Goal: Task Accomplishment & Management: Manage account settings

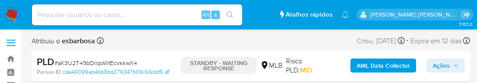
select select "10"
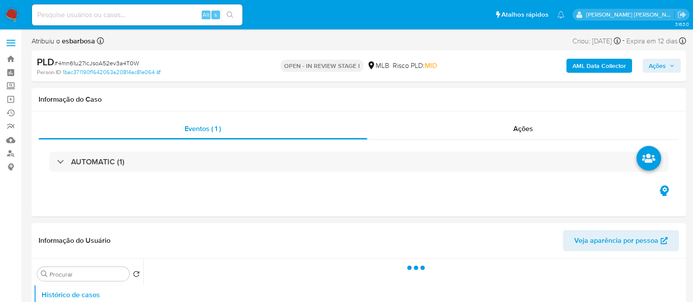
select select "10"
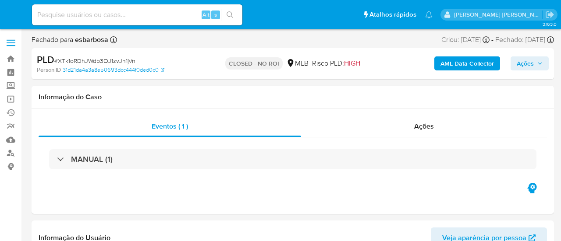
select select "10"
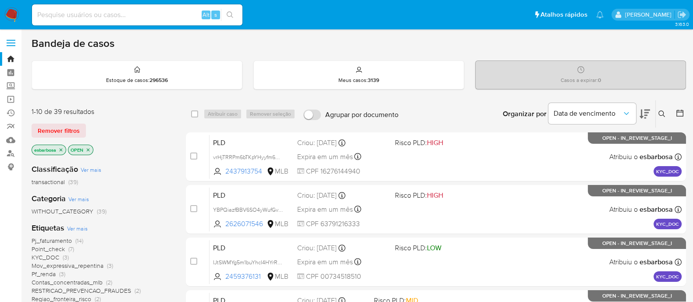
click at [145, 17] on input at bounding box center [137, 14] width 210 height 11
paste input "aK3U2T49bDilqoWIEcvkkwX4"
type input "aK3U2T49bDilqoWIEcvkkwX4"
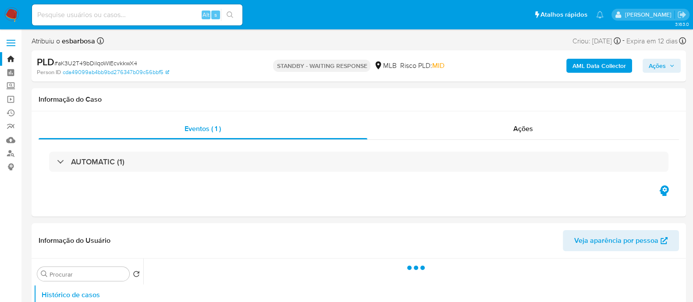
select select "10"
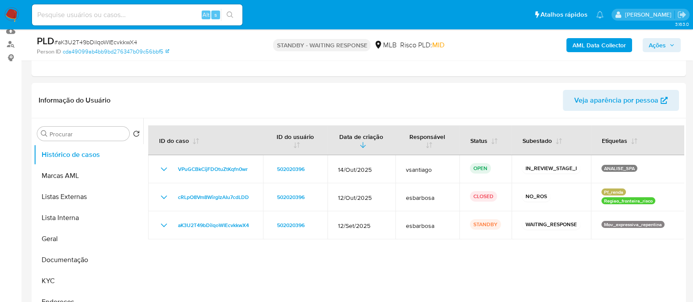
scroll to position [109, 0]
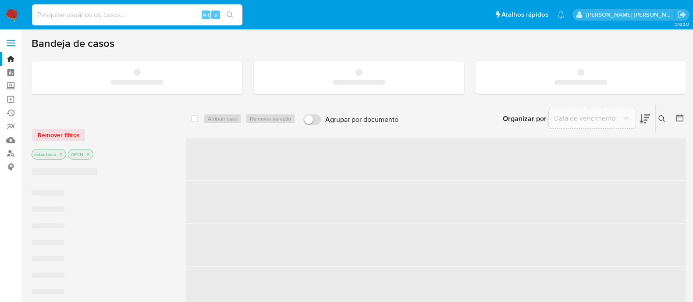
click at [174, 17] on input at bounding box center [137, 14] width 210 height 11
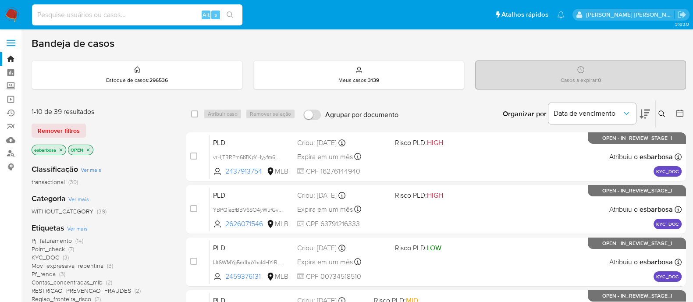
paste input "4mn61u27lcJsoA52ev3a4T0W"
type input "4mn61u27lcJsoA52ev3a4T0W"
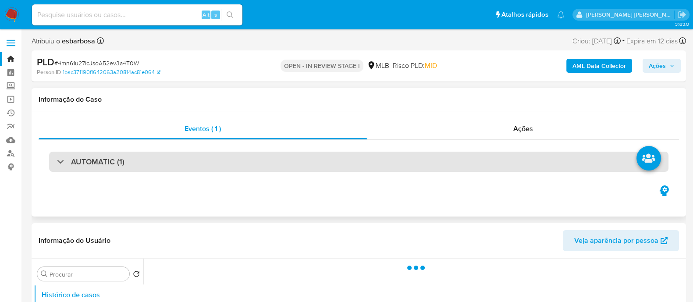
select select "10"
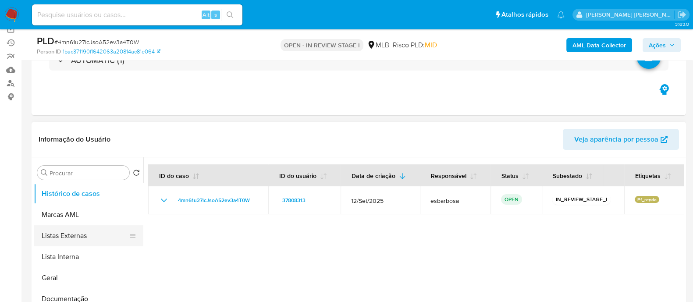
scroll to position [109, 0]
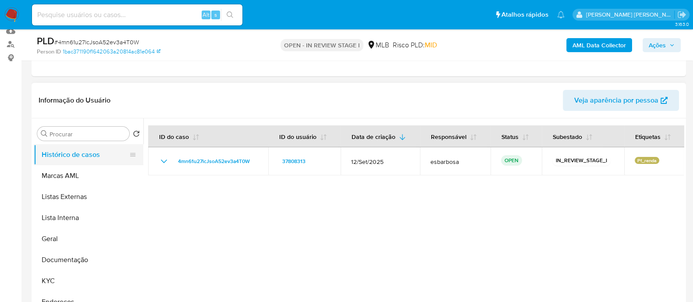
click at [90, 159] on button "Histórico de casos" at bounding box center [85, 154] width 103 height 21
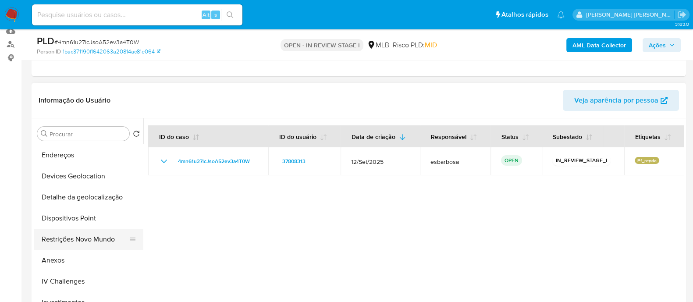
scroll to position [164, 0]
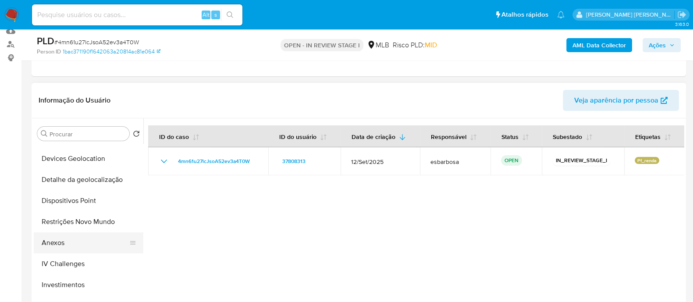
click at [57, 244] on button "Anexos" at bounding box center [85, 242] width 103 height 21
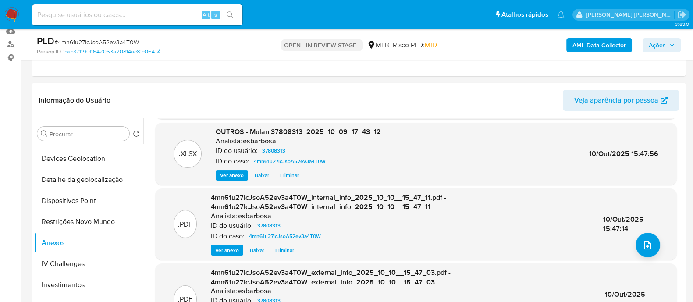
scroll to position [0, 0]
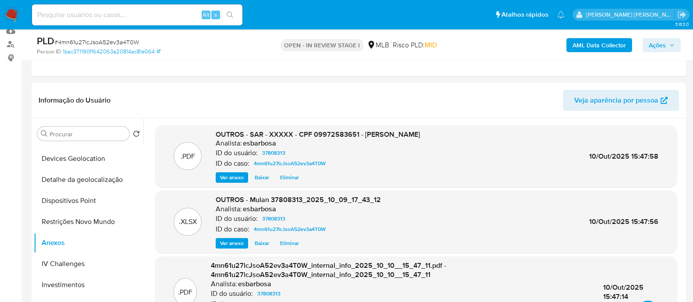
click at [656, 47] on span "Ações" at bounding box center [656, 45] width 17 height 14
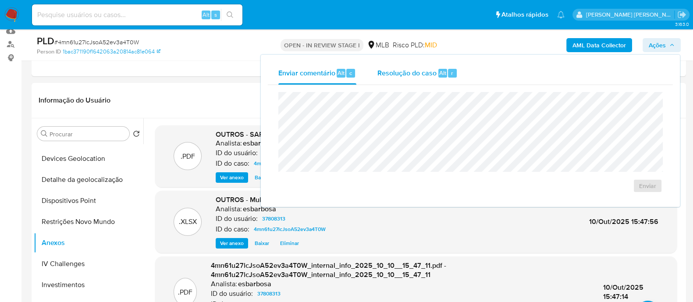
click at [412, 79] on div "Resolução do caso Alt r" at bounding box center [417, 73] width 80 height 23
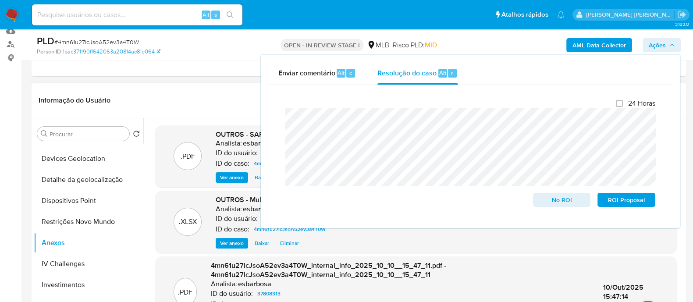
click at [232, 174] on span "Ver anexo" at bounding box center [232, 177] width 24 height 9
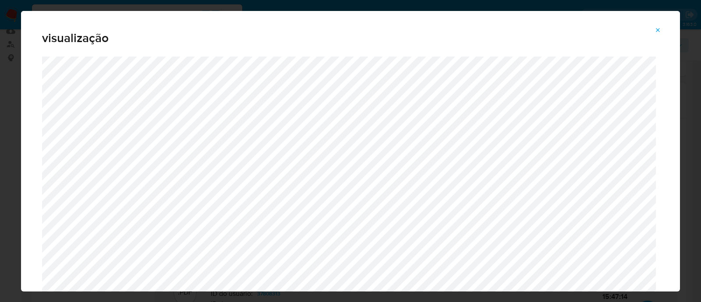
click at [657, 31] on icon "Attachment preview" at bounding box center [657, 30] width 7 height 7
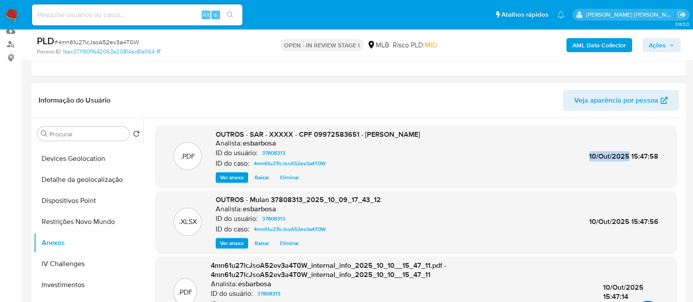
drag, startPoint x: 585, startPoint y: 156, endPoint x: 626, endPoint y: 156, distance: 41.2
click at [626, 156] on div ".PDF OUTROS - SAR - XXXXX - CPF 09972583651 - ANGELO SCHETTINO SOUZA Analista: …" at bounding box center [415, 156] width 513 height 53
copy span "10/Out/2025"
click at [657, 42] on span "Ações" at bounding box center [656, 45] width 17 height 14
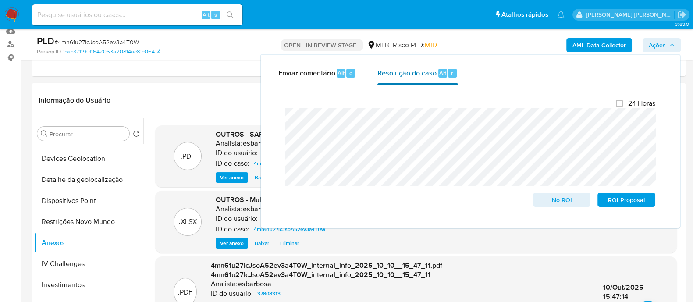
click at [389, 78] on div "Resolução do caso Alt r" at bounding box center [417, 73] width 80 height 23
click at [283, 113] on div "24 Horas No ROI ROI Proposal" at bounding box center [470, 153] width 384 height 122
click at [89, 39] on span "# 4mn61u27lcJsoA52ev3a4T0W" at bounding box center [96, 42] width 85 height 9
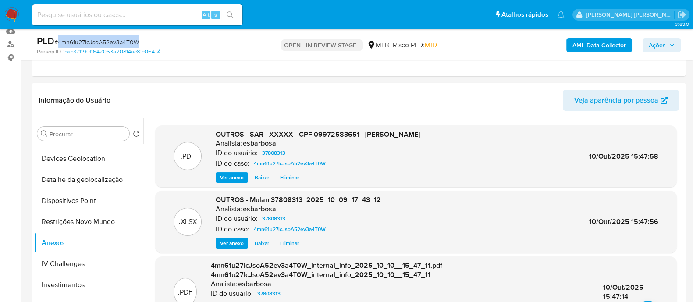
click at [89, 39] on span "# 4mn61u27lcJsoA52ev3a4T0W" at bounding box center [96, 42] width 85 height 9
copy span "4mn61u27lcJsoA52ev3a4T0W"
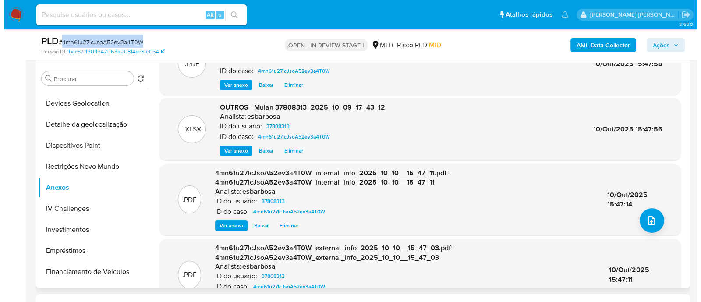
scroll to position [54, 0]
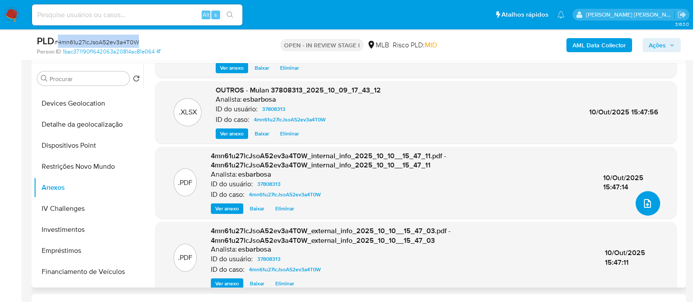
click at [643, 202] on icon "upload-file" at bounding box center [647, 203] width 11 height 11
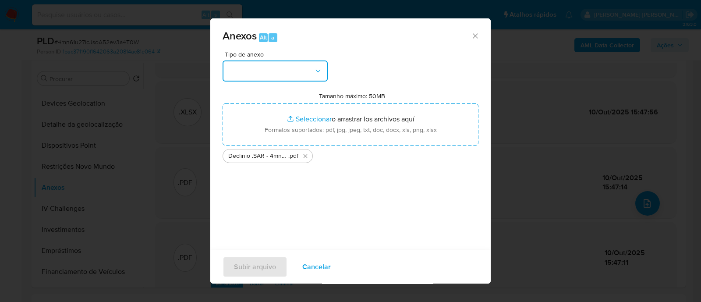
click at [300, 70] on button "button" at bounding box center [275, 70] width 105 height 21
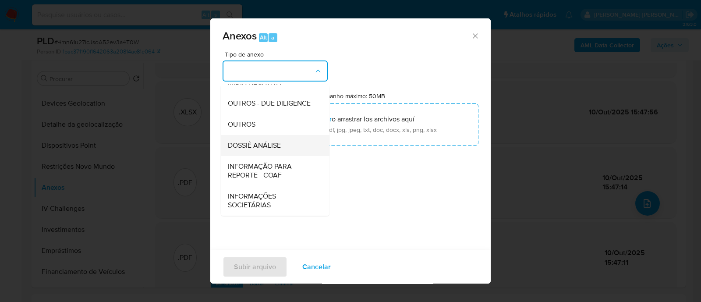
scroll to position [135, 0]
click at [240, 127] on span "OUTROS" at bounding box center [242, 124] width 28 height 9
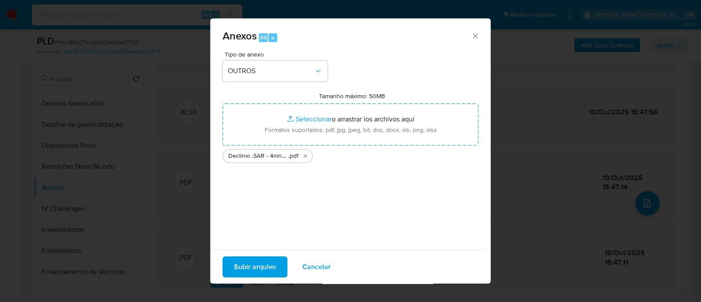
click at [247, 266] on span "Subir arquivo" at bounding box center [255, 266] width 42 height 19
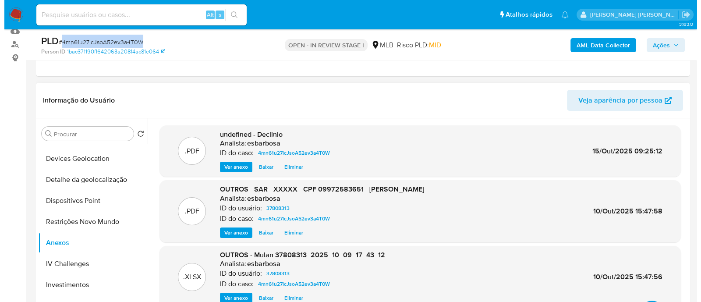
scroll to position [48, 0]
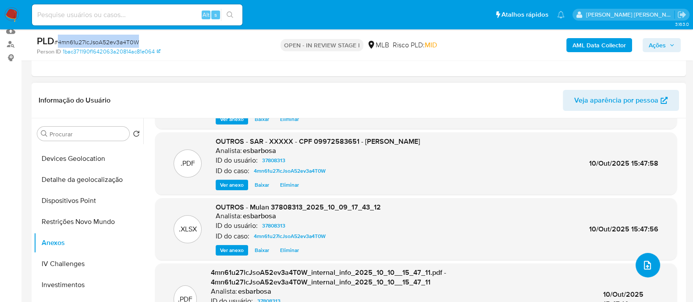
click at [644, 266] on icon "upload-file" at bounding box center [647, 265] width 7 height 9
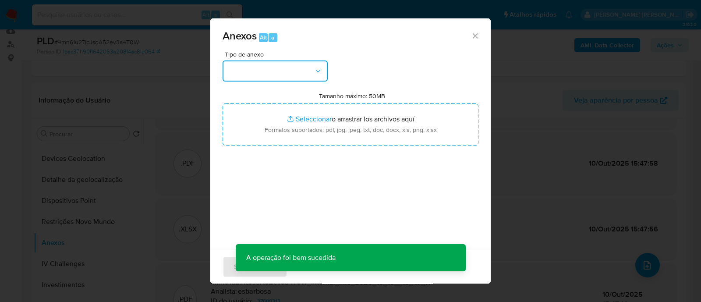
click at [298, 79] on button "button" at bounding box center [275, 70] width 105 height 21
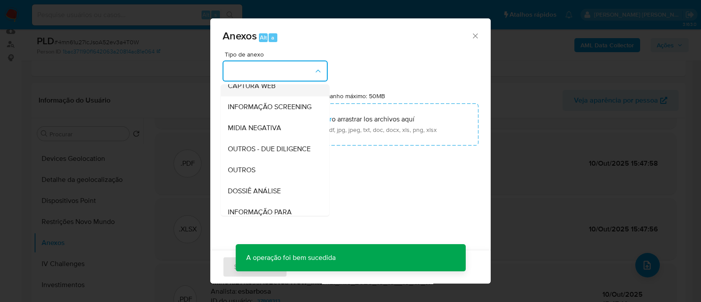
scroll to position [135, 0]
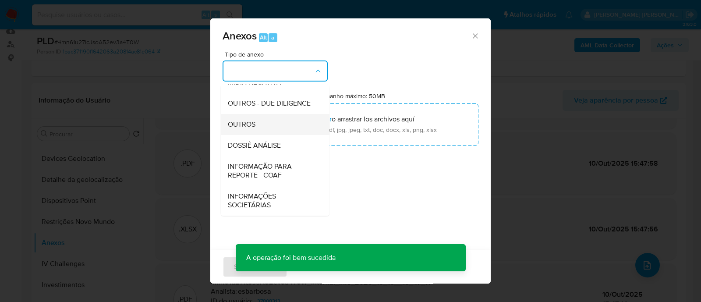
click at [248, 124] on span "OUTROS" at bounding box center [242, 124] width 28 height 9
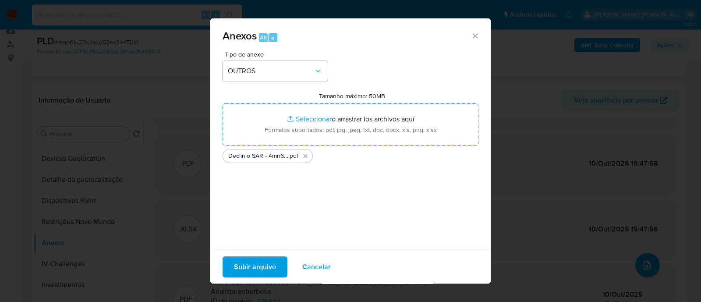
click at [260, 268] on span "Subir arquivo" at bounding box center [255, 266] width 42 height 19
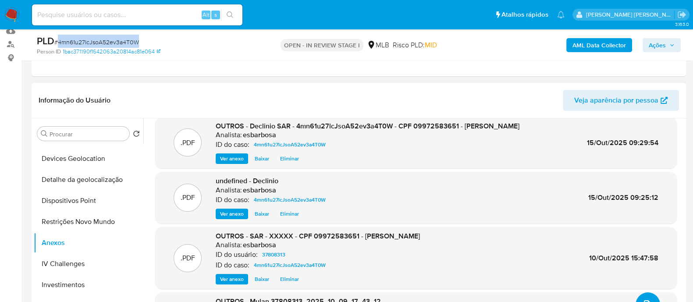
scroll to position [0, 0]
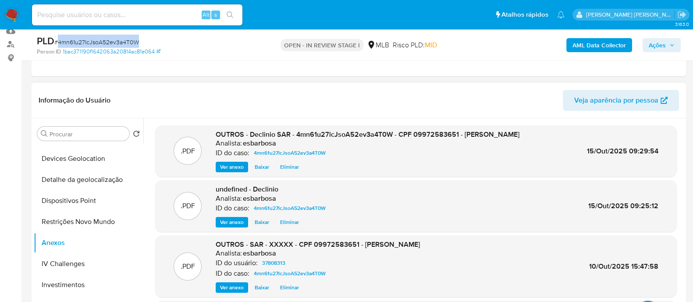
click at [286, 220] on span "Eliminar" at bounding box center [289, 222] width 19 height 9
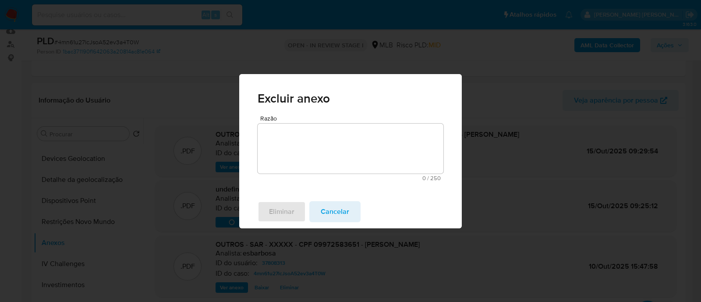
click at [298, 144] on textarea "Razão" at bounding box center [351, 149] width 186 height 50
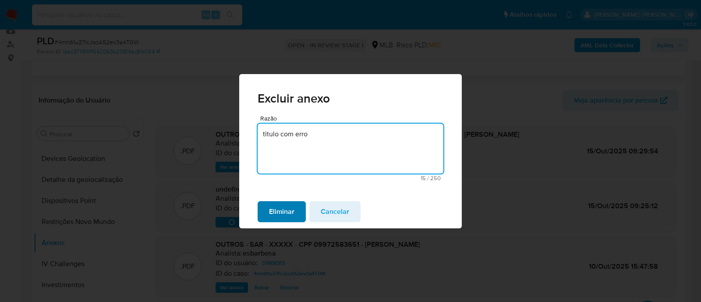
type textarea "titulo com erro"
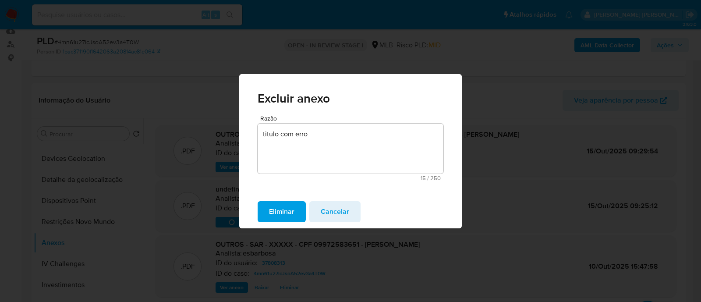
click at [290, 209] on span "Eliminar" at bounding box center [281, 211] width 25 height 19
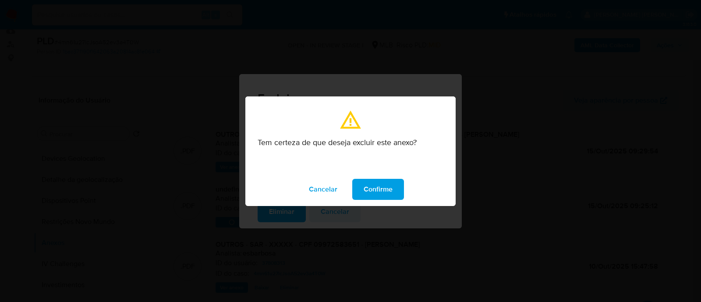
click at [377, 192] on span "Confirme" at bounding box center [378, 189] width 29 height 19
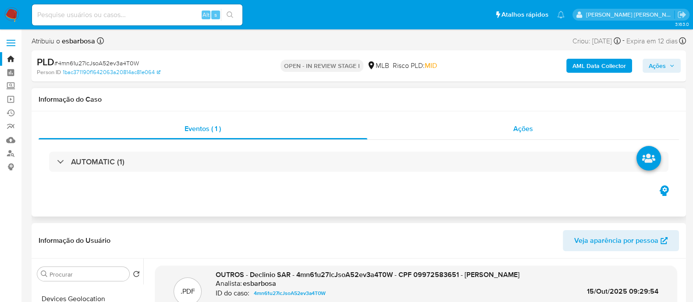
click at [426, 129] on div "Ações" at bounding box center [523, 128] width 312 height 21
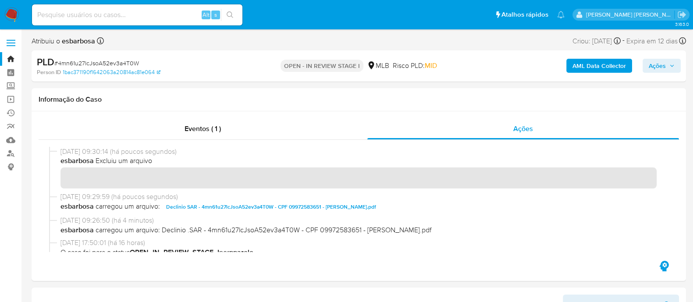
click at [659, 63] on span "Ações" at bounding box center [656, 66] width 17 height 14
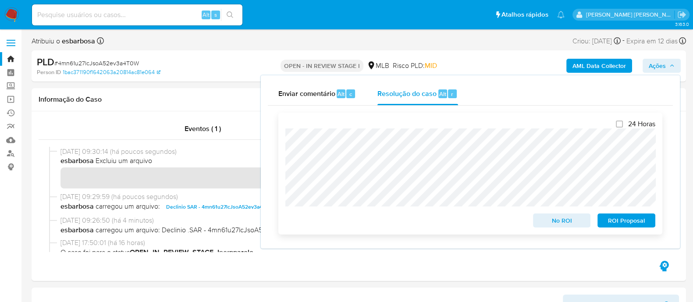
click at [561, 222] on span "No ROI" at bounding box center [562, 220] width 46 height 12
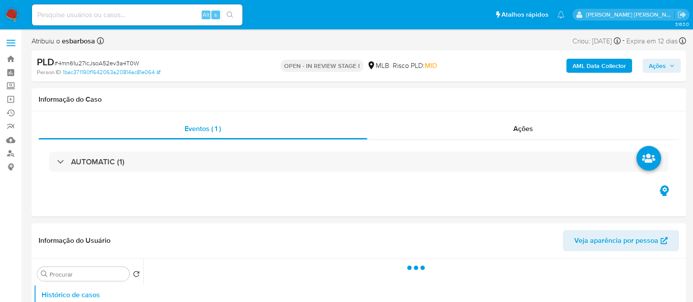
select select "10"
click at [469, 127] on div "Ações" at bounding box center [523, 128] width 312 height 21
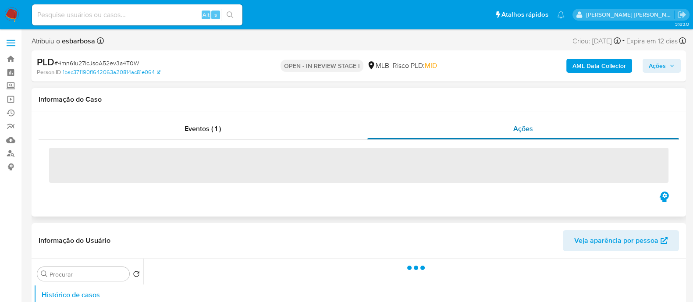
select select "10"
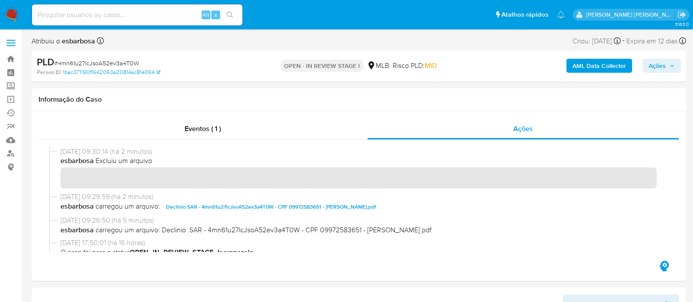
click at [656, 68] on span "Ações" at bounding box center [656, 66] width 17 height 14
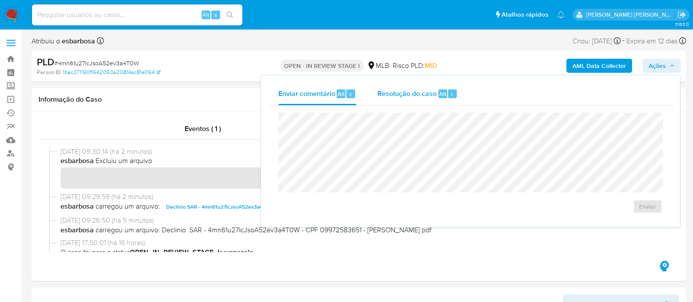
click at [410, 97] on span "Resolução do caso" at bounding box center [406, 93] width 59 height 10
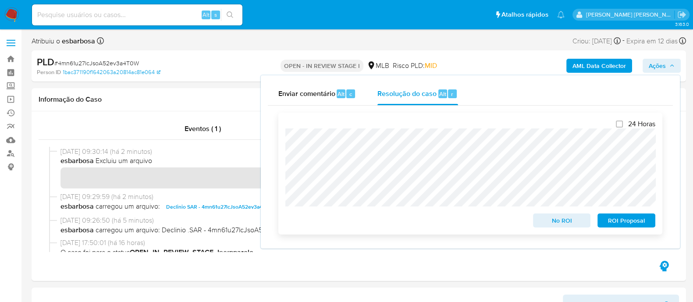
click at [556, 222] on span "No ROI" at bounding box center [562, 220] width 46 height 12
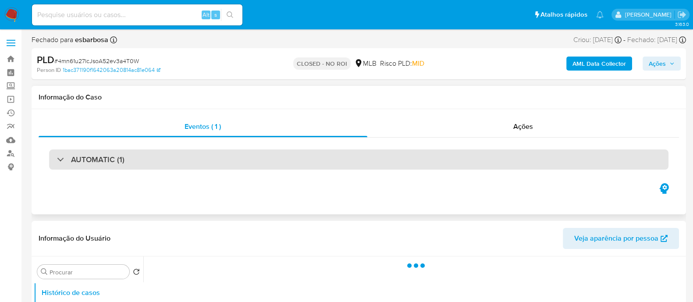
select select "10"
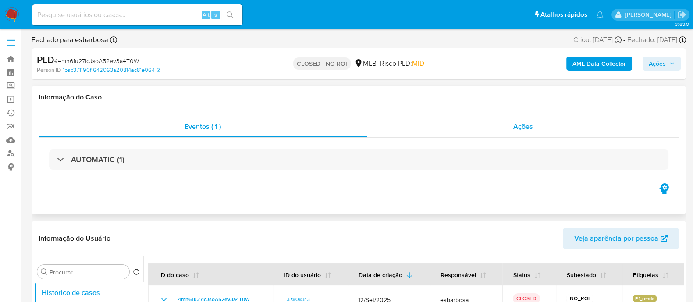
click at [462, 132] on div "Ações" at bounding box center [523, 126] width 312 height 21
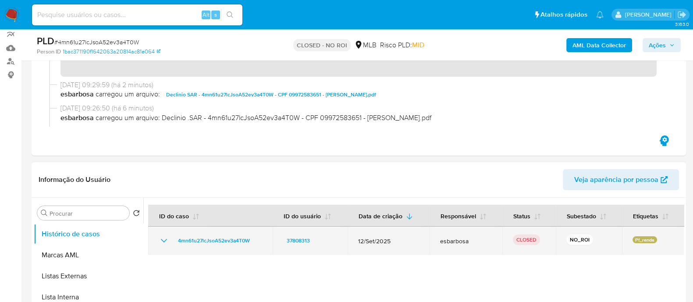
scroll to position [109, 0]
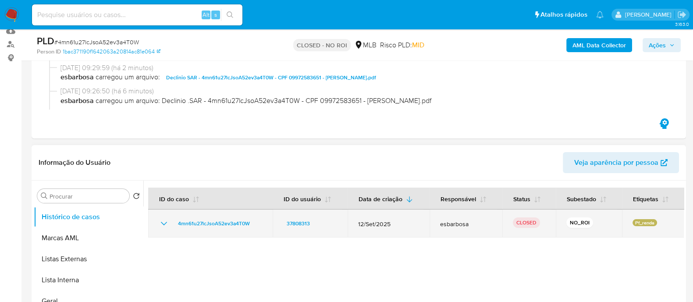
click at [166, 223] on icon "Mostrar/Ocultar" at bounding box center [164, 223] width 11 height 11
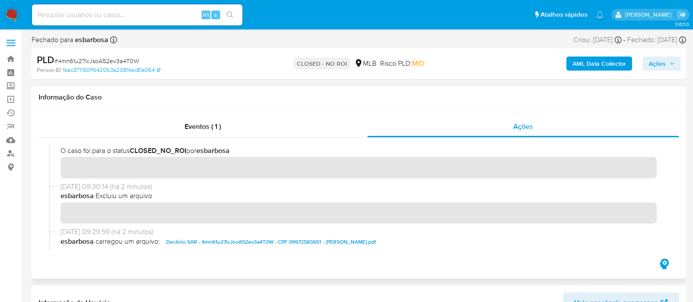
scroll to position [0, 0]
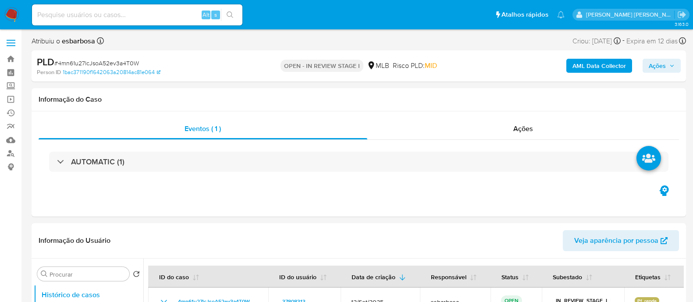
select select "10"
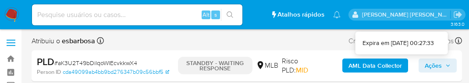
select select "10"
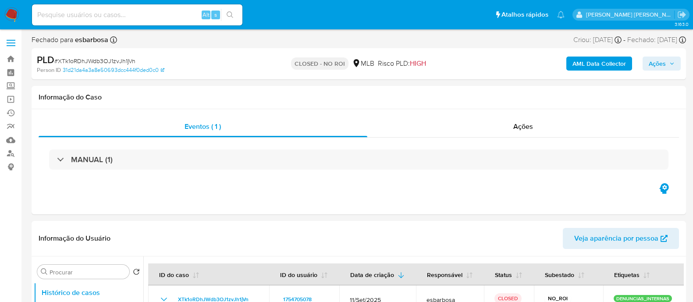
select select "10"
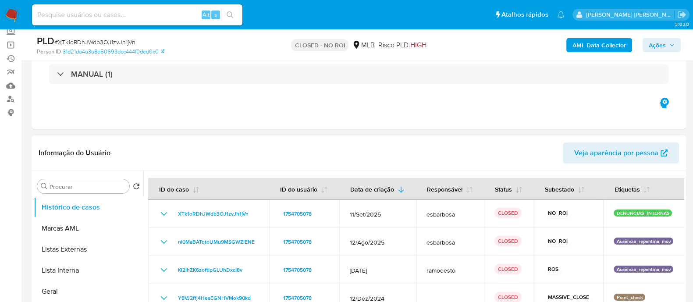
scroll to position [109, 0]
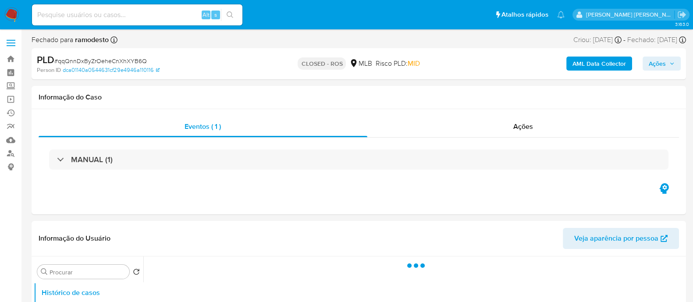
select select "10"
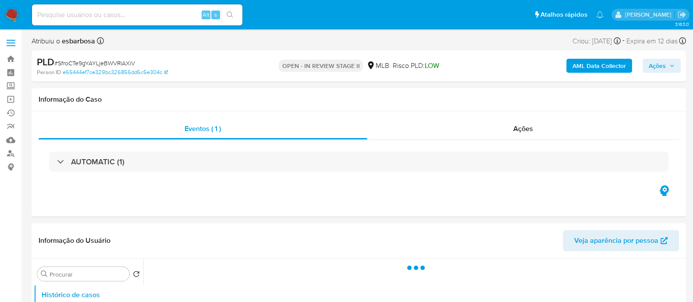
select select "10"
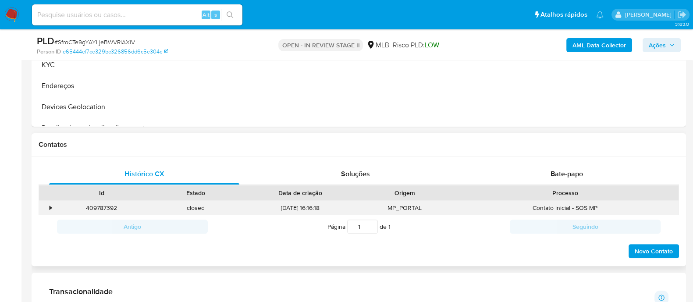
scroll to position [329, 0]
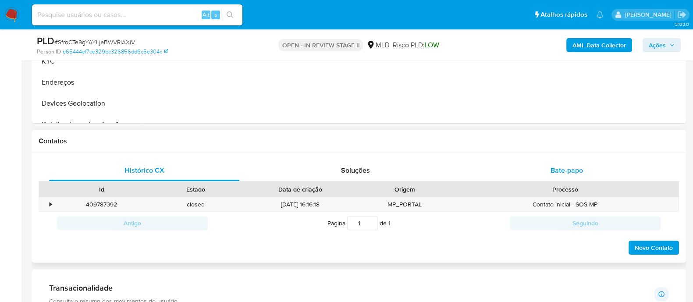
click at [555, 172] on span "Bate-papo" at bounding box center [566, 170] width 32 height 10
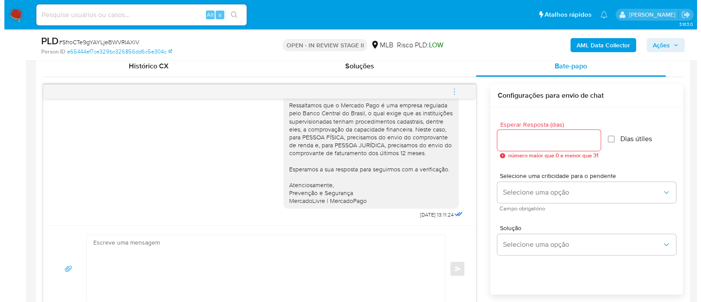
scroll to position [438, 0]
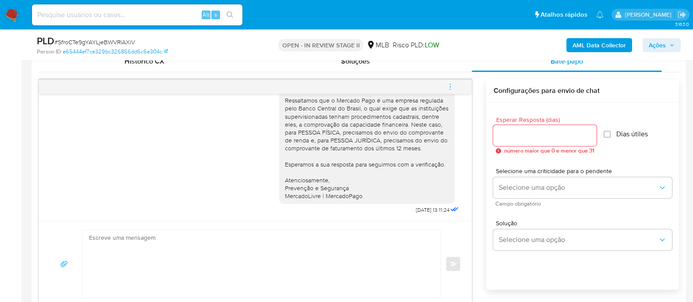
click at [589, 44] on b "AML Data Collector" at bounding box center [598, 45] width 53 height 14
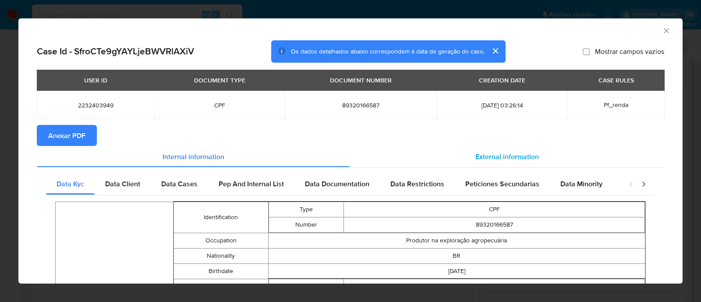
click at [500, 151] on span "External information" at bounding box center [507, 156] width 64 height 10
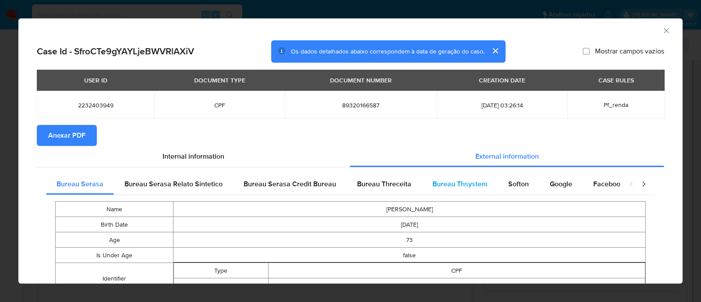
click at [460, 184] on span "Bureau Thsystem" at bounding box center [459, 184] width 55 height 10
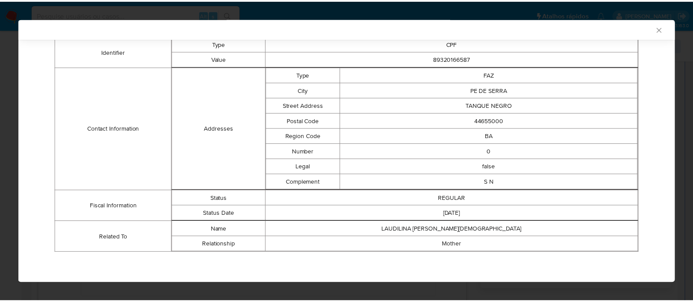
scroll to position [23, 0]
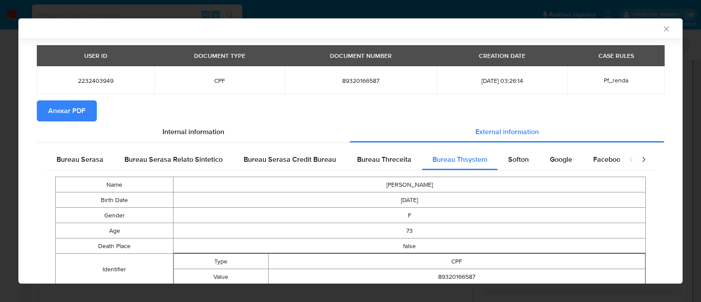
click at [74, 108] on span "Anexar PDF" at bounding box center [66, 110] width 37 height 19
click at [664, 28] on icon "Fechar a janela" at bounding box center [666, 28] width 5 height 5
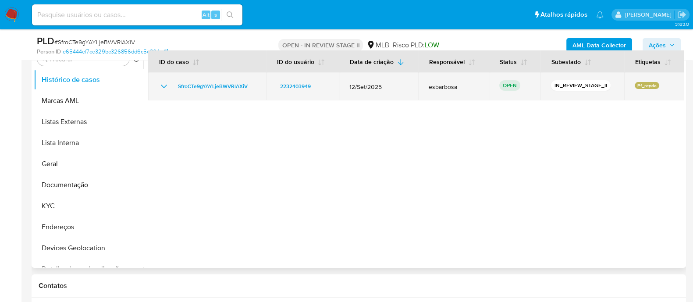
scroll to position [109, 0]
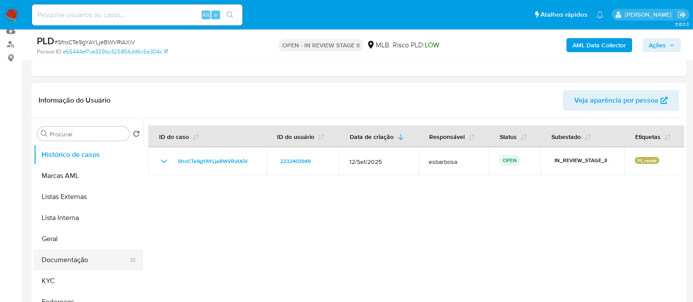
click at [74, 259] on button "Documentação" at bounding box center [85, 259] width 103 height 21
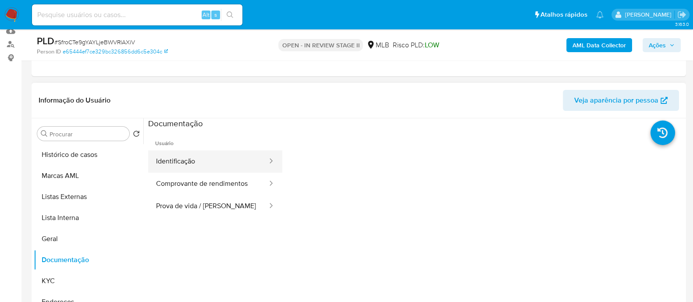
click at [222, 157] on button "Identificação" at bounding box center [208, 161] width 120 height 22
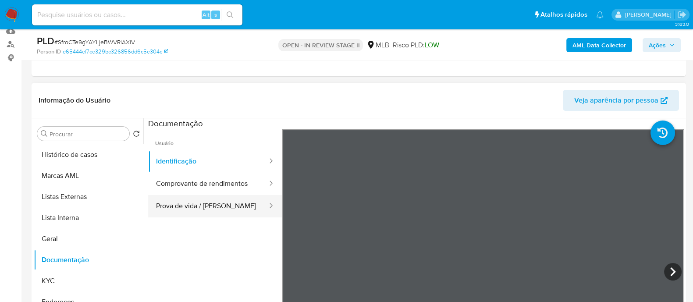
click at [215, 212] on button "Prova de vida / Selfie" at bounding box center [208, 206] width 120 height 22
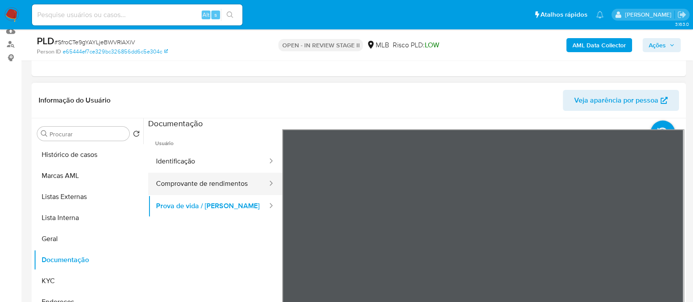
click at [222, 184] on button "Comprovante de rendimentos" at bounding box center [208, 184] width 120 height 22
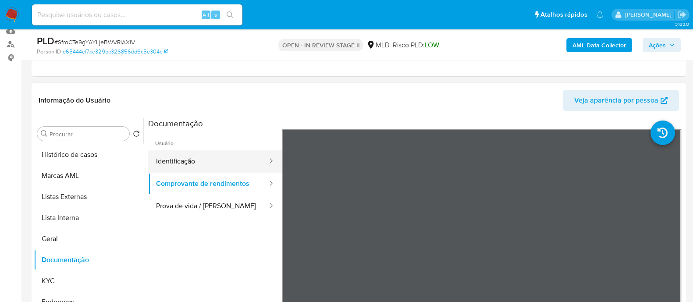
click at [204, 160] on button "Identificação" at bounding box center [208, 161] width 120 height 22
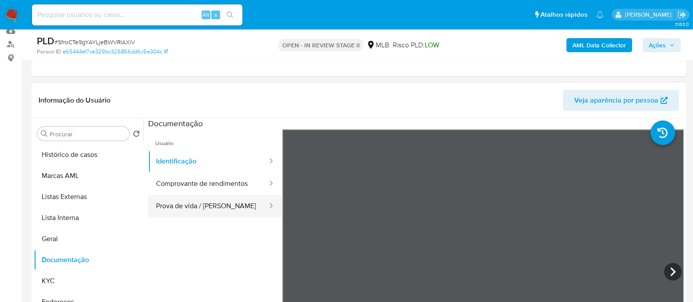
click at [217, 205] on button "Prova de vida / Selfie" at bounding box center [208, 206] width 120 height 22
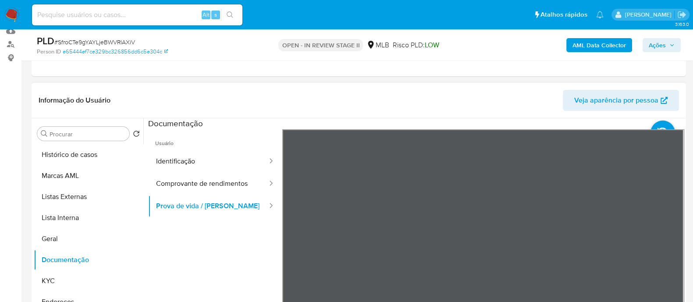
click at [509, 176] on div at bounding box center [483, 272] width 402 height 287
click at [86, 280] on button "KYC" at bounding box center [85, 280] width 103 height 21
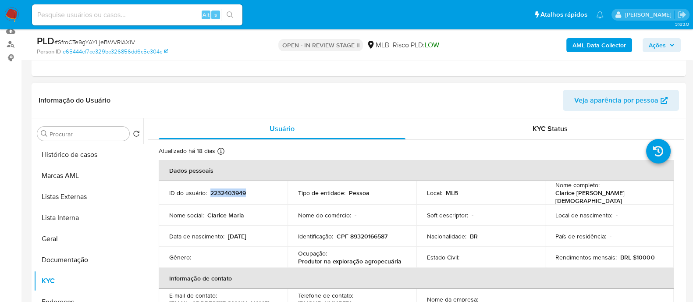
drag, startPoint x: 252, startPoint y: 189, endPoint x: 209, endPoint y: 192, distance: 43.4
click at [209, 192] on div "ID do usuário : 2232403949" at bounding box center [223, 193] width 108 height 8
copy p "2232403949"
click at [649, 46] on span "Ações" at bounding box center [656, 45] width 17 height 14
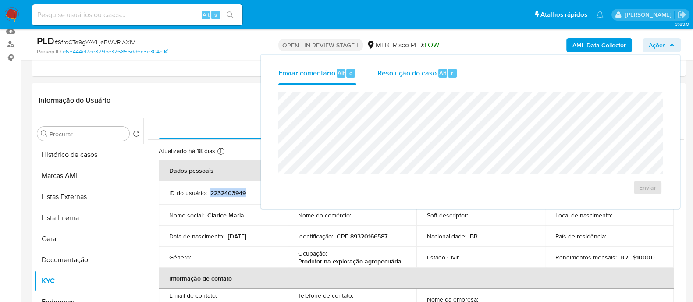
click at [400, 73] on span "Resolução do caso" at bounding box center [406, 72] width 59 height 10
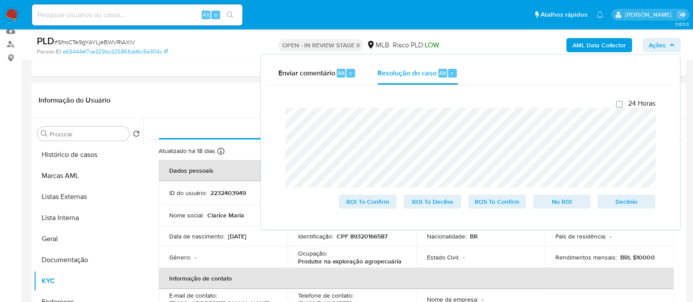
click at [262, 113] on div "Enviar comentário Alt c Resolução do caso Alt r Fechamento do caso 24 Horas ROI…" at bounding box center [470, 142] width 419 height 175
click at [175, 93] on header "Informação do Usuário Veja aparência por pessoa" at bounding box center [359, 100] width 640 height 21
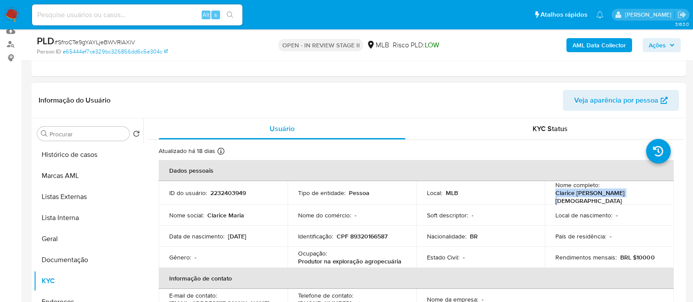
drag, startPoint x: 616, startPoint y: 196, endPoint x: 551, endPoint y: 196, distance: 65.3
click at [551, 196] on td "Nome completo : Clarice Maria de Jesus" at bounding box center [609, 193] width 129 height 24
copy p "Clarice Maria de Jesus"
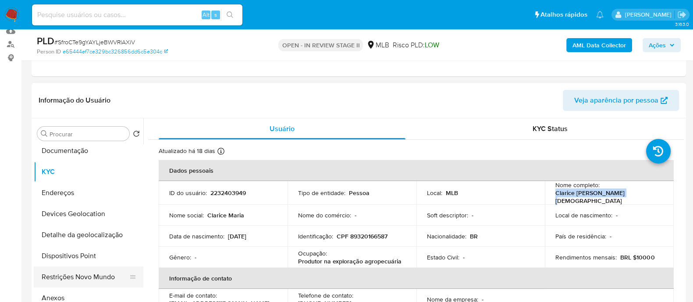
click at [70, 271] on button "Restrições Novo Mundo" at bounding box center [85, 276] width 103 height 21
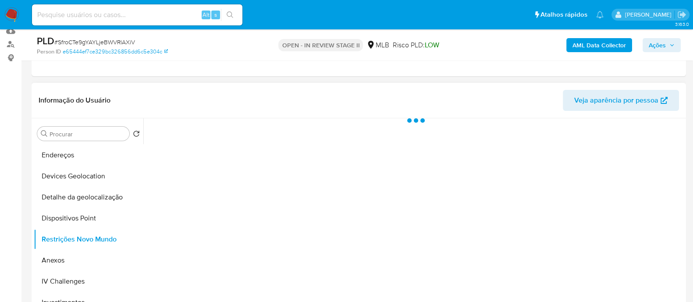
scroll to position [164, 0]
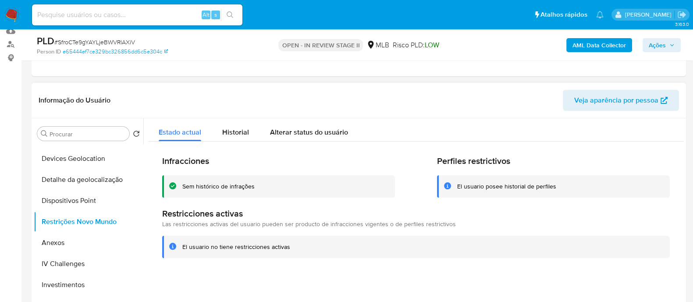
click at [226, 186] on div "Sem histórico de infrações" at bounding box center [218, 186] width 72 height 8
click at [91, 189] on button "Detalhe da geolocalização" at bounding box center [89, 179] width 110 height 21
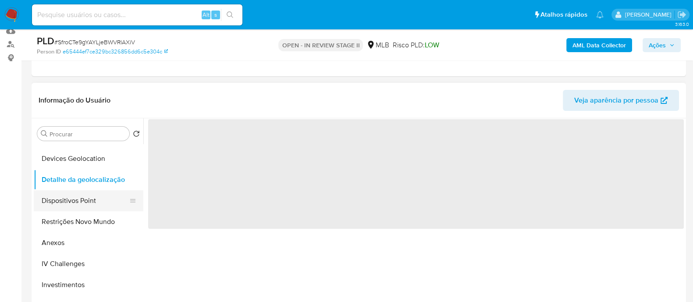
click at [94, 199] on button "Dispositivos Point" at bounding box center [85, 200] width 103 height 21
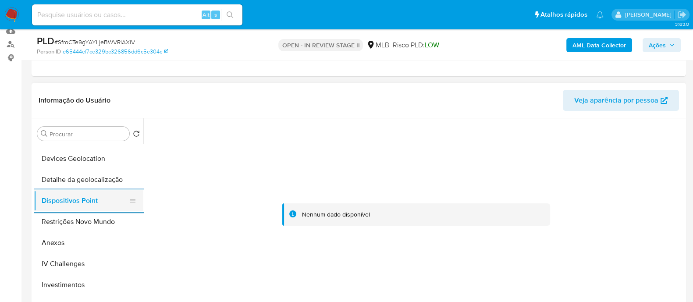
scroll to position [0, 0]
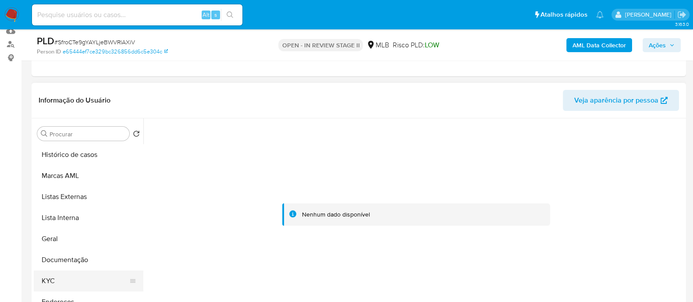
click at [62, 274] on button "KYC" at bounding box center [85, 280] width 103 height 21
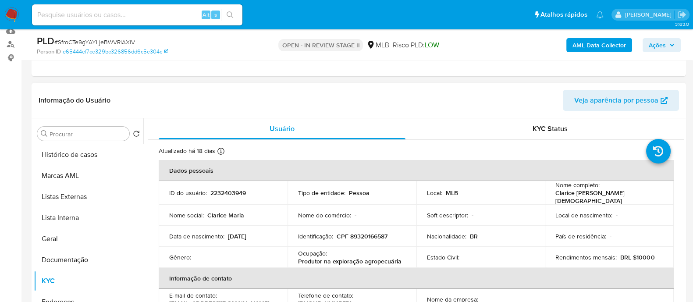
click at [366, 233] on p "CPF 89320166587" at bounding box center [361, 236] width 51 height 8
copy p "89320166587"
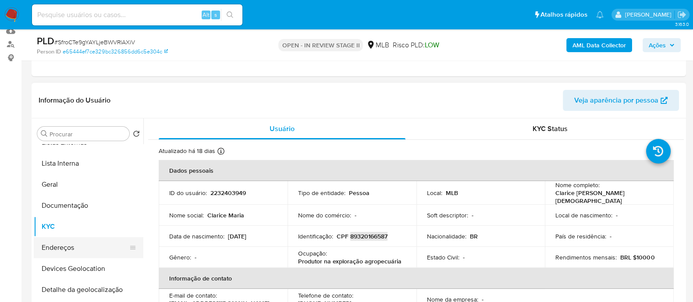
scroll to position [109, 0]
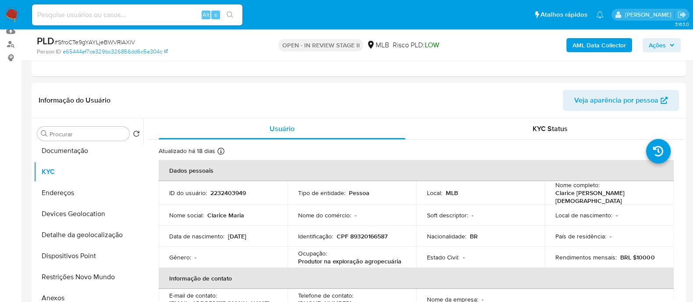
click at [379, 18] on ul "Pausado Ver notificaciones Alt s Atalhos rápidos Presiona las siguientes teclas…" at bounding box center [318, 15] width 580 height 22
click at [361, 22] on ul "Pausado Ver notificaciones Alt s Atalhos rápidos Presiona las siguientes teclas…" at bounding box center [318, 15] width 580 height 22
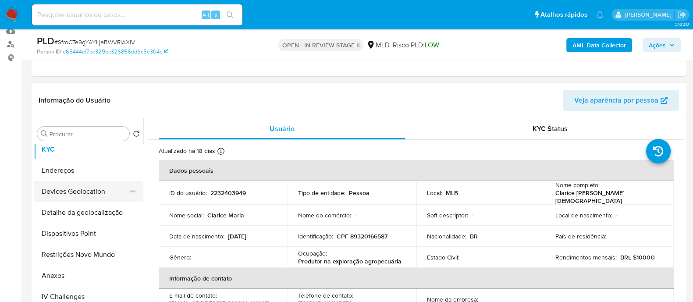
scroll to position [164, 0]
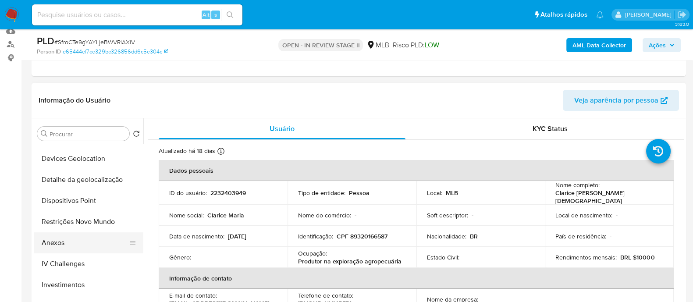
click at [63, 244] on button "Anexos" at bounding box center [85, 242] width 103 height 21
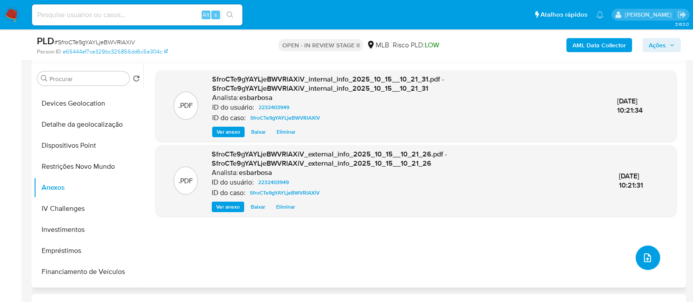
click at [645, 261] on icon "upload-file" at bounding box center [647, 257] width 11 height 11
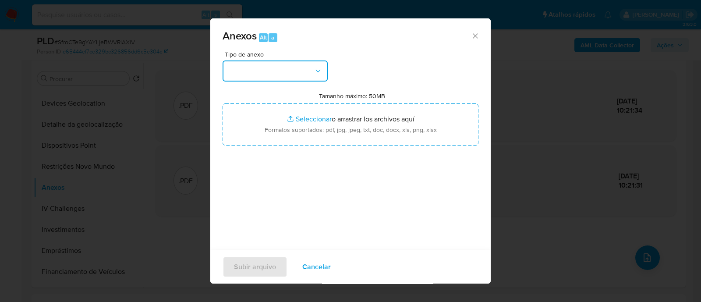
click at [302, 70] on button "button" at bounding box center [275, 70] width 105 height 21
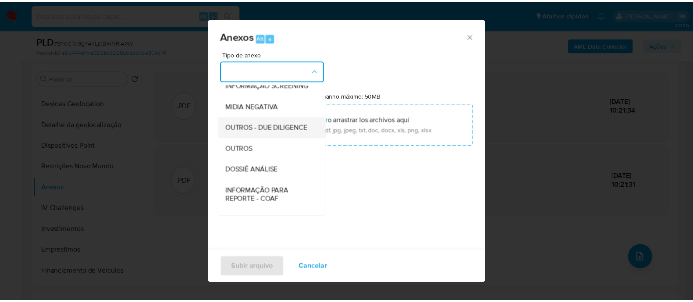
scroll to position [135, 0]
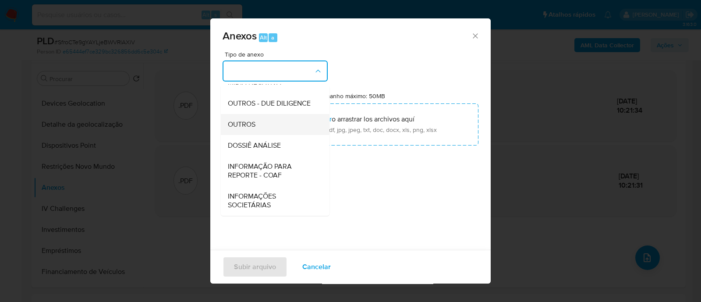
click at [247, 118] on div "OUTROS" at bounding box center [272, 124] width 89 height 21
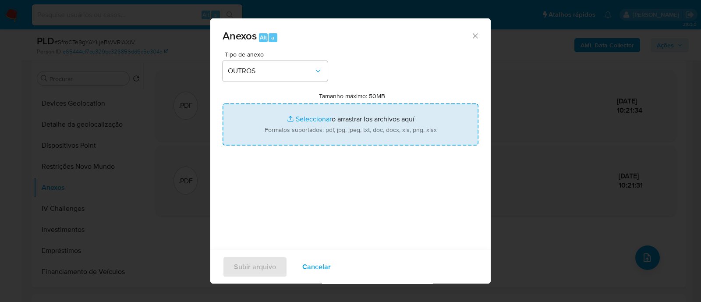
click at [307, 118] on input "Tamanho máximo: 50MB Seleccionar archivos" at bounding box center [351, 124] width 256 height 42
type input "C:\fakepath\Mulan 2232403949_2025_10_09_14_56_30.xlsx"
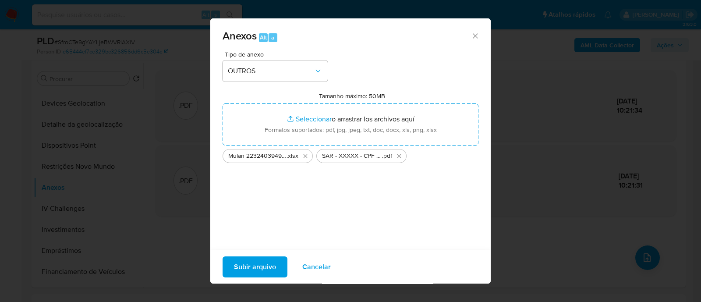
drag, startPoint x: 307, startPoint y: 118, endPoint x: 261, endPoint y: 268, distance: 156.7
click at [261, 268] on span "Subir arquivo" at bounding box center [255, 266] width 42 height 19
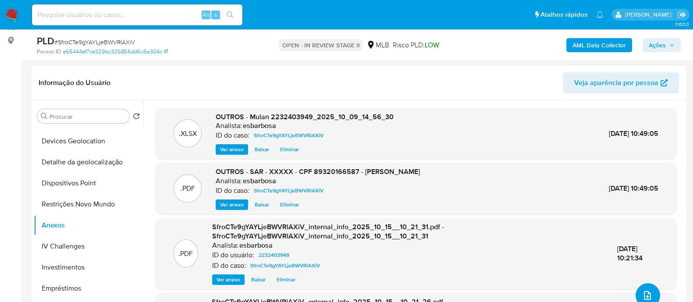
scroll to position [109, 0]
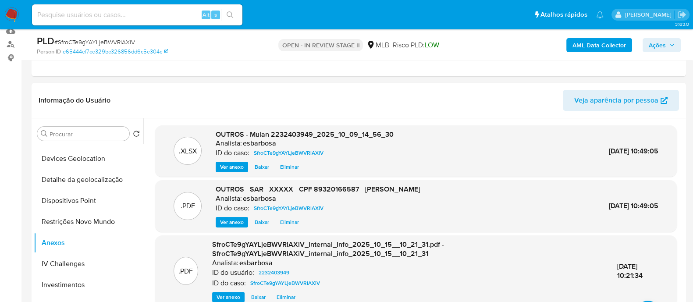
click at [652, 40] on span "Ações" at bounding box center [656, 45] width 17 height 14
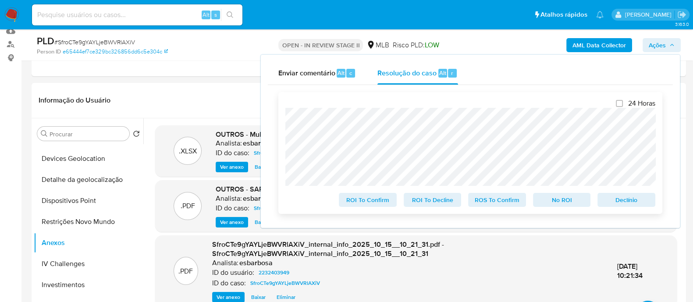
click at [495, 205] on span "ROS To Confirm" at bounding box center [497, 200] width 46 height 12
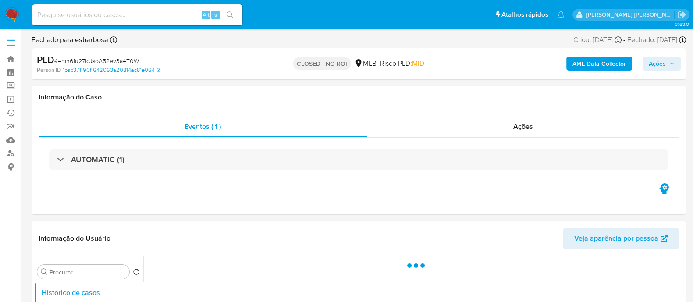
select select "10"
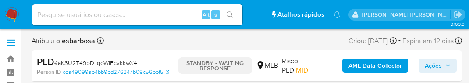
select select "10"
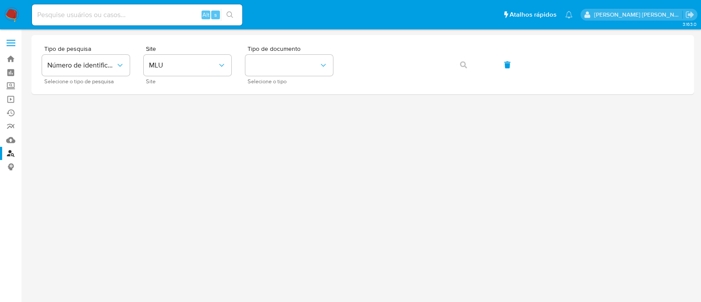
click at [227, 65] on button "MLU" at bounding box center [188, 65] width 88 height 21
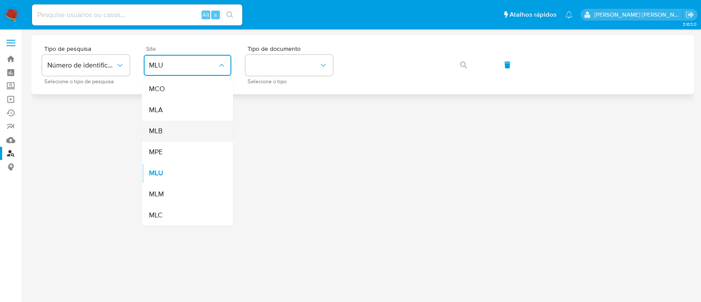
click at [195, 133] on div "MLB" at bounding box center [185, 130] width 72 height 21
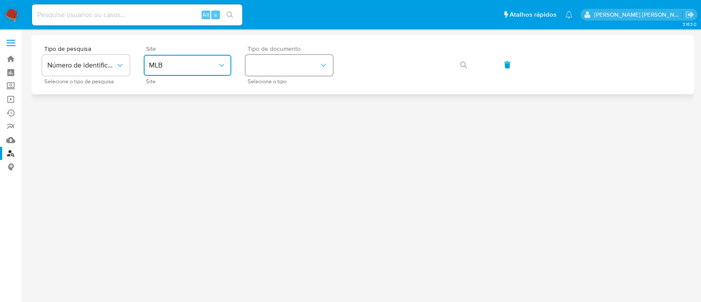
click at [290, 74] on button "identificationType" at bounding box center [289, 65] width 88 height 21
click at [283, 116] on div "CPF CPF" at bounding box center [287, 123] width 72 height 30
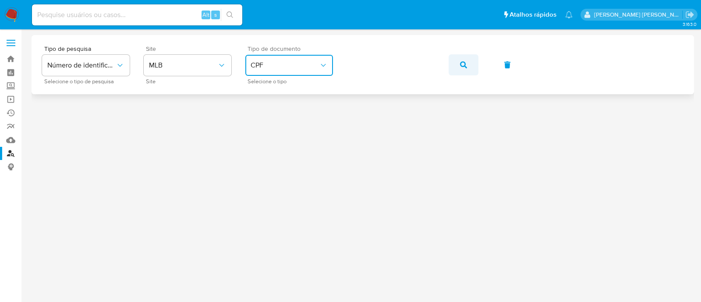
click at [461, 67] on icon "button" at bounding box center [463, 64] width 7 height 7
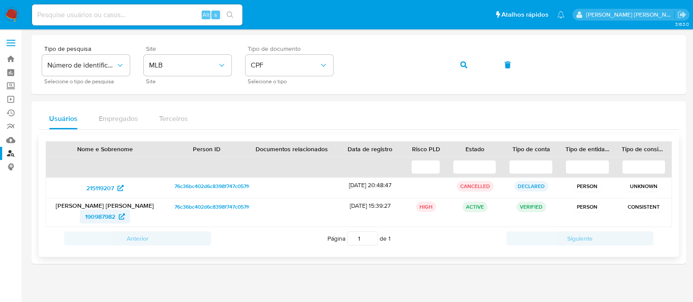
click at [106, 212] on span "190987982" at bounding box center [100, 216] width 30 height 14
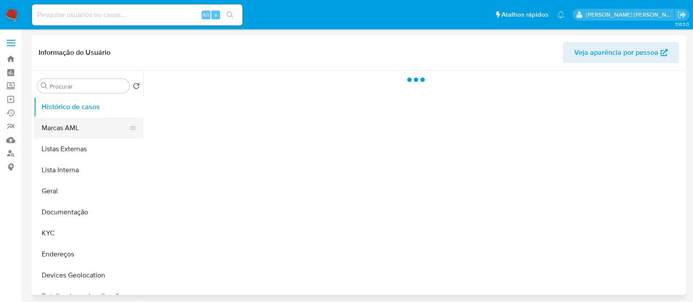
select select "10"
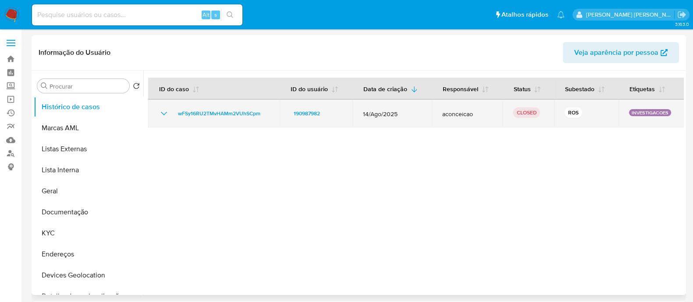
click at [164, 112] on icon "Mostrar/Ocultar" at bounding box center [164, 113] width 11 height 11
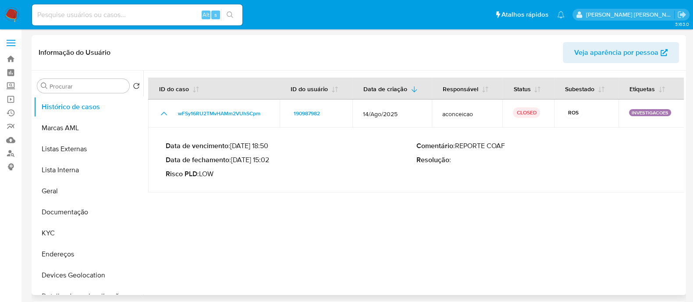
drag, startPoint x: 272, startPoint y: 162, endPoint x: 234, endPoint y: 161, distance: 37.2
click at [234, 161] on p "Data de fechamento : 03/09/2025 15:02" at bounding box center [291, 160] width 251 height 9
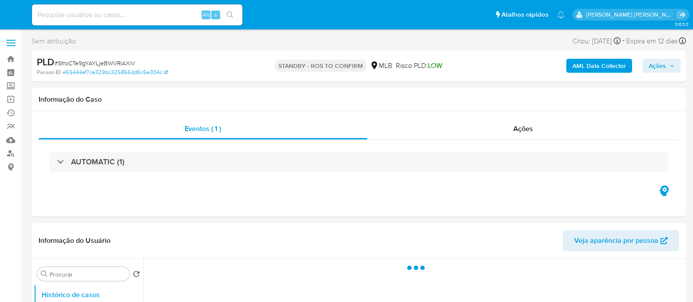
select select "10"
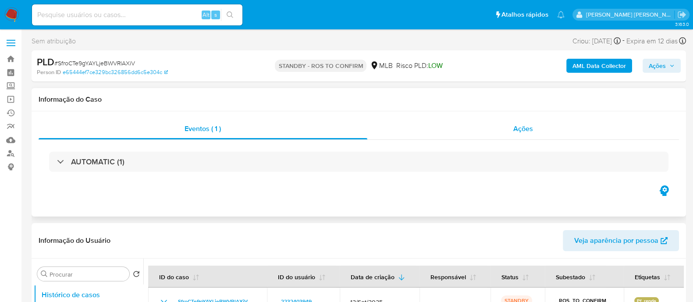
click at [486, 132] on div "Ações" at bounding box center [523, 128] width 312 height 21
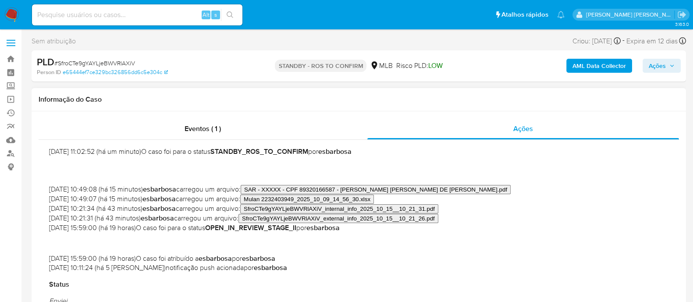
scroll to position [54, 0]
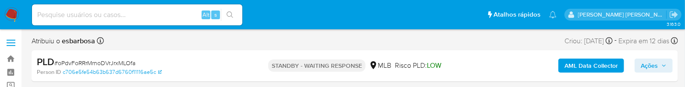
select select "10"
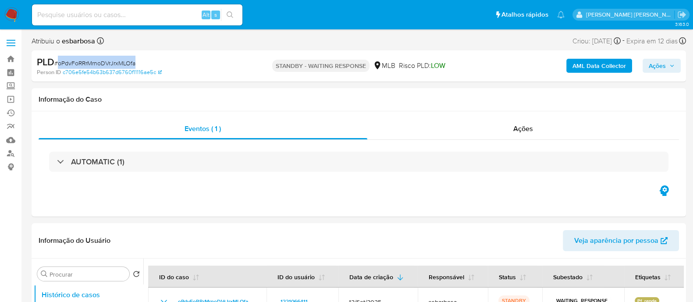
drag, startPoint x: 145, startPoint y: 65, endPoint x: 59, endPoint y: 64, distance: 85.4
click at [59, 64] on div "PLD # oPdvFoRRrMrnoDVrJrxMLOfa" at bounding box center [142, 62] width 211 height 13
copy span "oPdvFoRRrMrnoDVrJrxMLOfa"
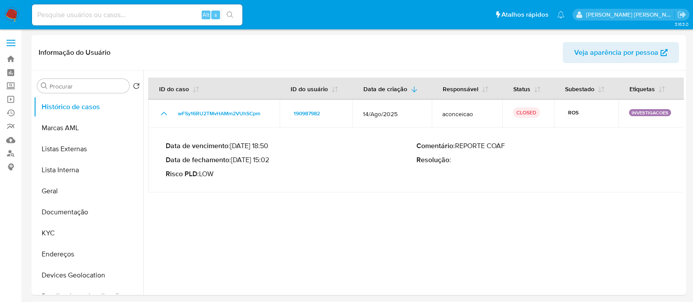
select select "10"
click at [16, 13] on img at bounding box center [11, 14] width 15 height 15
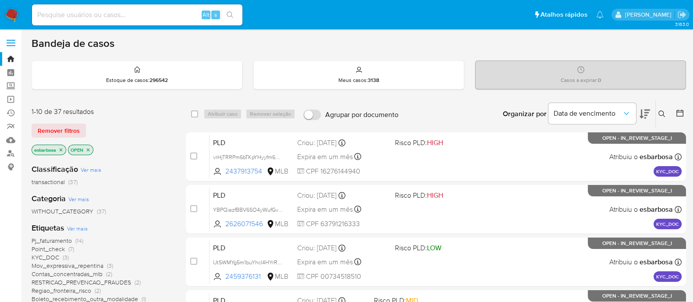
click at [660, 113] on icon at bounding box center [661, 113] width 7 height 7
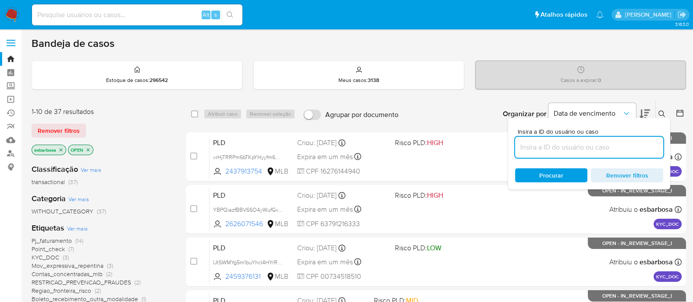
click at [547, 147] on input at bounding box center [589, 146] width 148 height 11
type input "oPdvFoRRrMrnoDVrJrxMLOfa"
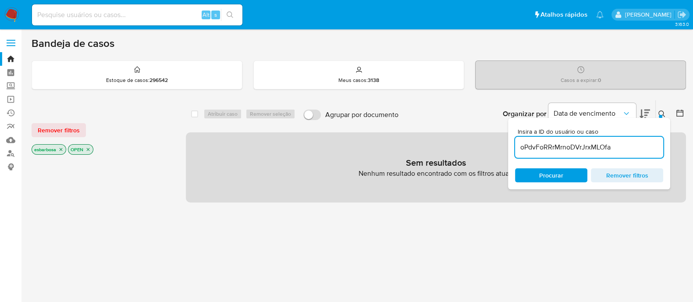
click at [88, 149] on icon "close-filter" at bounding box center [88, 149] width 3 height 3
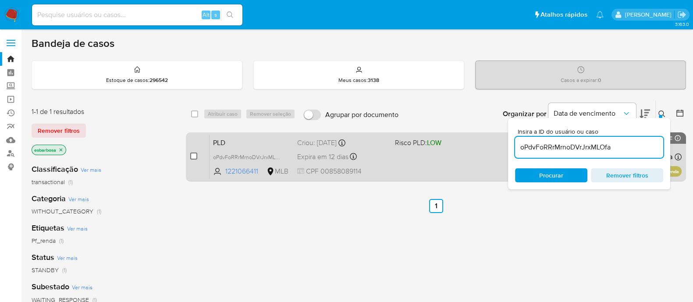
click at [189, 156] on div "case-item-checkbox Incapaz de atribuir o caso PLD oPdvFoRRrMrnoDVrJrxMLOfa 1221…" at bounding box center [436, 156] width 500 height 49
click at [192, 156] on input "checkbox" at bounding box center [193, 155] width 7 height 7
checkbox input "true"
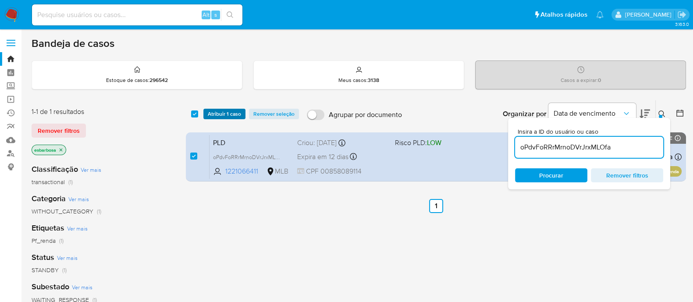
click at [229, 113] on span "Atribuir 1 caso" at bounding box center [224, 114] width 33 height 9
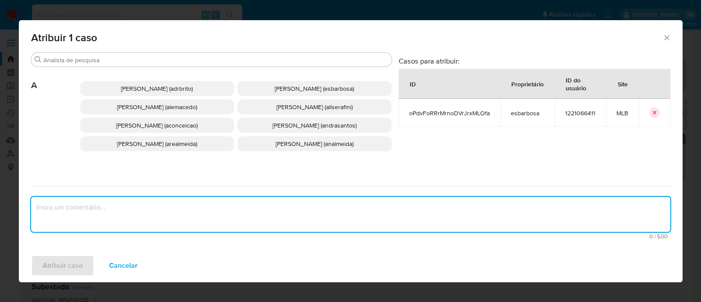
click at [266, 211] on textarea "assign-modal" at bounding box center [350, 214] width 639 height 35
paste textarea "oPdvFoRRrMrnoDVrJrxMLOfa"
type textarea "oPdvFoRRrMrnoDVrJrxMLOfa"
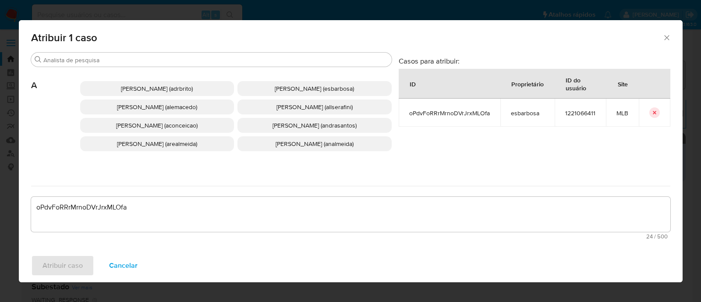
click at [284, 86] on span "Alessandra Da Silva Barbosa (esbarbosa)" at bounding box center [314, 88] width 79 height 9
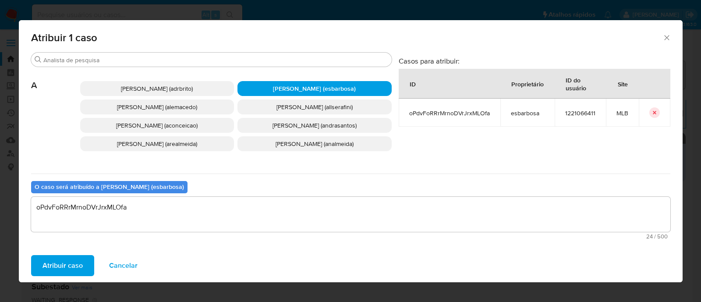
click at [63, 268] on span "Atribuir caso" at bounding box center [62, 265] width 40 height 19
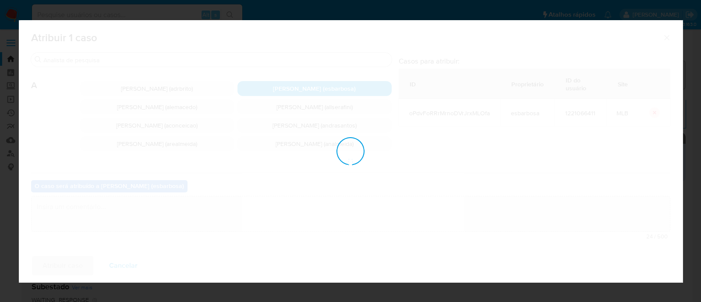
checkbox input "false"
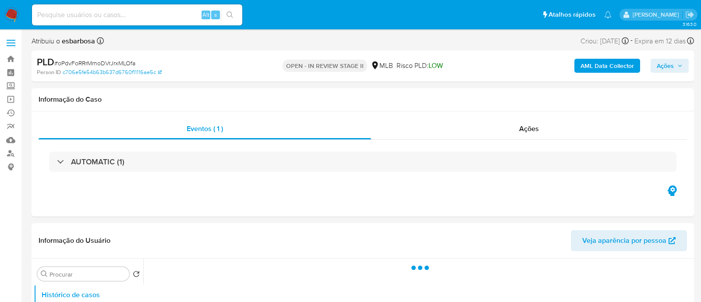
select select "10"
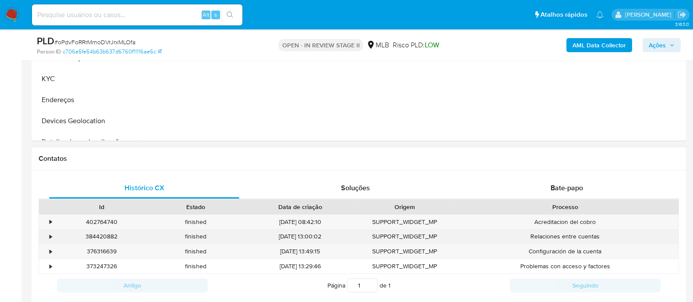
scroll to position [329, 0]
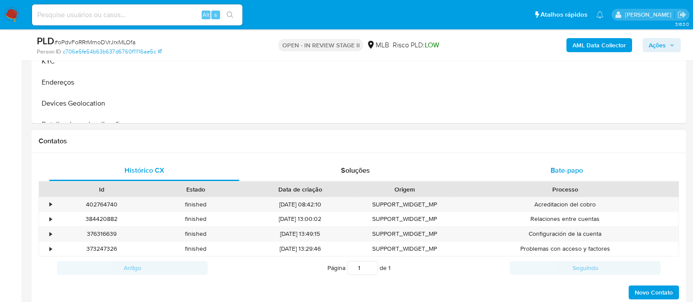
click at [563, 165] on span "Bate-papo" at bounding box center [566, 170] width 32 height 10
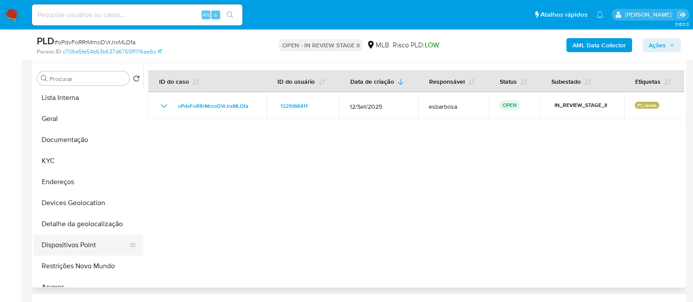
scroll to position [54, 0]
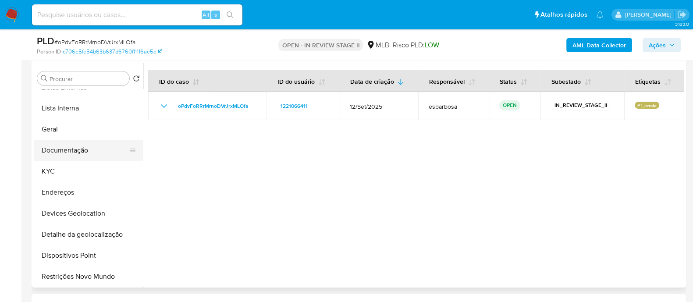
click at [77, 150] on button "Documentação" at bounding box center [85, 150] width 103 height 21
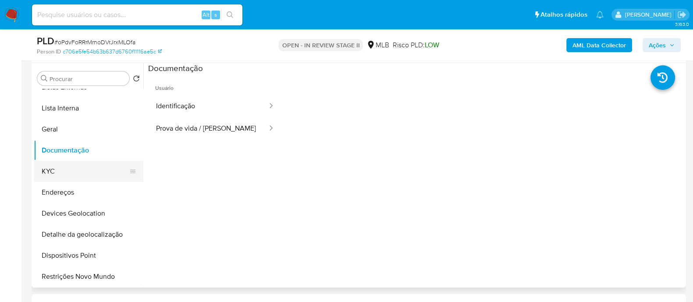
click at [74, 174] on button "KYC" at bounding box center [85, 171] width 103 height 21
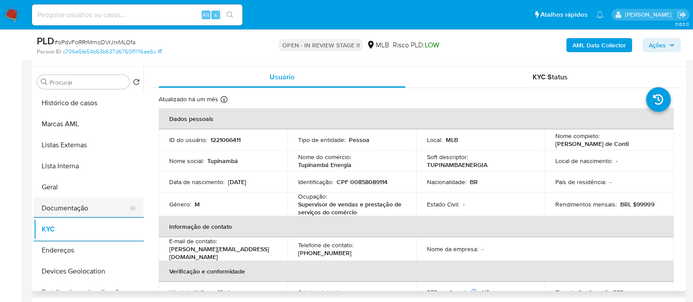
scroll to position [164, 0]
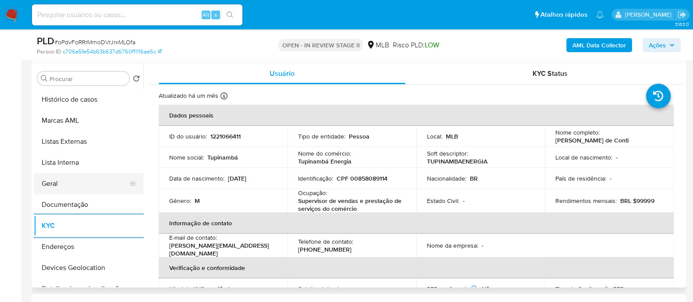
click at [57, 180] on button "Geral" at bounding box center [85, 183] width 103 height 21
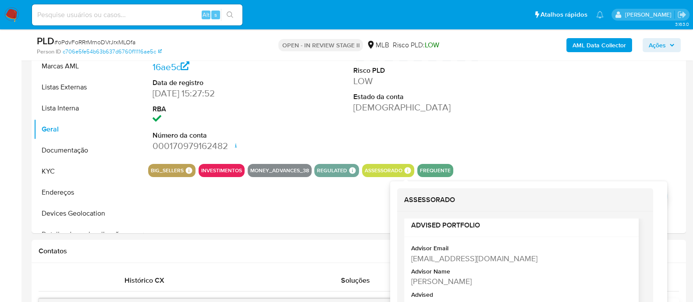
scroll to position [12, 0]
drag, startPoint x: 499, startPoint y: 277, endPoint x: 412, endPoint y: 255, distance: 89.9
click at [412, 255] on div "Advisor Email valigia.vlima@mercadopago.com.br Advisor Name Valigia Pereira De …" at bounding box center [521, 276] width 220 height 69
copy div "valigia.vlima@mercadopago.com.br Advisor Name Valigia Pereira De Lima"
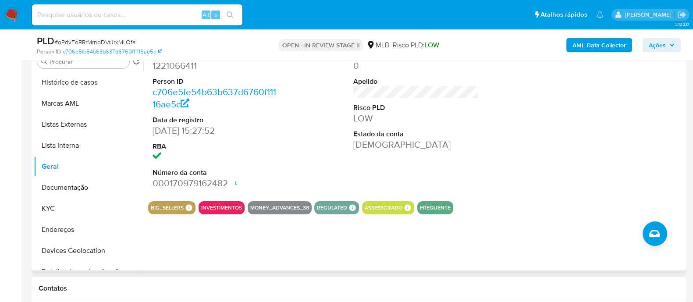
scroll to position [164, 0]
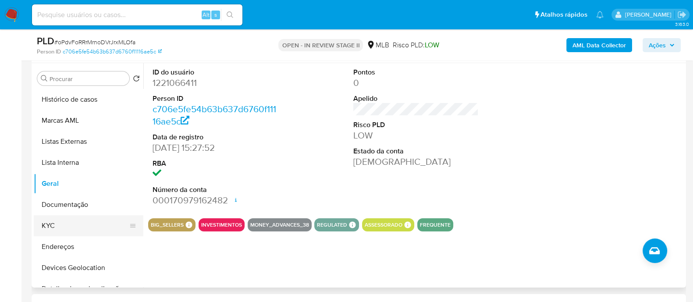
click at [64, 226] on button "KYC" at bounding box center [85, 225] width 103 height 21
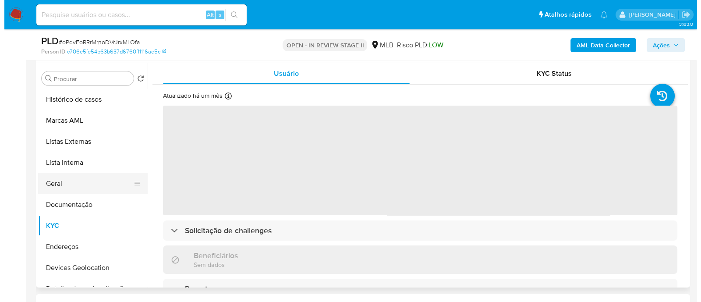
scroll to position [54, 0]
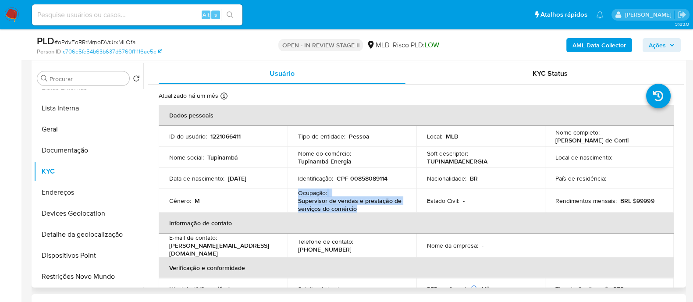
drag, startPoint x: 357, startPoint y: 209, endPoint x: 296, endPoint y: 195, distance: 62.8
click at [296, 195] on td "Ocupação : Supervisor de vendas e prestação de serviços do comércio" at bounding box center [351, 201] width 129 height 24
copy div "Ocupação : Supervisor de vendas e prestação de serviços do comércio"
click at [599, 42] on b "AML Data Collector" at bounding box center [598, 45] width 53 height 14
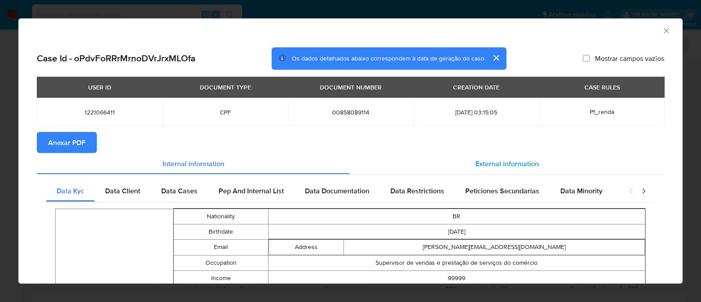
click at [504, 166] on span "External information" at bounding box center [507, 163] width 64 height 10
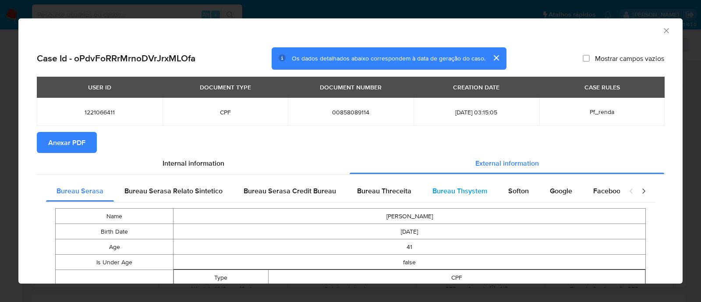
click at [450, 191] on span "Bureau Thsystem" at bounding box center [459, 191] width 55 height 10
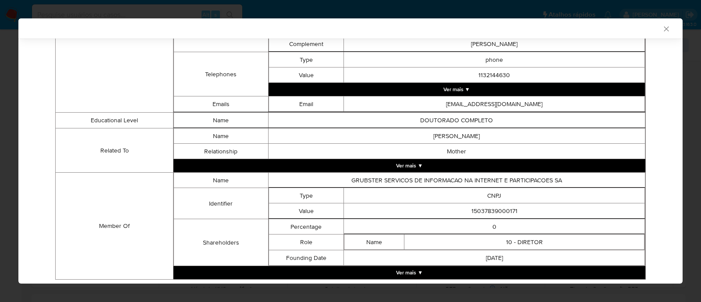
scroll to position [507, 0]
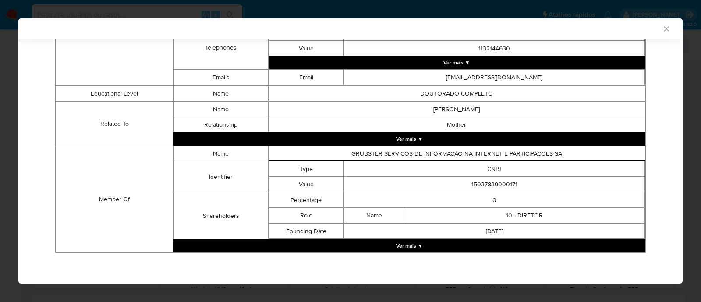
click at [408, 244] on button "Ver mais ▼" at bounding box center [409, 245] width 472 height 13
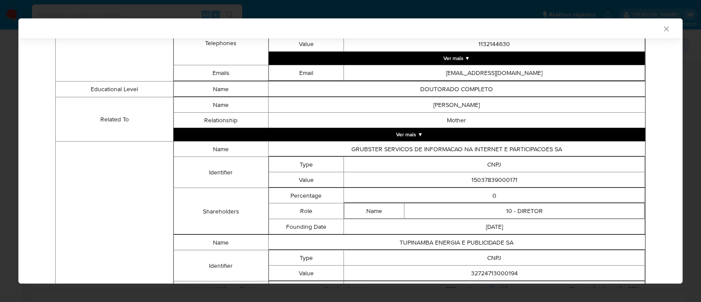
click at [488, 184] on td "15037839000171" at bounding box center [494, 179] width 301 height 15
copy td "15037839000171"
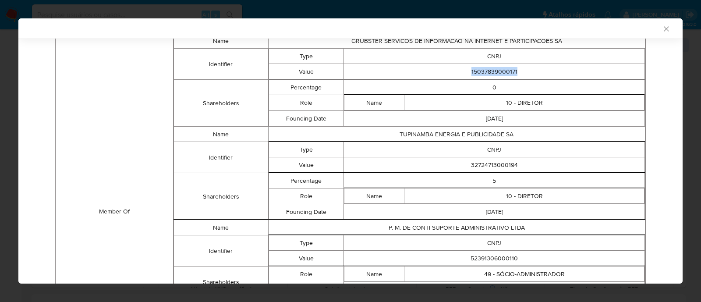
scroll to position [617, 0]
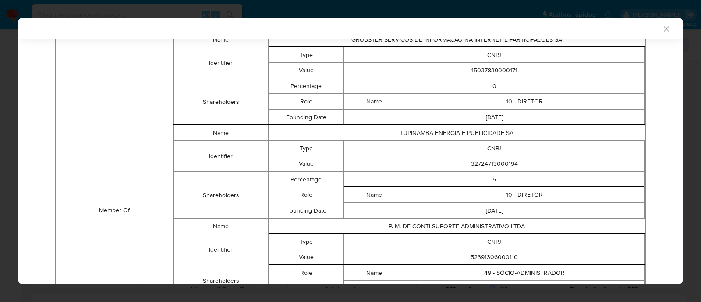
click at [501, 162] on td "32724713000194" at bounding box center [494, 163] width 301 height 15
click at [499, 167] on td "32724713000194" at bounding box center [494, 163] width 301 height 15
copy td "32724713000194"
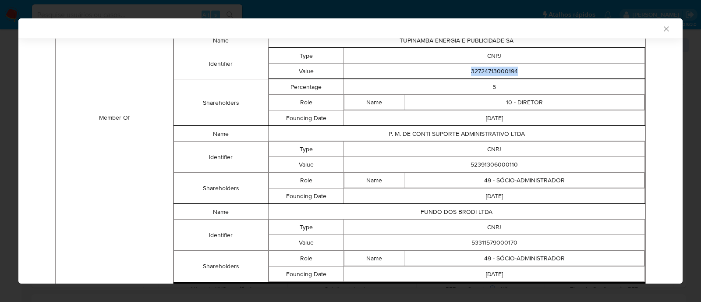
scroll to position [726, 0]
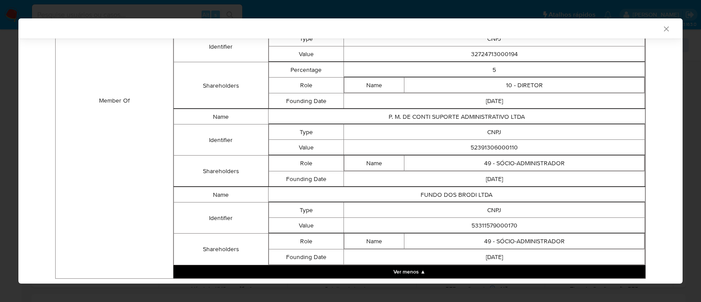
click at [500, 154] on td "52391306000110" at bounding box center [494, 147] width 301 height 15
copy td "52391306000110"
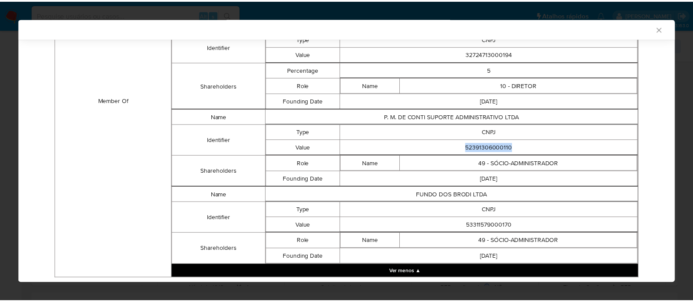
scroll to position [761, 0]
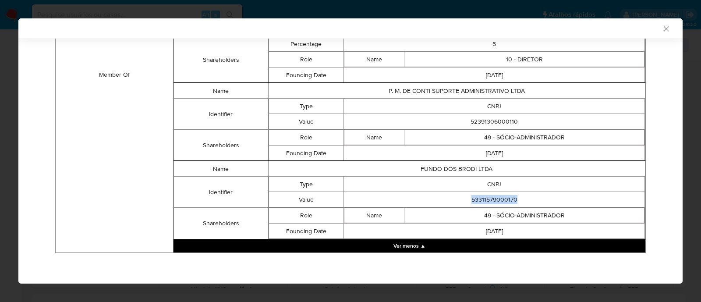
drag, startPoint x: 520, startPoint y: 200, endPoint x: 464, endPoint y: 202, distance: 55.7
click at [464, 202] on td "53311579000170" at bounding box center [494, 199] width 301 height 15
copy td "53311579000170"
click at [662, 27] on icon "Fechar a janela" at bounding box center [666, 29] width 9 height 9
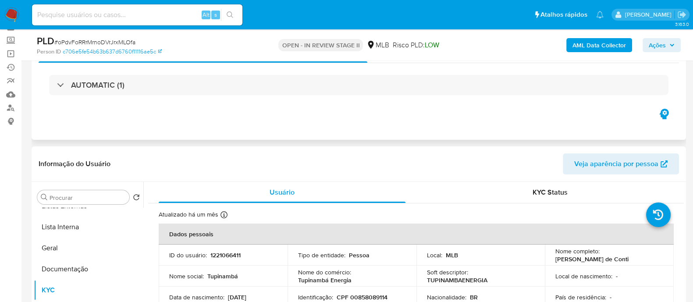
scroll to position [109, 0]
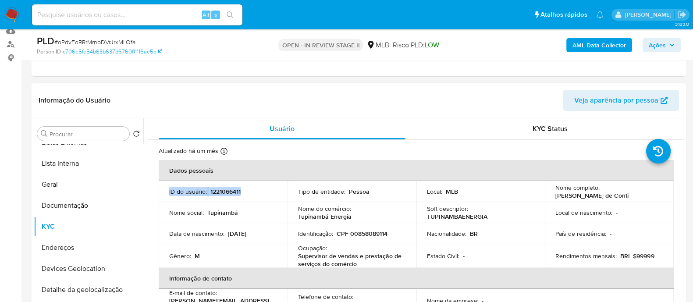
drag, startPoint x: 258, startPoint y: 191, endPoint x: 167, endPoint y: 194, distance: 90.7
click at [167, 194] on td "ID do usuário : 1221066411" at bounding box center [223, 191] width 129 height 21
copy div "ID do usuário : 1221066411"
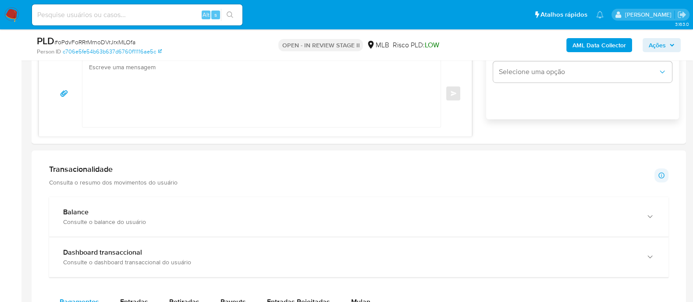
scroll to position [657, 0]
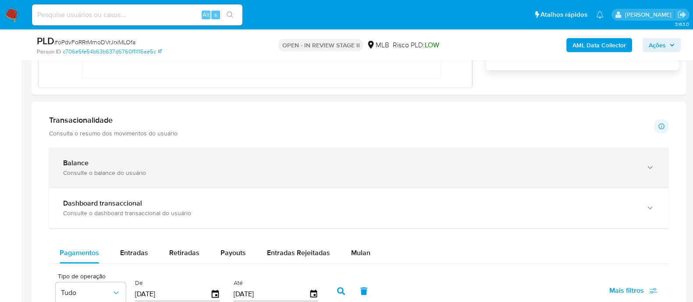
click at [158, 172] on div "Consulte o balance do usuário" at bounding box center [349, 173] width 573 height 8
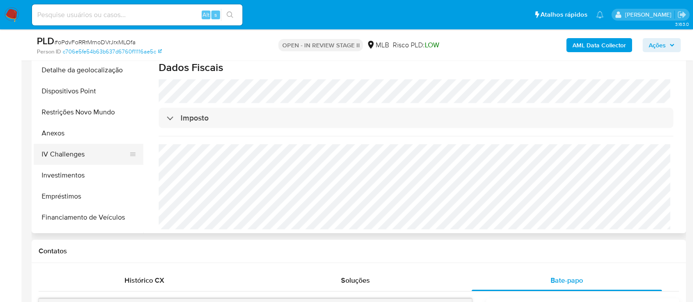
scroll to position [109, 0]
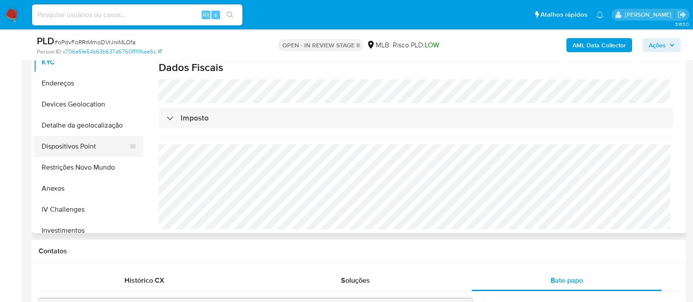
click at [85, 139] on button "Dispositivos Point" at bounding box center [85, 146] width 103 height 21
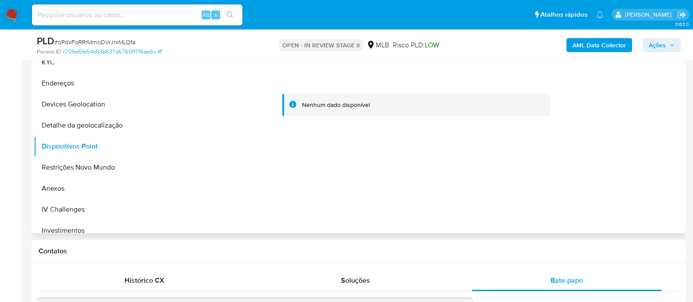
scroll to position [164, 0]
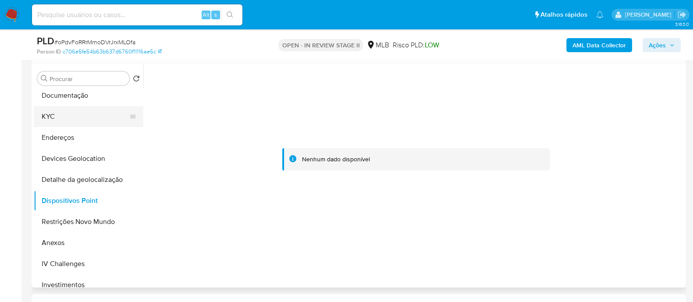
click at [65, 119] on button "KYC" at bounding box center [85, 116] width 103 height 21
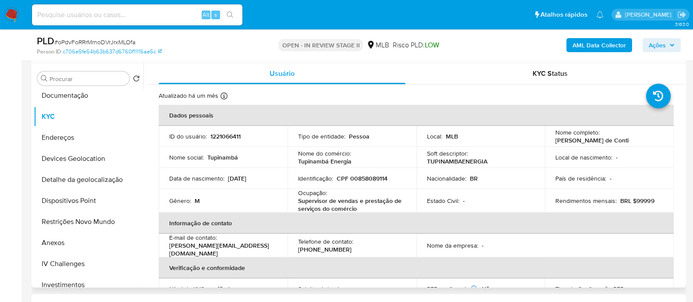
drag, startPoint x: 626, startPoint y: 141, endPoint x: 548, endPoint y: 141, distance: 77.1
click at [548, 141] on td "Nome completo : Pedro Maranhao de Conti" at bounding box center [609, 136] width 129 height 21
copy p "Pedro Maranhao de Conti"
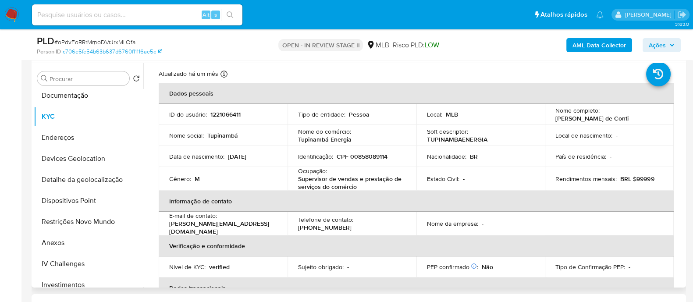
scroll to position [0, 0]
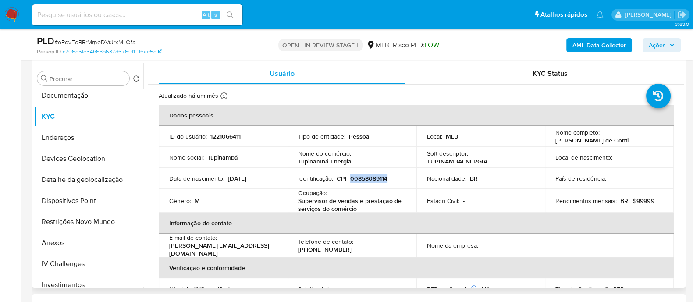
drag, startPoint x: 392, startPoint y: 178, endPoint x: 349, endPoint y: 178, distance: 42.5
click at [349, 178] on div "Identificação : CPF 00858089114" at bounding box center [352, 178] width 108 height 8
copy p "00858089114"
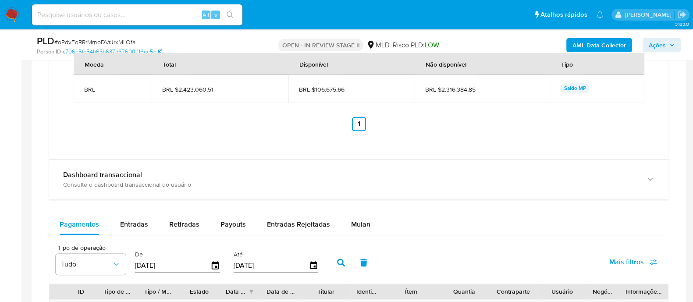
scroll to position [986, 0]
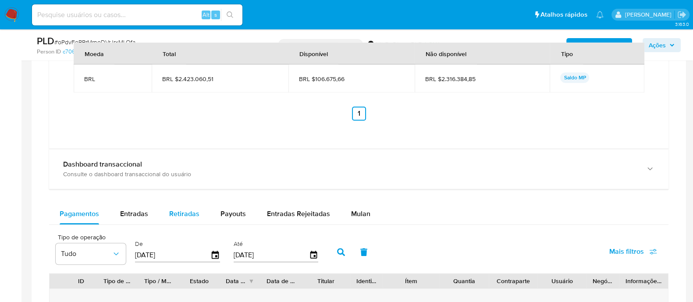
click at [188, 211] on span "Retiradas" at bounding box center [184, 214] width 30 height 10
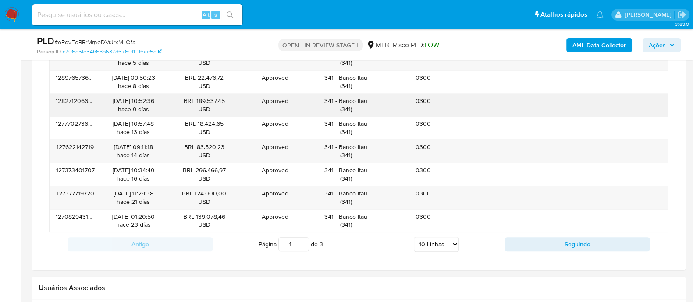
scroll to position [1314, 0]
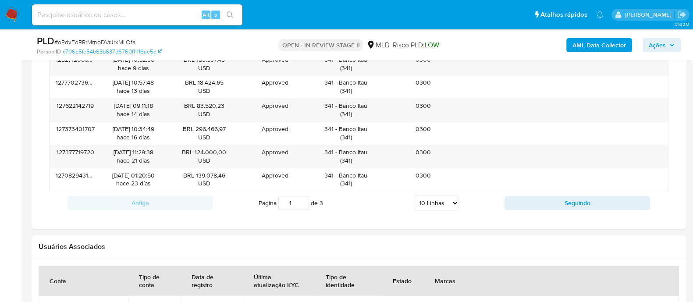
click at [431, 210] on select "5 Linhas 10 Linhas 20 Linhas 25 Linhas 50 Linhas 100 Linhas" at bounding box center [436, 202] width 45 height 15
select select "100"
click at [414, 202] on select "5 Linhas 10 Linhas 20 Linhas 25 Linhas 50 Linhas 100 Linhas" at bounding box center [436, 202] width 45 height 15
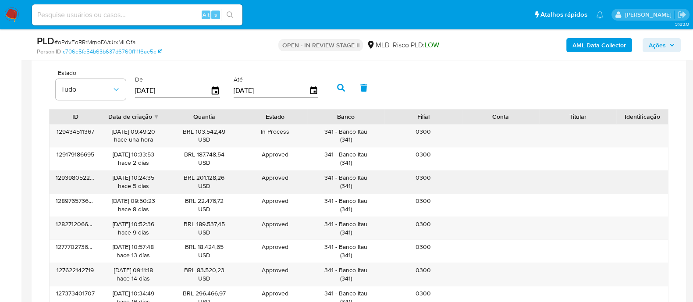
scroll to position [1095, 0]
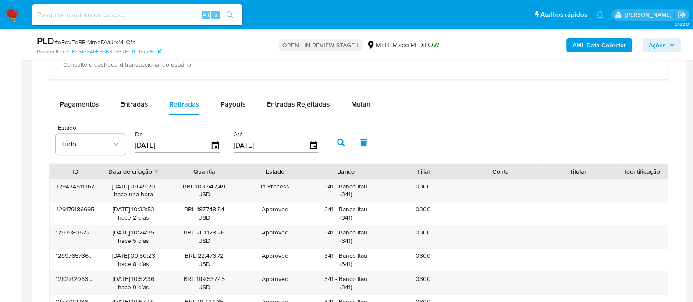
click at [647, 43] on button "Ações" at bounding box center [661, 45] width 38 height 14
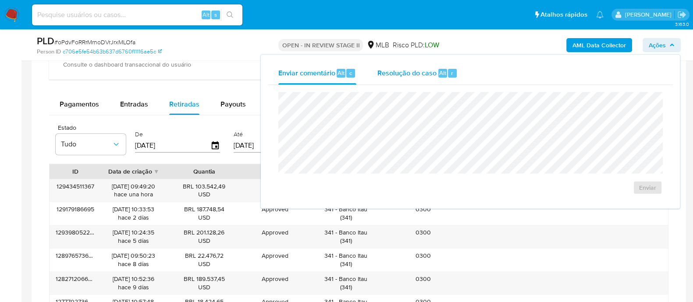
click at [401, 74] on span "Resolução do caso" at bounding box center [406, 72] width 59 height 10
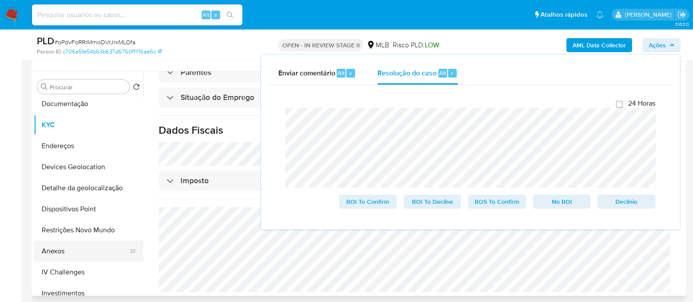
scroll to position [164, 0]
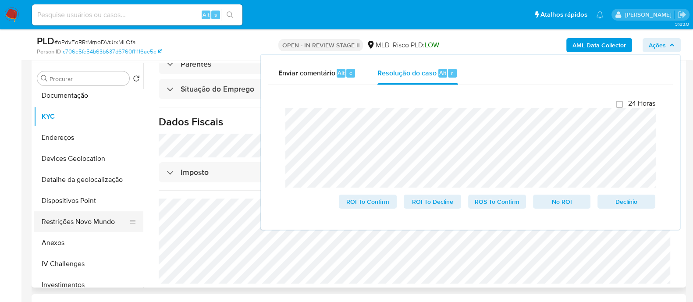
click at [73, 218] on button "Restrições Novo Mundo" at bounding box center [85, 221] width 103 height 21
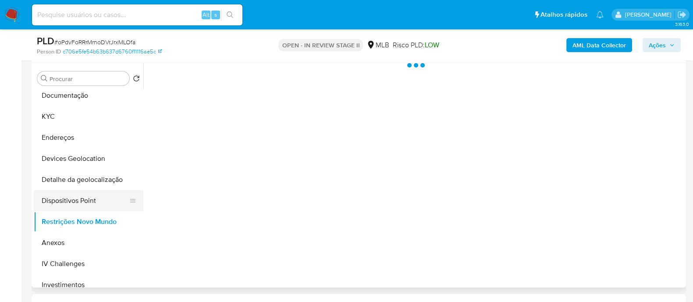
scroll to position [0, 0]
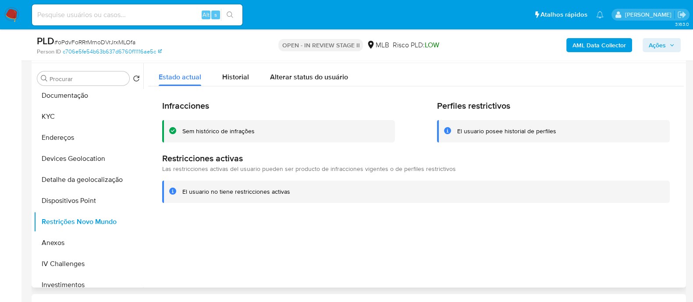
click at [228, 131] on div "Sem histórico de infrações" at bounding box center [218, 131] width 72 height 8
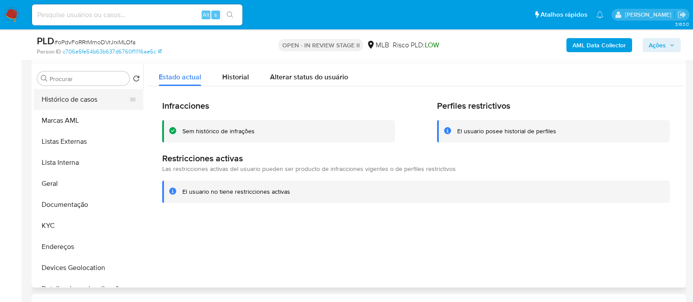
click at [85, 99] on button "Histórico de casos" at bounding box center [85, 99] width 103 height 21
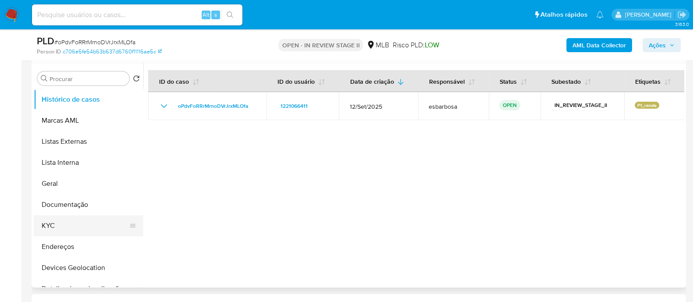
scroll to position [109, 0]
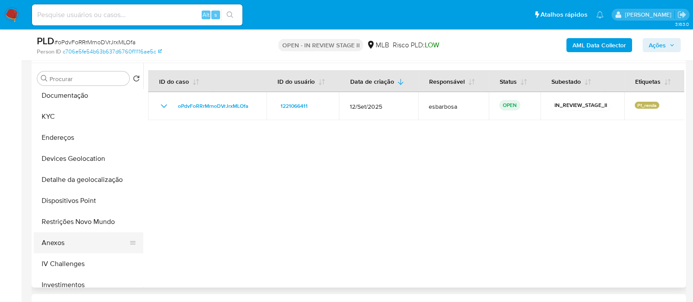
click at [62, 240] on button "Anexos" at bounding box center [85, 242] width 103 height 21
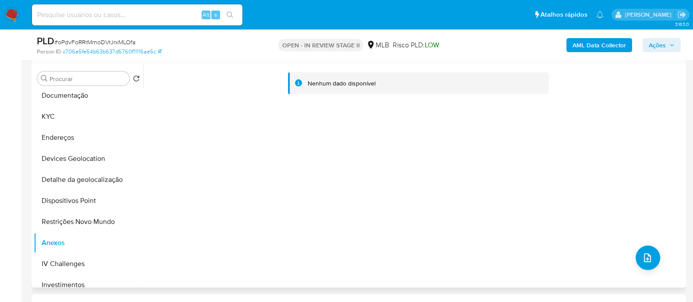
drag, startPoint x: 650, startPoint y: 118, endPoint x: 638, endPoint y: 75, distance: 44.4
click at [649, 117] on div "Nenhum dado disponível" at bounding box center [413, 175] width 540 height 224
click at [598, 47] on b "AML Data Collector" at bounding box center [598, 45] width 53 height 14
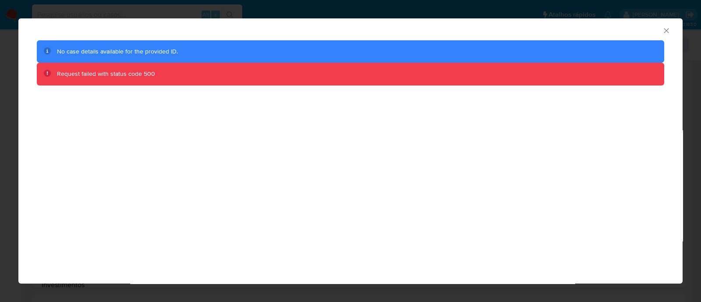
click at [666, 32] on icon "Fechar a janela" at bounding box center [666, 30] width 9 height 9
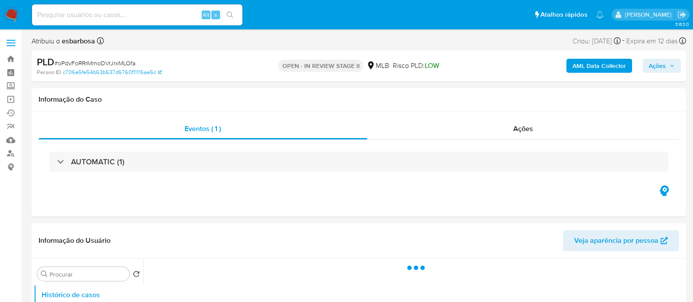
select select "10"
click at [590, 70] on b "AML Data Collector" at bounding box center [598, 66] width 53 height 14
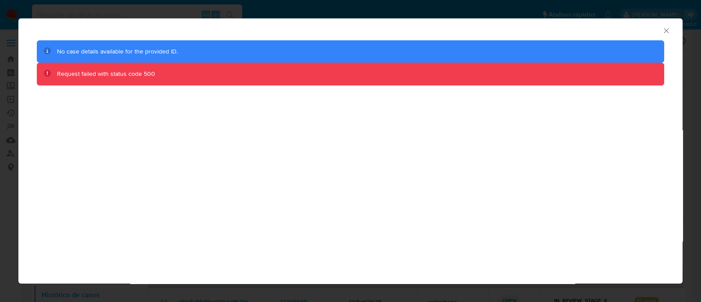
click at [665, 31] on icon "Fechar a janela" at bounding box center [666, 30] width 9 height 9
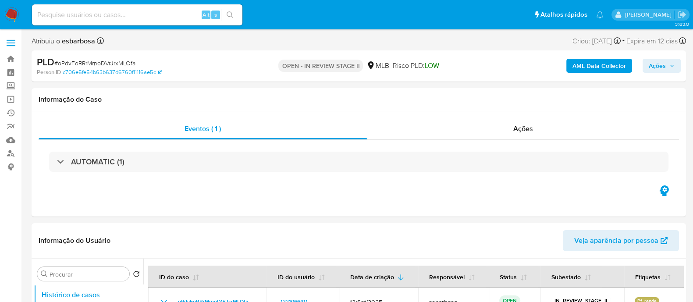
click at [576, 60] on b "AML Data Collector" at bounding box center [598, 66] width 53 height 14
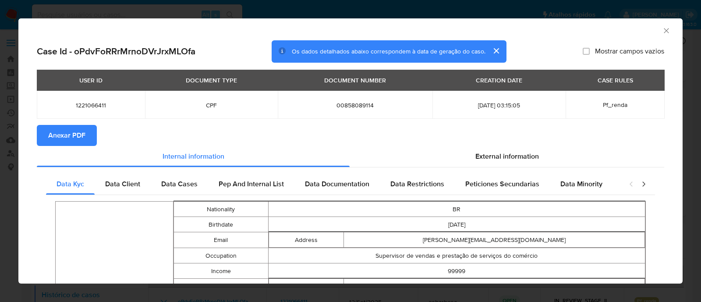
click at [70, 134] on span "Anexar PDF" at bounding box center [66, 135] width 37 height 19
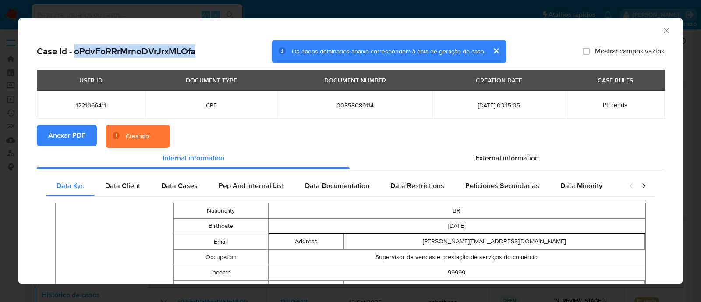
drag, startPoint x: 202, startPoint y: 53, endPoint x: 75, endPoint y: 52, distance: 126.2
click at [75, 52] on div "Case Id - oPdvFoRRrMrnoDVrJrxMLOfa Os dados detalhados abaixo correspondem à da…" at bounding box center [350, 51] width 627 height 23
copy h2 "oPdvFoRRrMrnoDVrJrxMLOfa"
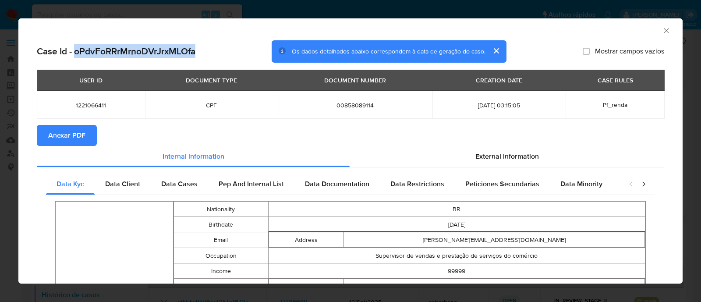
click at [662, 30] on icon "Fechar a janela" at bounding box center [666, 30] width 9 height 9
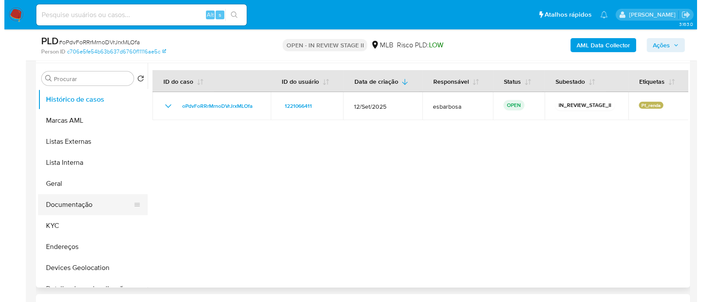
scroll to position [109, 0]
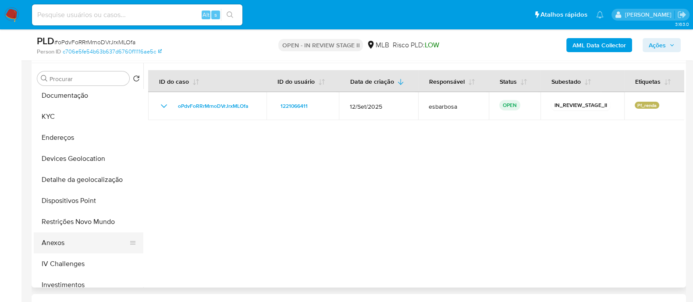
click at [59, 242] on button "Anexos" at bounding box center [85, 242] width 103 height 21
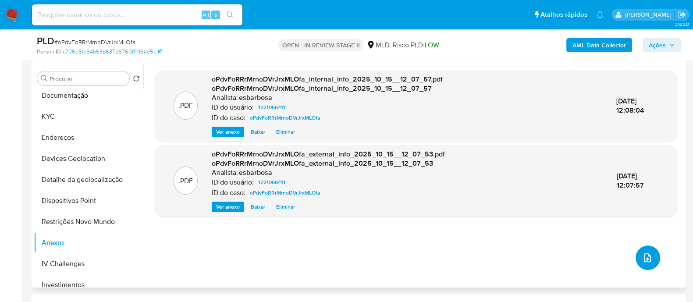
click at [642, 262] on icon "upload-file" at bounding box center [647, 257] width 11 height 11
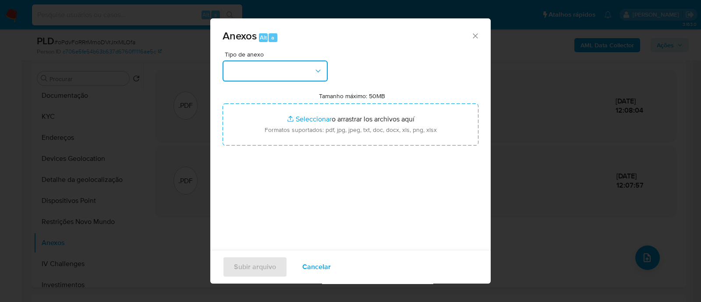
click at [273, 76] on button "button" at bounding box center [275, 70] width 105 height 21
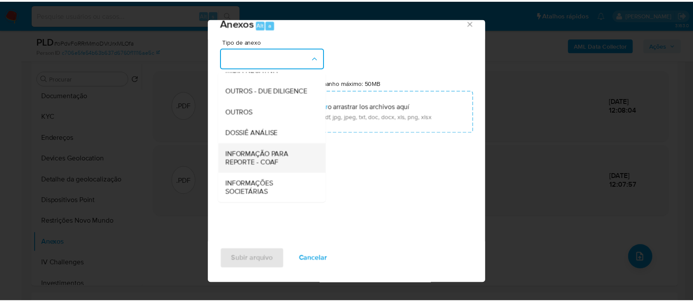
scroll to position [135, 0]
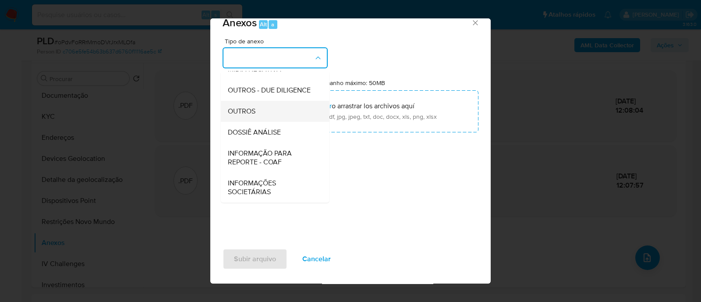
click at [247, 111] on span "OUTROS" at bounding box center [242, 111] width 28 height 9
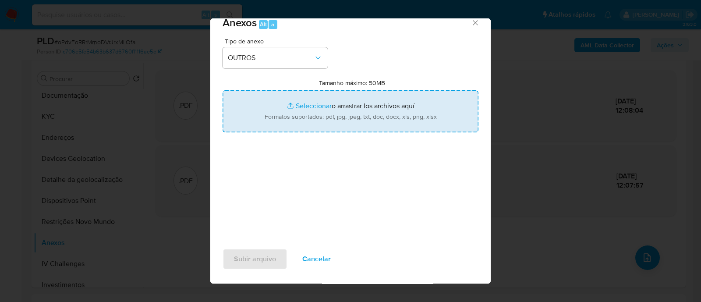
click at [311, 106] on input "Tamanho máximo: 50MB Seleccionar archivos" at bounding box center [351, 111] width 256 height 42
type input "C:\fakepath\Mulan 1221066411_2025_10_08_07_01_46.xlsx"
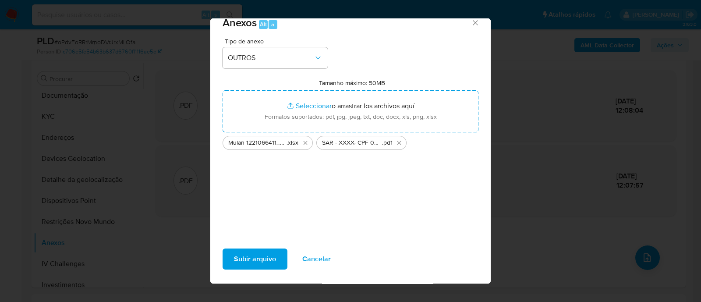
click at [263, 258] on span "Subir arquivo" at bounding box center [255, 258] width 42 height 19
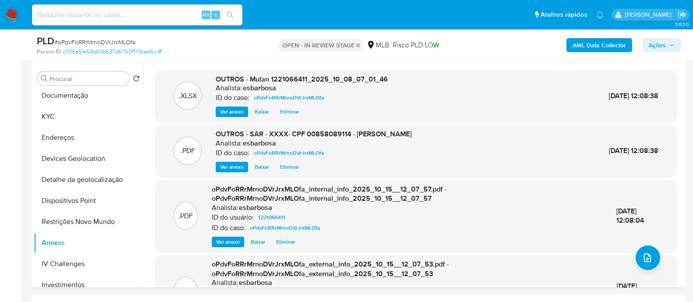
click at [654, 49] on span "Ações" at bounding box center [656, 45] width 17 height 14
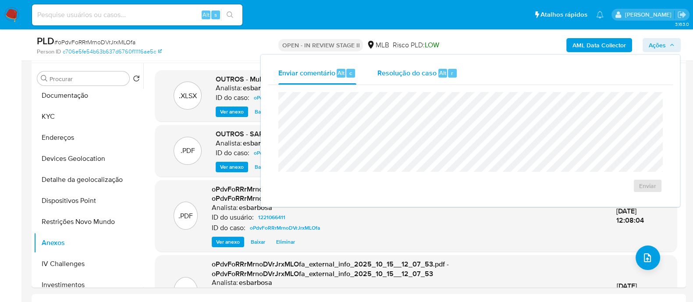
click at [421, 78] on div "Resolução do caso Alt r" at bounding box center [417, 73] width 80 height 23
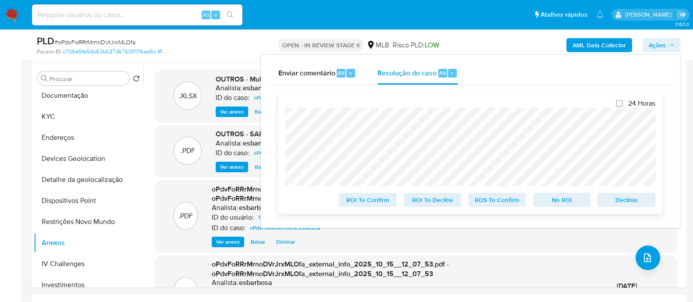
click at [486, 202] on span "ROS To Confirm" at bounding box center [497, 200] width 46 height 12
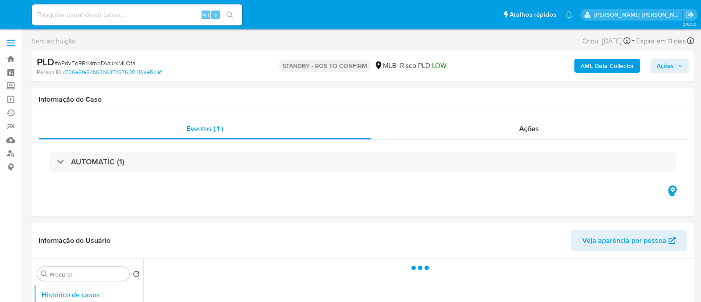
select select "10"
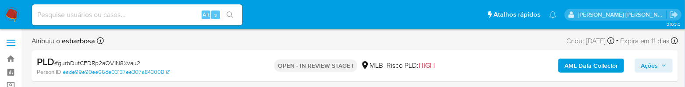
select select "10"
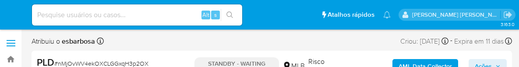
select select "10"
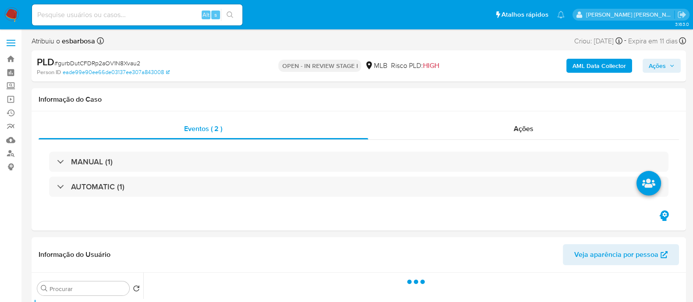
select select "10"
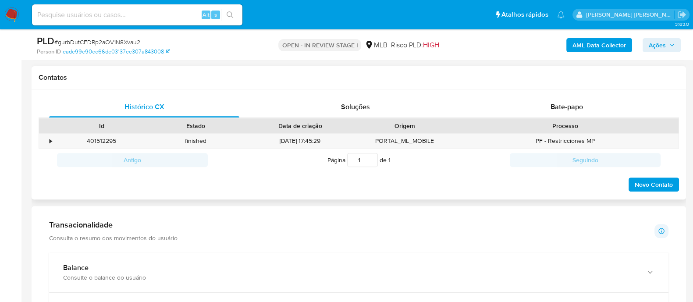
scroll to position [383, 0]
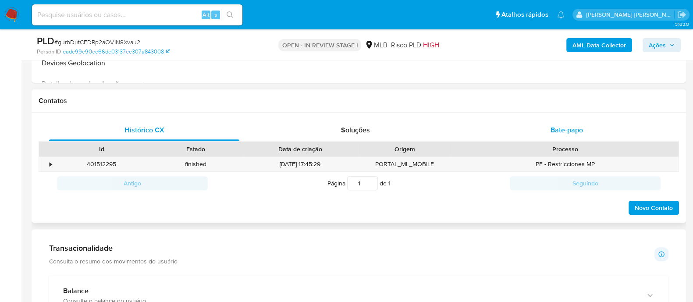
click at [524, 130] on div "Bate-papo" at bounding box center [566, 130] width 190 height 21
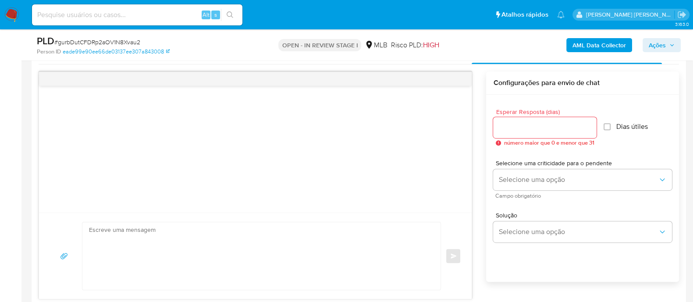
scroll to position [493, 0]
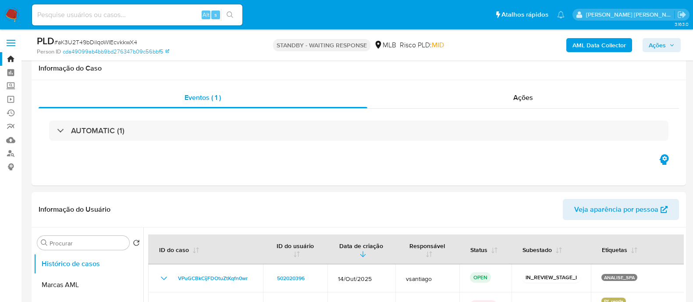
select select "10"
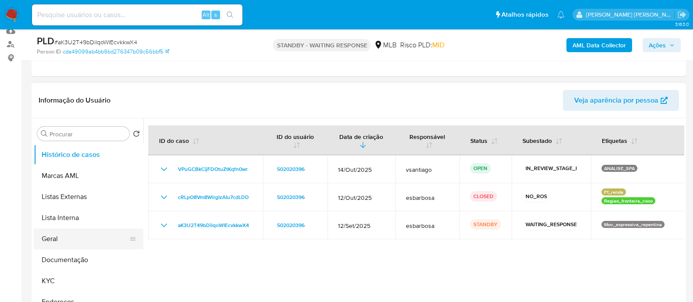
click at [66, 245] on button "Geral" at bounding box center [85, 238] width 103 height 21
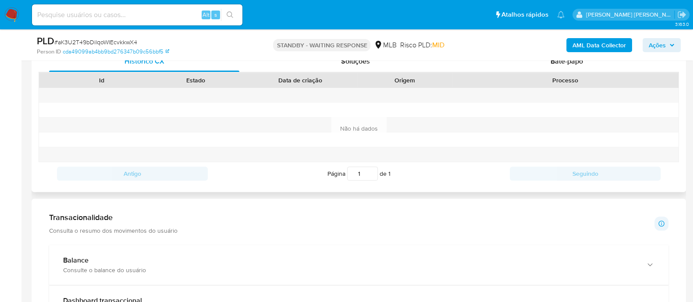
scroll to position [383, 0]
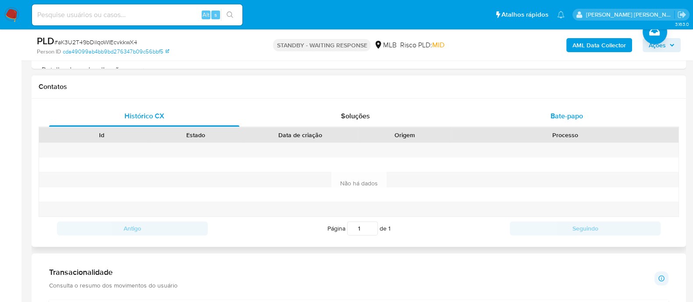
click at [545, 118] on div "Bate-papo" at bounding box center [566, 116] width 190 height 21
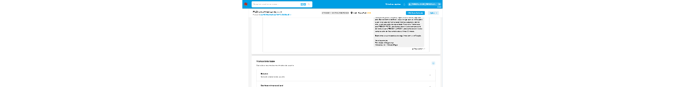
scroll to position [493, 0]
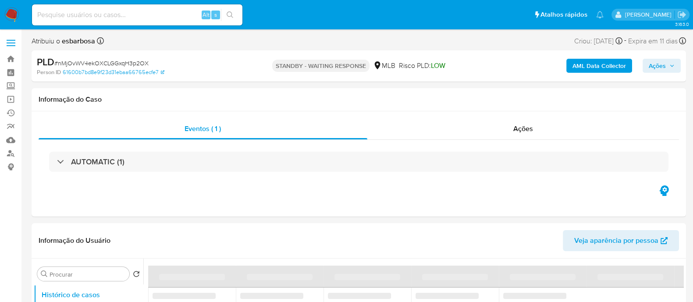
select select "10"
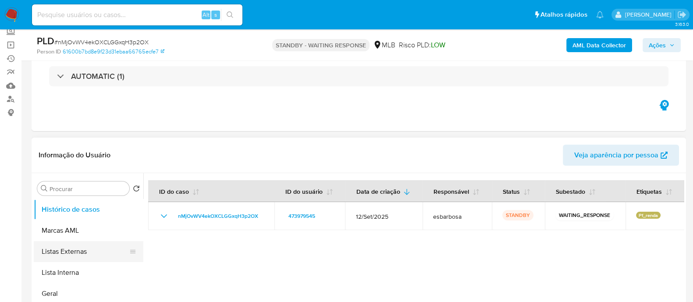
scroll to position [54, 0]
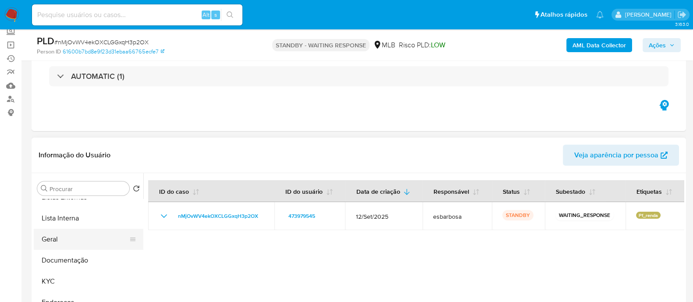
click at [84, 237] on button "Geral" at bounding box center [85, 239] width 103 height 21
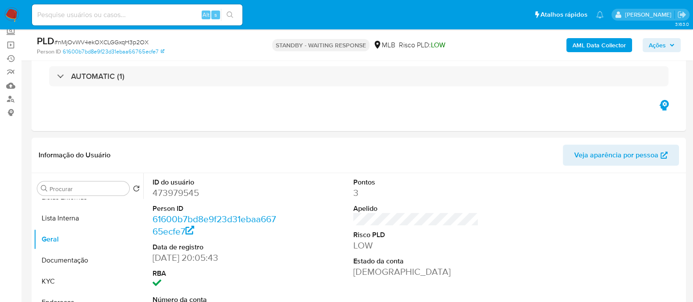
click at [97, 39] on span "# nMjOvWV4ekOXCLGGxqH3p2OX" at bounding box center [101, 42] width 94 height 9
copy span "nMjOvWV4ekOXCLGGxqH3p2OX"
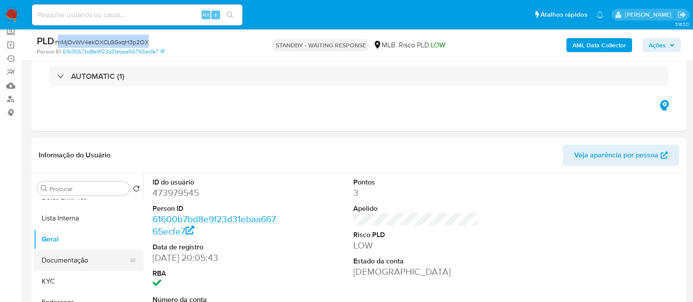
scroll to position [109, 0]
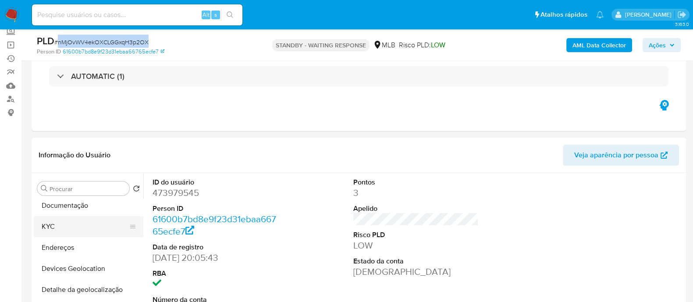
click at [66, 224] on button "KYC" at bounding box center [85, 226] width 103 height 21
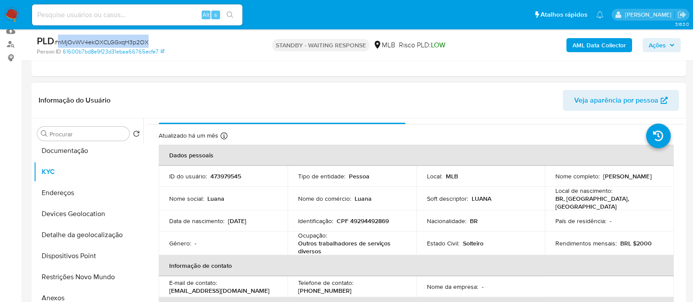
scroll to position [54, 0]
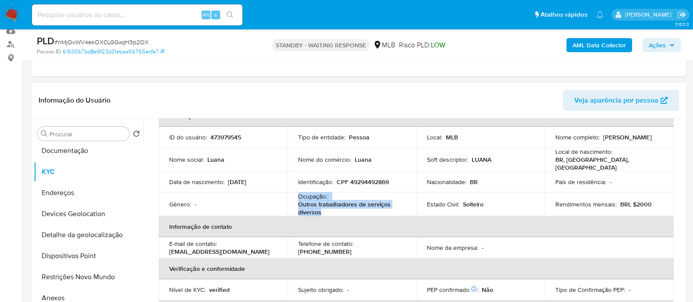
drag, startPoint x: 329, startPoint y: 208, endPoint x: 297, endPoint y: 195, distance: 34.6
click at [298, 195] on div "Ocupação : Outros trabalhadores de serviços diversos" at bounding box center [352, 204] width 108 height 24
copy div "Ocupação : Outros trabalhadores de serviços diversos"
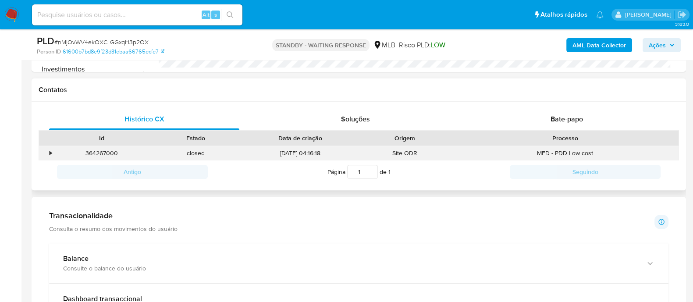
scroll to position [383, 0]
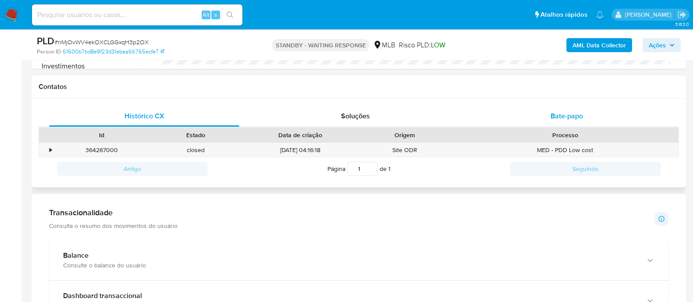
click at [559, 108] on div "Bate-papo" at bounding box center [566, 116] width 190 height 21
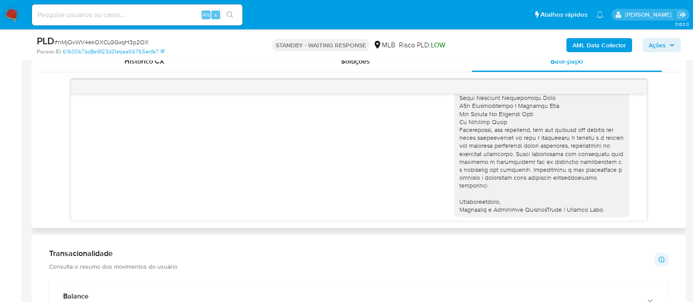
scroll to position [378, 0]
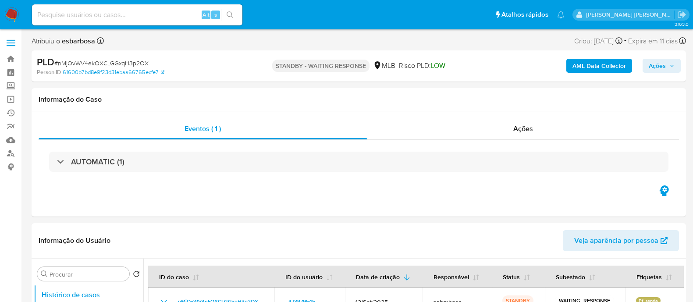
select select "10"
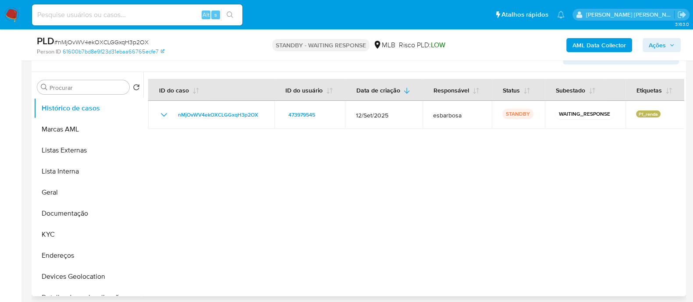
scroll to position [164, 0]
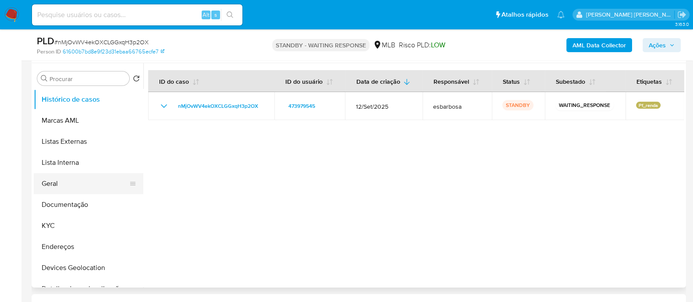
click at [59, 186] on button "Geral" at bounding box center [85, 183] width 103 height 21
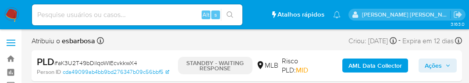
select select "10"
click at [319, 80] on div "PLD # aK3U2T49bDilqoWIEcvkkwX4 Person ID cda49099ab4bb9bd276347b09c56bbf5 STAND…" at bounding box center [247, 65] width 430 height 31
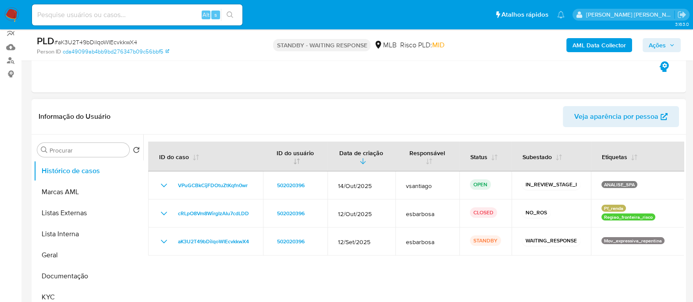
scroll to position [109, 0]
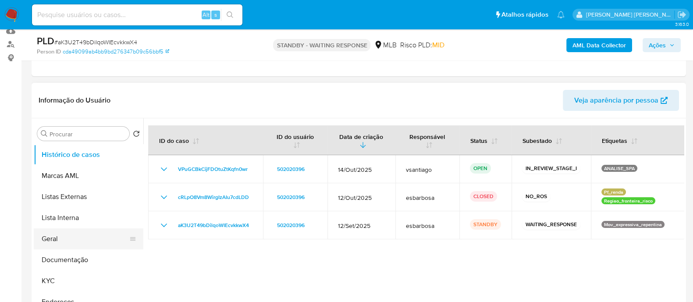
click at [70, 83] on button "Geral" at bounding box center [85, 238] width 103 height 21
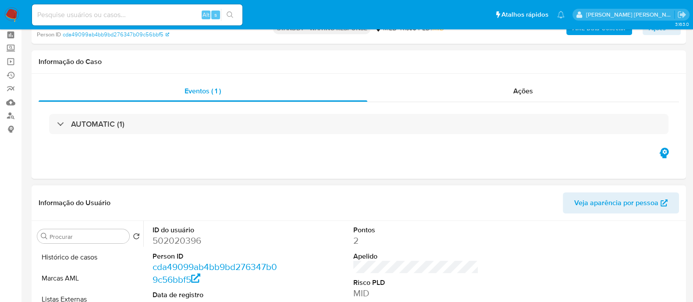
scroll to position [54, 0]
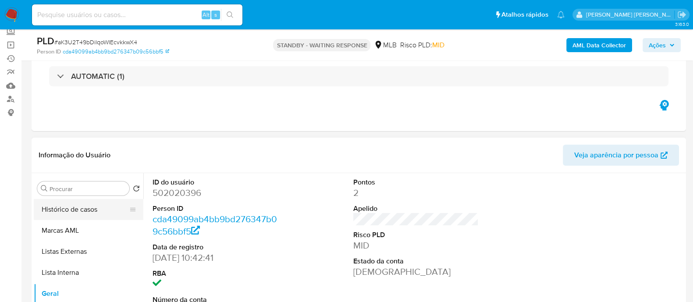
click at [82, 83] on button "Histórico de casos" at bounding box center [85, 209] width 103 height 21
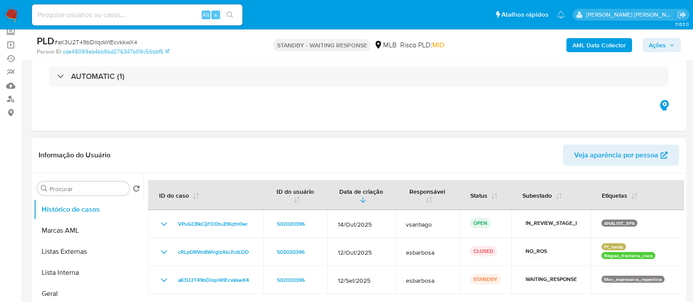
scroll to position [109, 0]
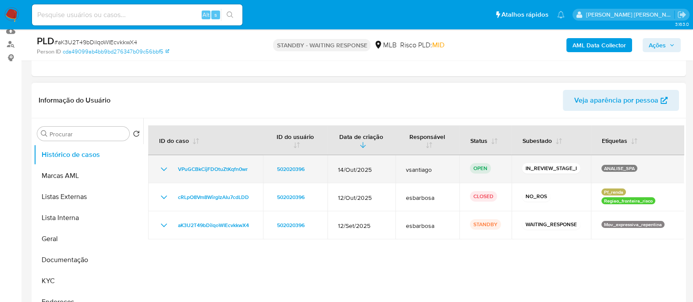
click at [165, 83] on icon "Mostrar/Ocultar" at bounding box center [164, 169] width 6 height 4
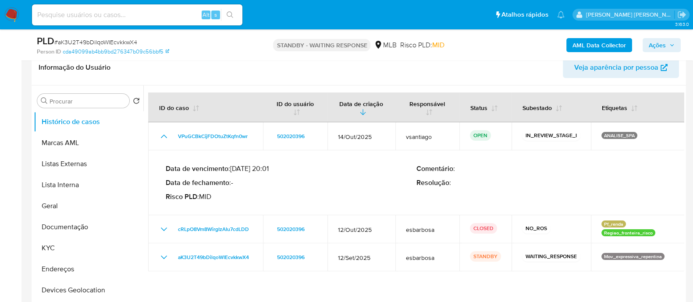
scroll to position [164, 0]
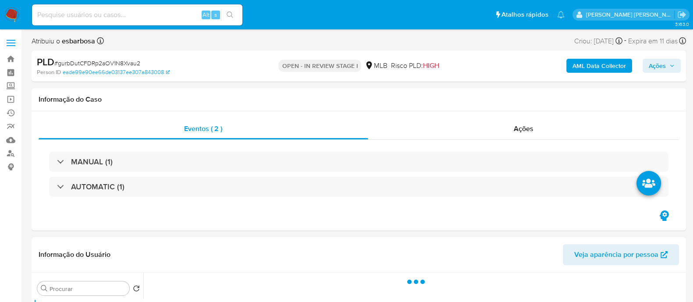
select select "10"
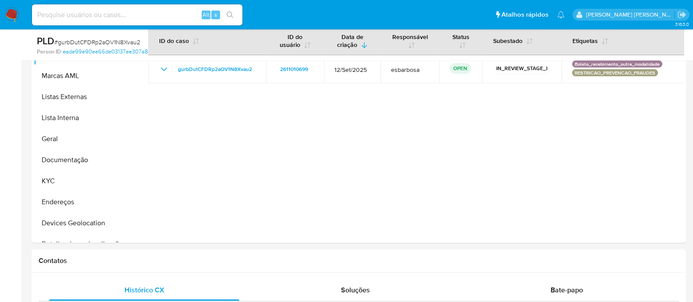
scroll to position [54, 0]
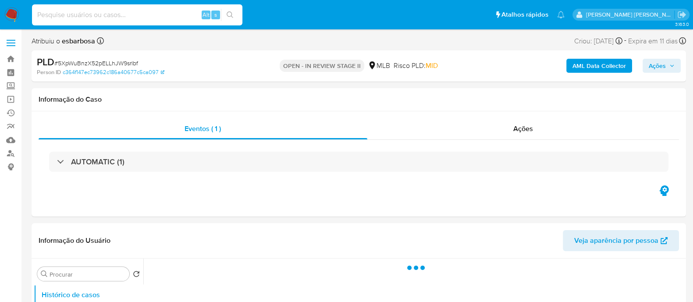
click at [127, 11] on input at bounding box center [137, 14] width 210 height 11
paste input "8hzUnyuwT8vuFp0x7tnuCRQp"
type input "8hzUnyuwT8vuFp0x7tnuCRQp"
select select "10"
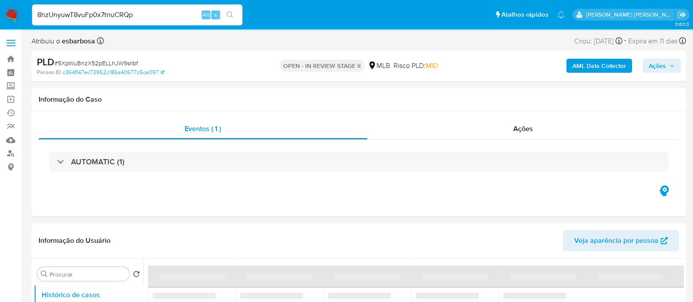
type input "8hzUnyuwT8vuFp0x7tnuCRQp"
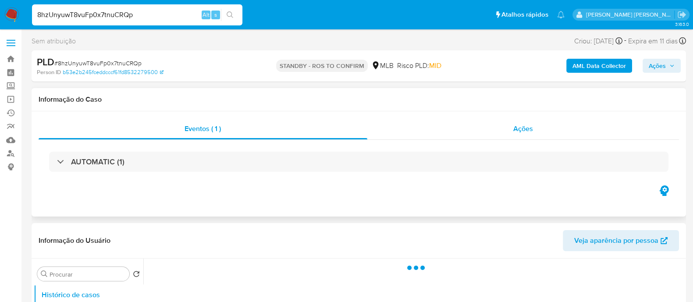
select select "10"
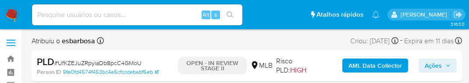
select select "10"
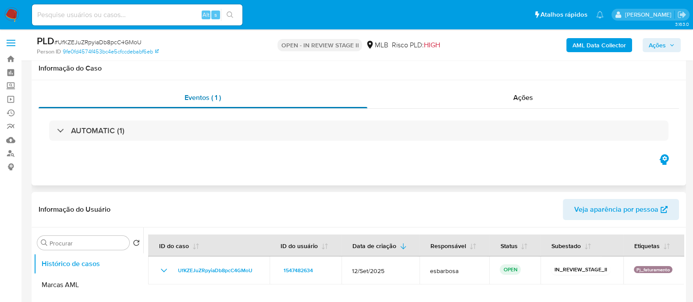
scroll to position [109, 0]
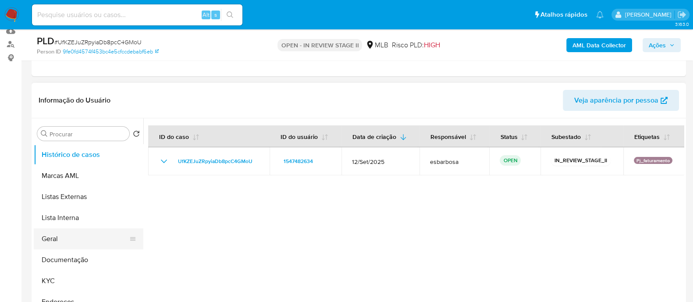
click at [70, 242] on button "Geral" at bounding box center [85, 238] width 103 height 21
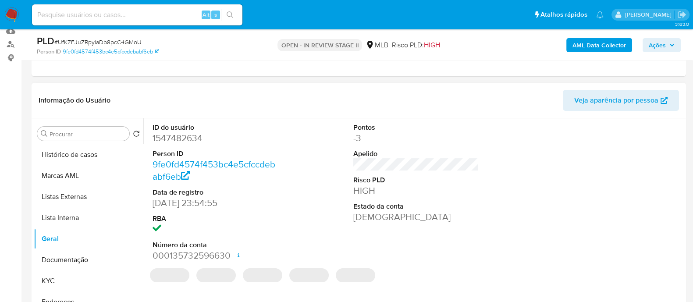
click at [173, 141] on dd "1547482634" at bounding box center [214, 138] width 125 height 12
click at [177, 137] on dd "1547482634" at bounding box center [214, 138] width 125 height 12
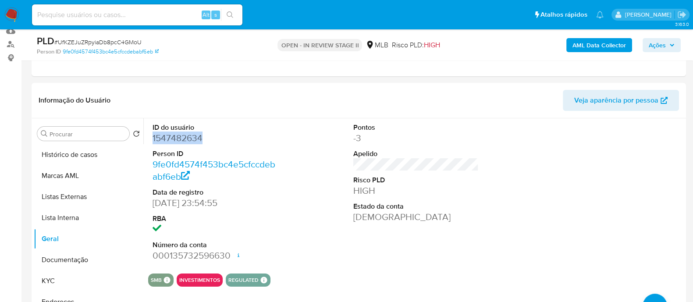
copy dd "1547482634"
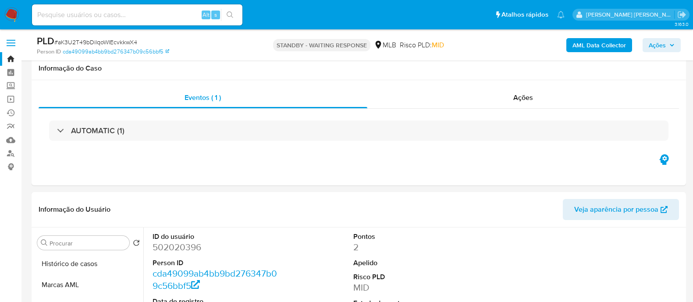
select select "10"
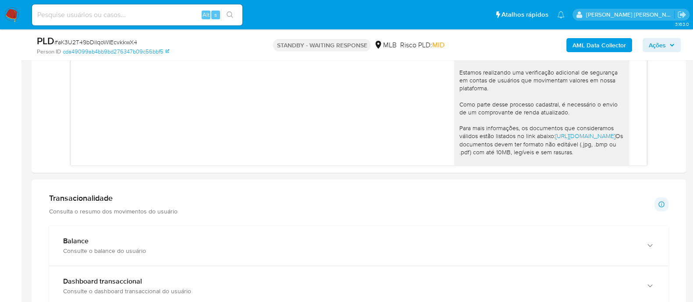
scroll to position [130, 0]
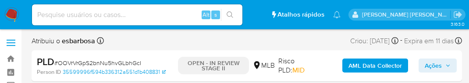
select select "10"
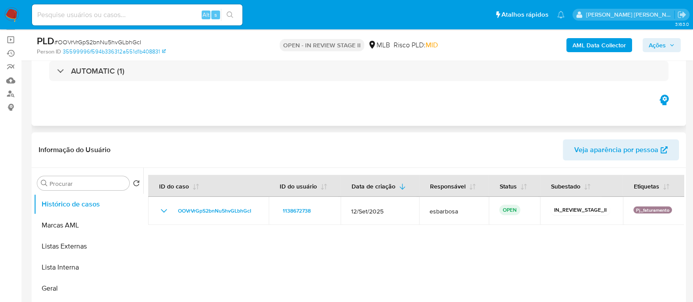
scroll to position [109, 0]
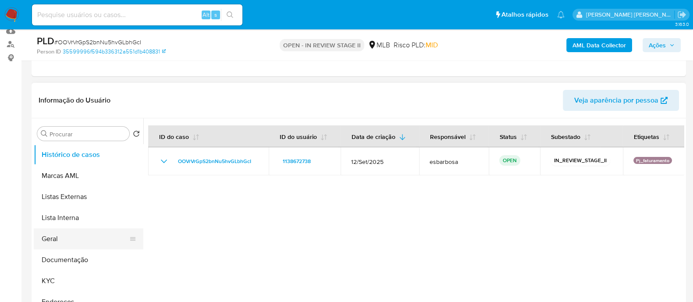
click at [73, 83] on button "Geral" at bounding box center [85, 238] width 103 height 21
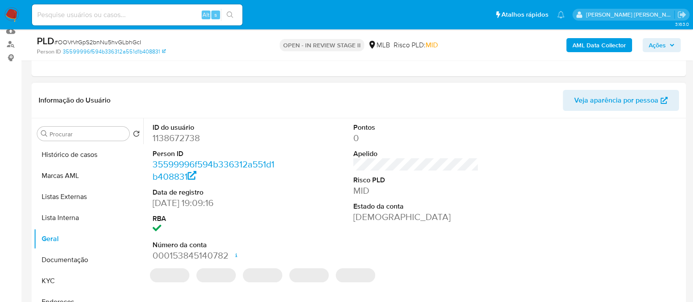
click at [197, 83] on dd "1138672738" at bounding box center [214, 138] width 125 height 12
click at [195, 83] on dd "1138672738" at bounding box center [214, 138] width 125 height 12
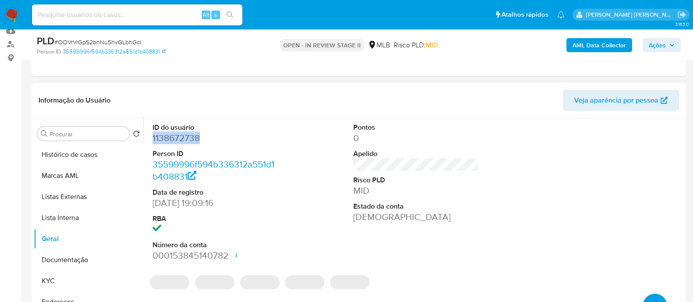
click at [195, 83] on dd "1138672738" at bounding box center [214, 138] width 125 height 12
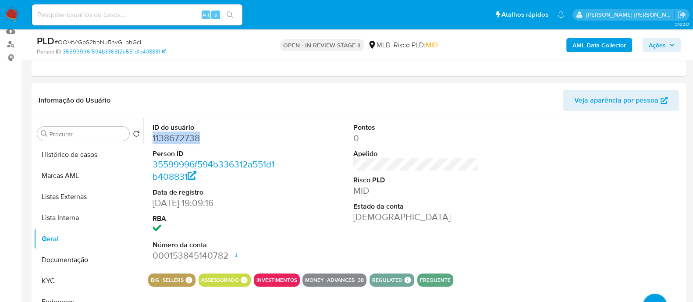
copy dd "1138672738"
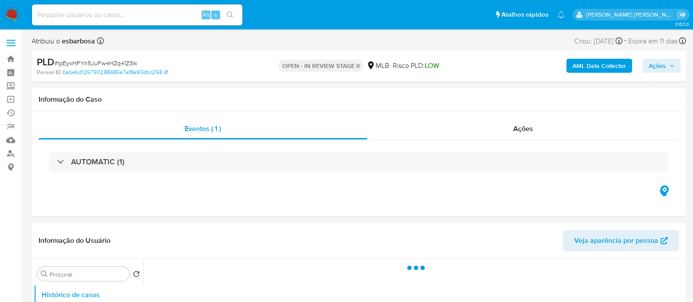
select select "10"
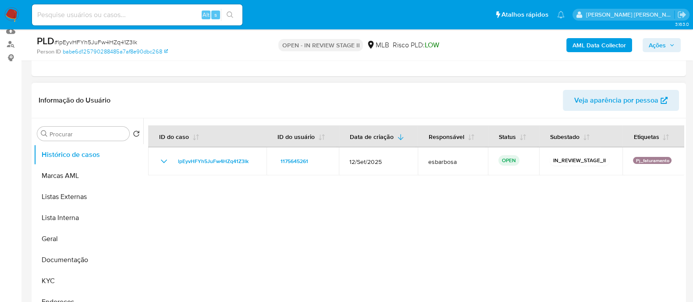
scroll to position [164, 0]
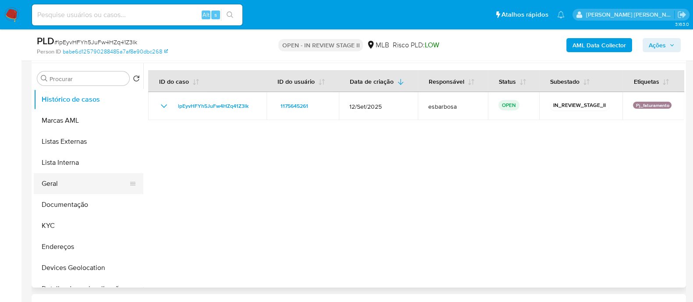
click at [80, 187] on button "Geral" at bounding box center [85, 183] width 103 height 21
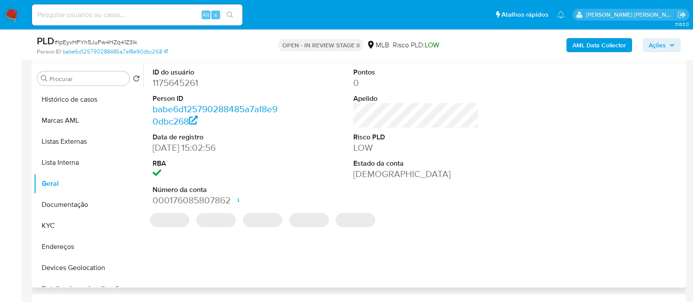
click at [179, 79] on dd "1175645261" at bounding box center [214, 83] width 125 height 12
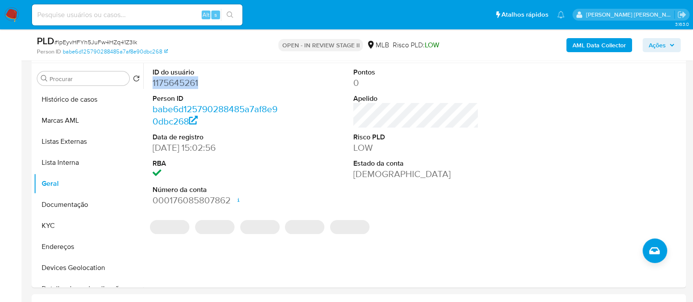
copy dd "1175645261"
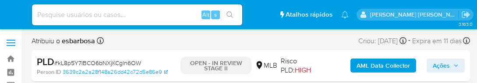
select select "10"
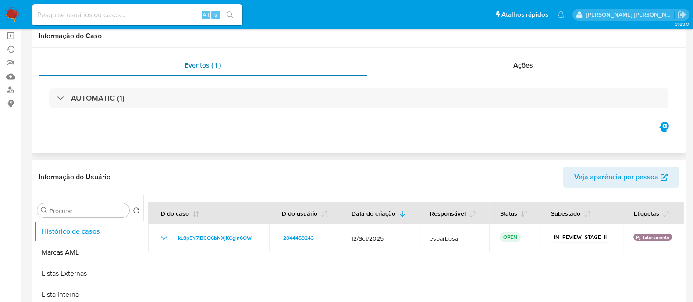
scroll to position [109, 0]
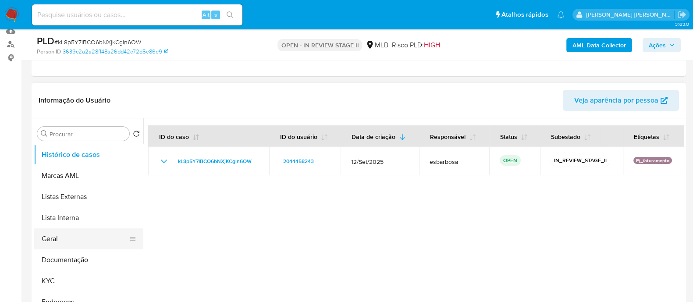
click at [71, 83] on button "Geral" at bounding box center [85, 238] width 103 height 21
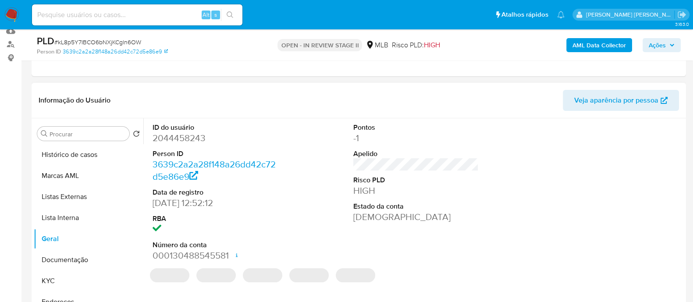
click at [193, 83] on dd "2044458243" at bounding box center [214, 138] width 125 height 12
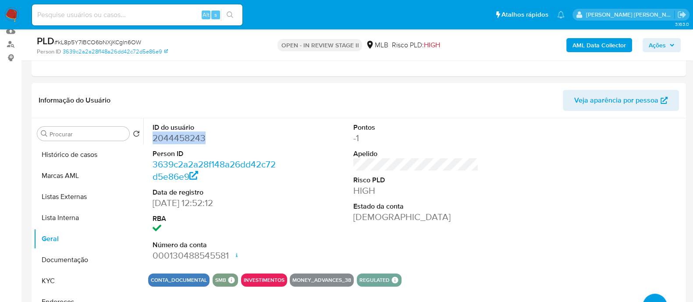
copy dd "2044458243"
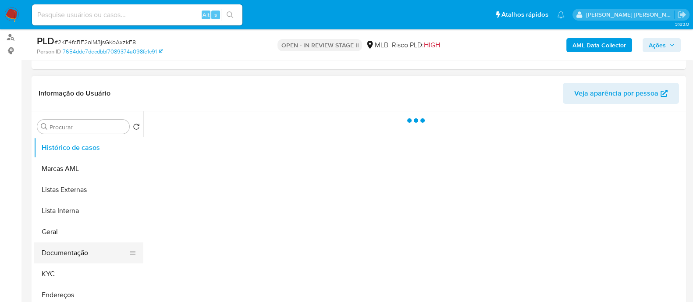
scroll to position [164, 0]
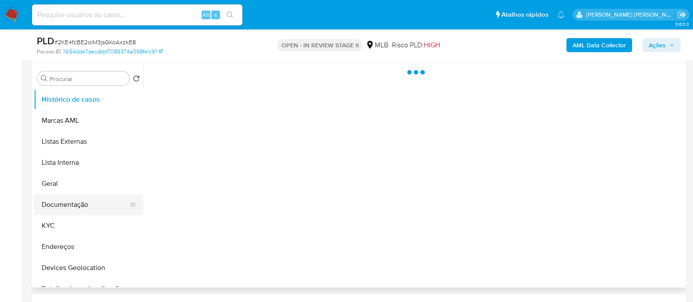
select select "10"
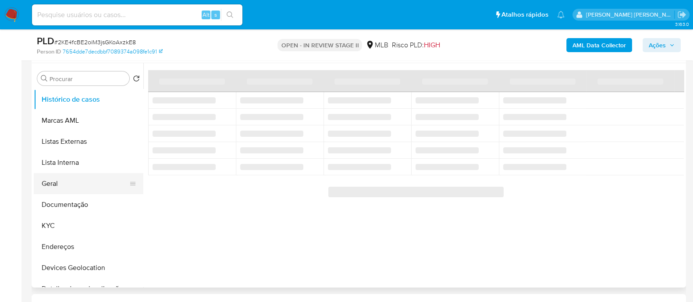
click at [62, 187] on button "Geral" at bounding box center [85, 183] width 103 height 21
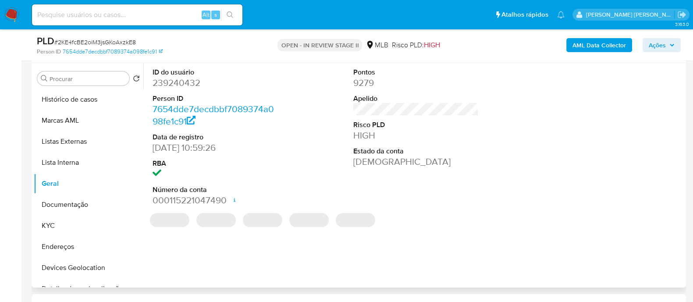
click at [186, 84] on dd "239240432" at bounding box center [214, 83] width 125 height 12
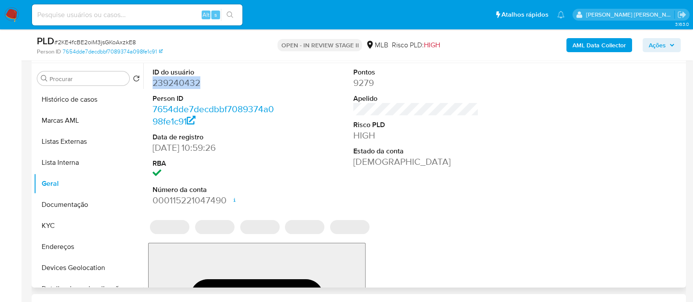
copy dd "239240432"
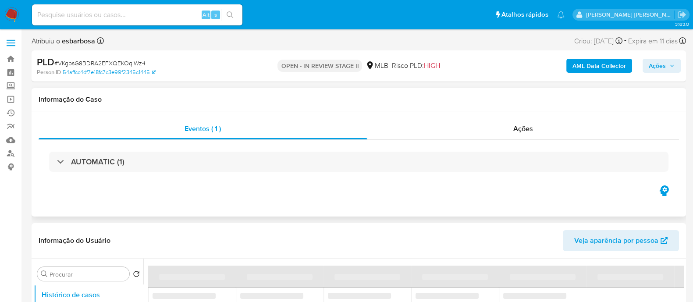
select select "10"
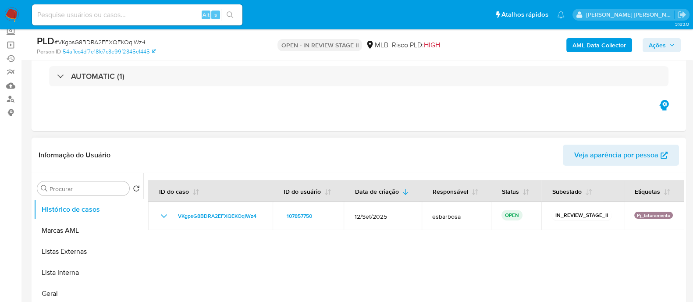
scroll to position [109, 0]
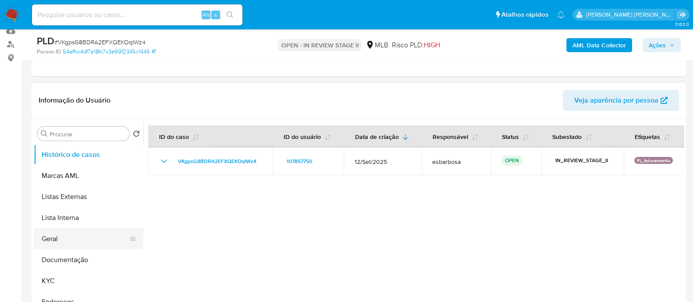
click at [59, 240] on button "Geral" at bounding box center [85, 238] width 103 height 21
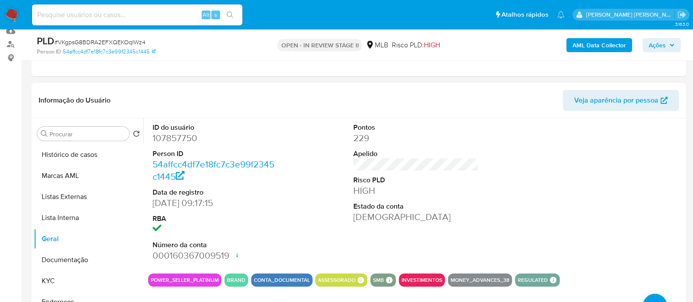
click at [191, 134] on dd "107857750" at bounding box center [214, 138] width 125 height 12
copy dd "107857750"
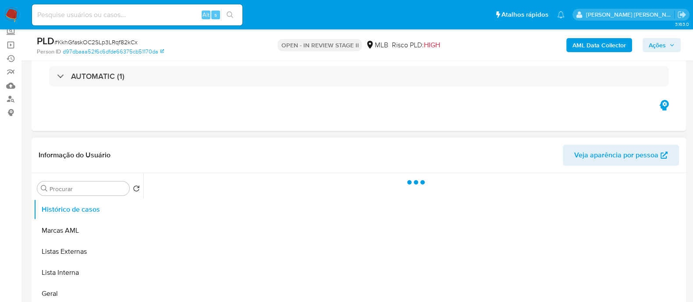
scroll to position [109, 0]
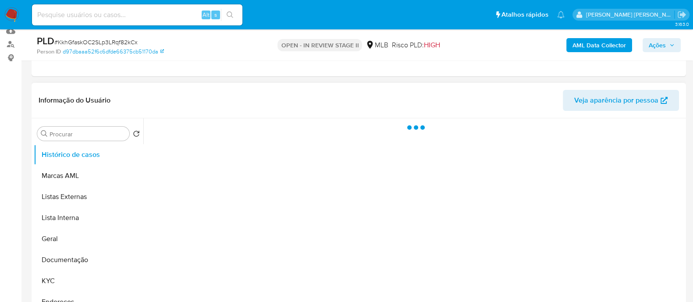
select select "10"
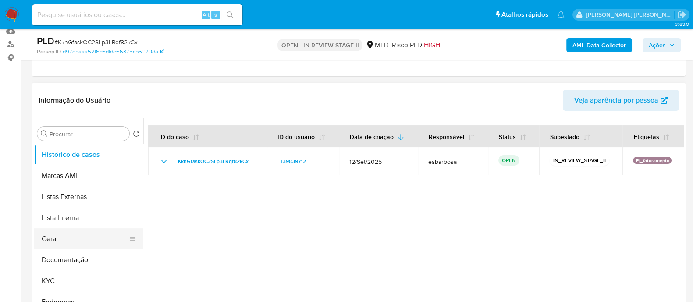
click at [64, 234] on button "Geral" at bounding box center [85, 238] width 103 height 21
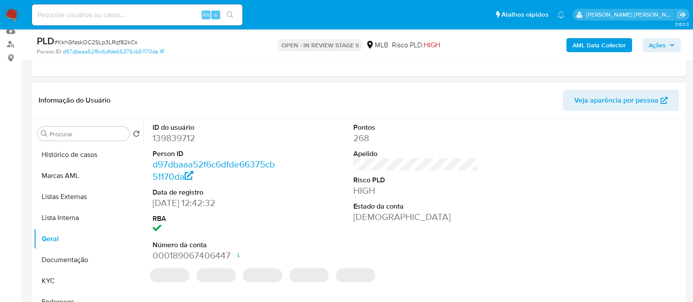
click at [190, 139] on dd "139839712" at bounding box center [214, 138] width 125 height 12
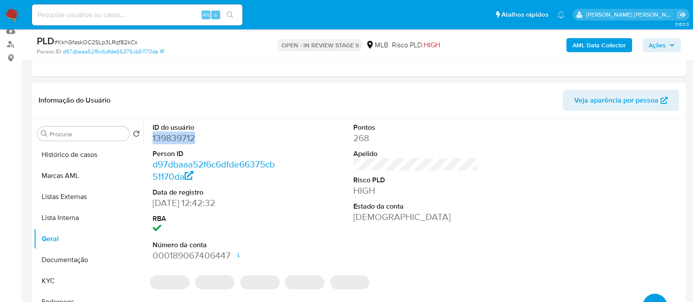
copy dd "139839712"
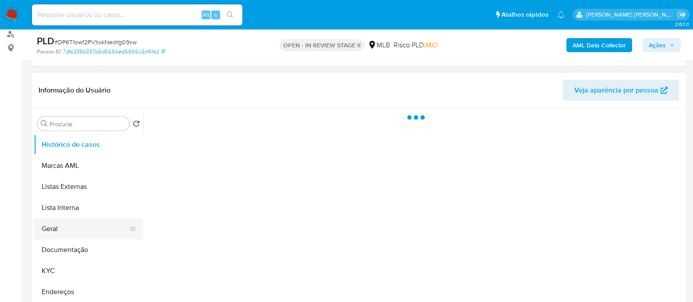
click at [74, 218] on button "Geral" at bounding box center [85, 228] width 103 height 21
select select "10"
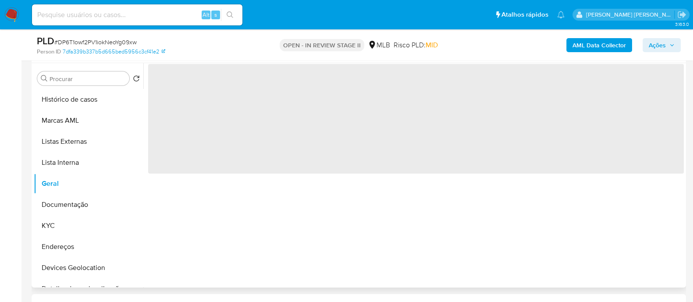
scroll to position [109, 0]
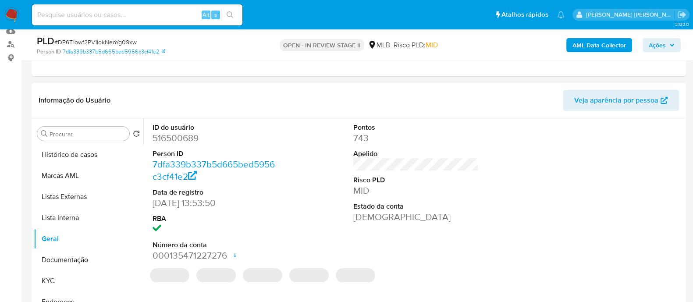
click at [194, 138] on dd "516500689" at bounding box center [214, 138] width 125 height 12
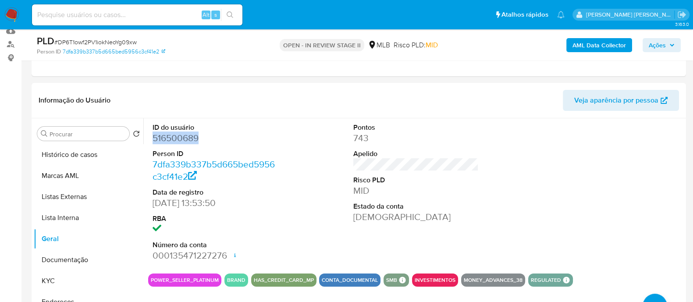
copy dd "516500689"
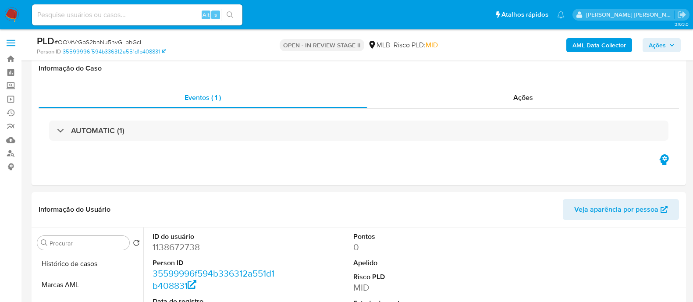
select select "10"
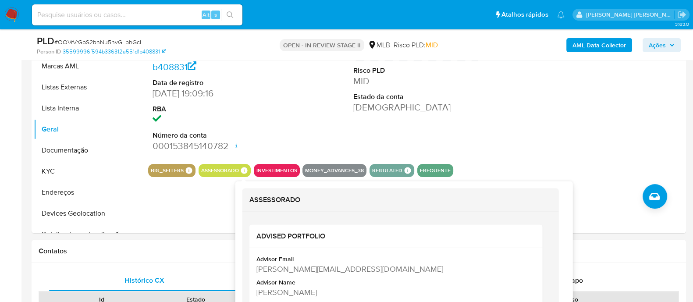
scroll to position [274, 0]
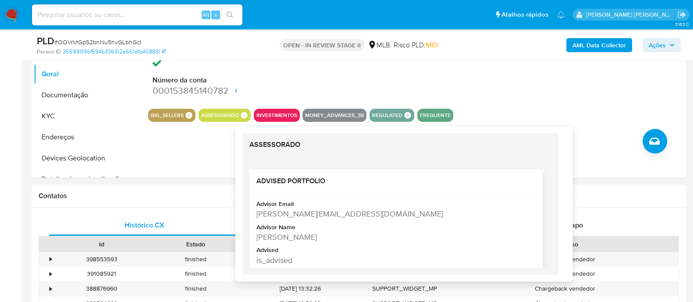
drag, startPoint x: 327, startPoint y: 237, endPoint x: 255, endPoint y: 215, distance: 74.8
click at [255, 215] on div "Advisor Email leonardo.rmotta@mercadopago.com.br Advisor Name Leonardo Rangel M…" at bounding box center [395, 233] width 293 height 83
copy div "leonardo.rmotta@mercadopago.com.br Advisor Name Leonardo Rangel Motta"
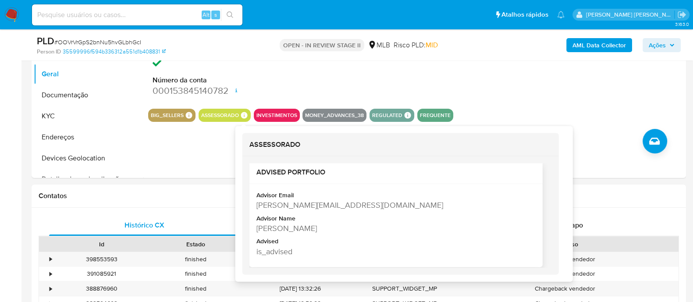
scroll to position [13, 0]
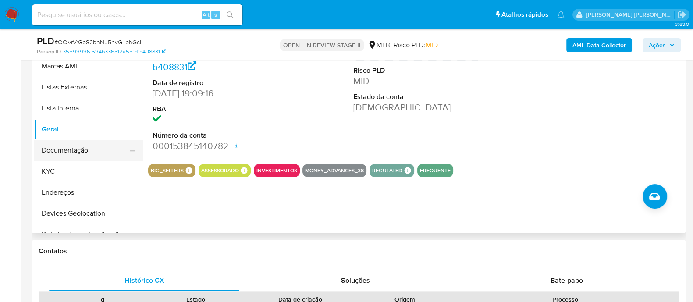
click at [81, 149] on button "Documentação" at bounding box center [85, 150] width 103 height 21
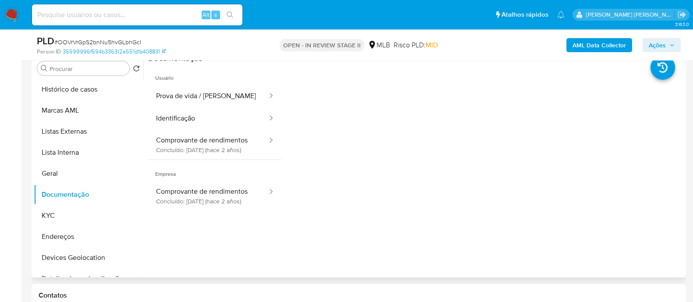
scroll to position [164, 0]
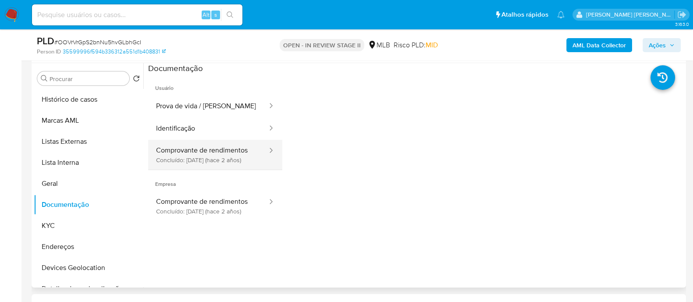
click at [208, 159] on button "Comprovante de rendimentos Concluído: 30/11/2023 (hace 2 años)" at bounding box center [208, 155] width 120 height 30
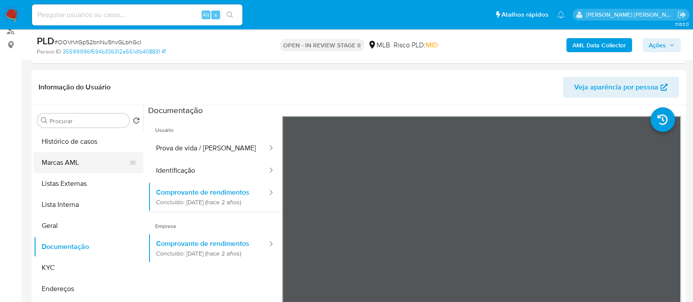
scroll to position [54, 0]
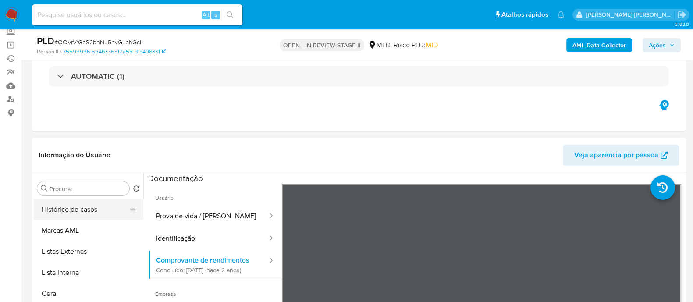
click at [75, 214] on button "Histórico de casos" at bounding box center [85, 209] width 103 height 21
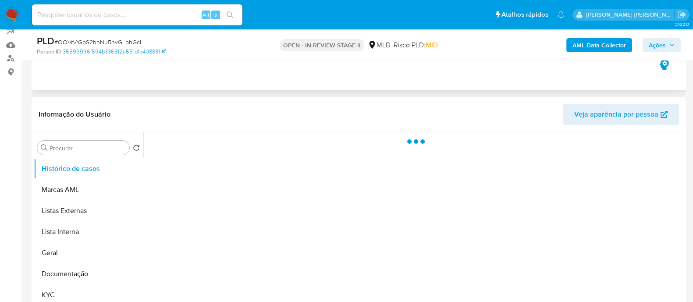
scroll to position [164, 0]
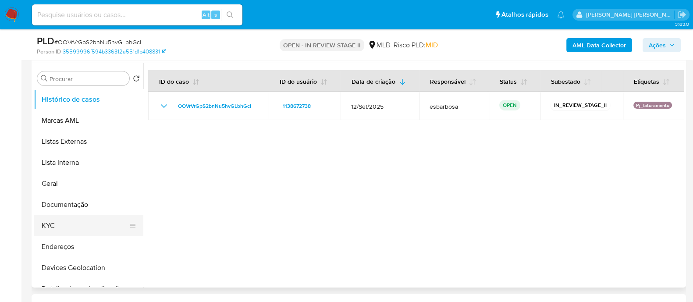
click at [56, 226] on button "KYC" at bounding box center [85, 225] width 103 height 21
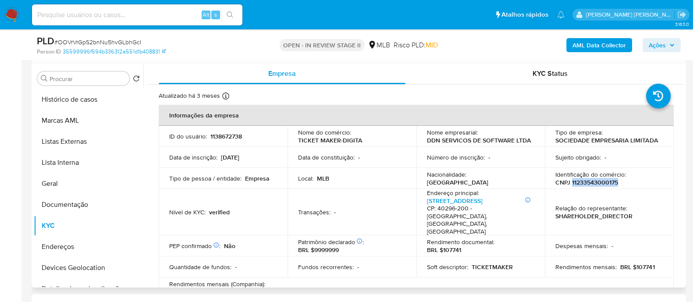
drag, startPoint x: 626, startPoint y: 180, endPoint x: 568, endPoint y: 185, distance: 58.4
click at [568, 185] on div "Identificação do comércio : CNPJ 11233543000175" at bounding box center [609, 178] width 108 height 16
copy p "11233543000175"
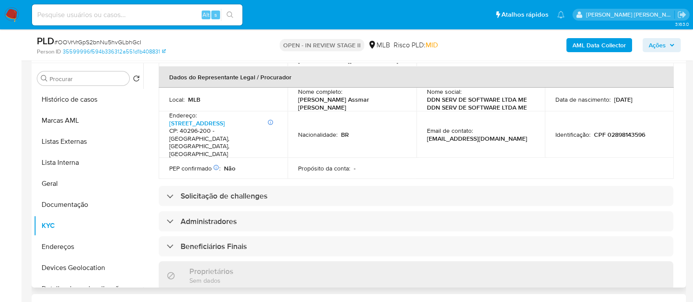
scroll to position [329, 0]
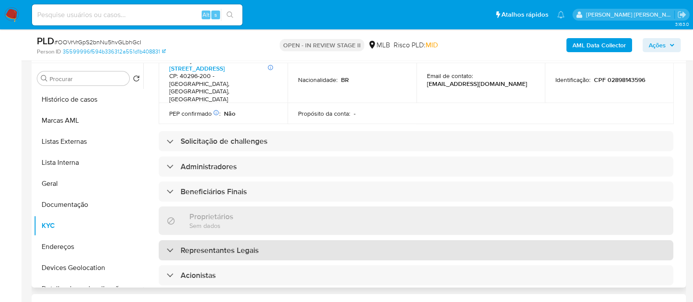
click at [212, 245] on h3 "Representantes Legais" at bounding box center [219, 250] width 78 height 10
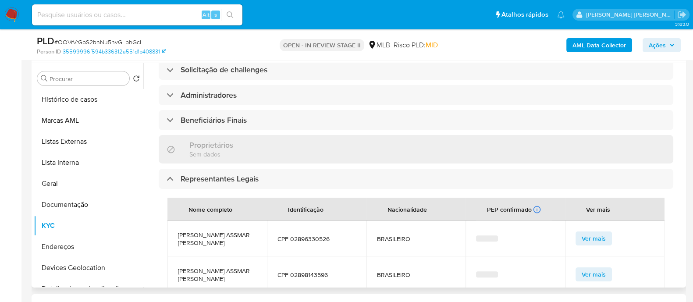
scroll to position [438, 0]
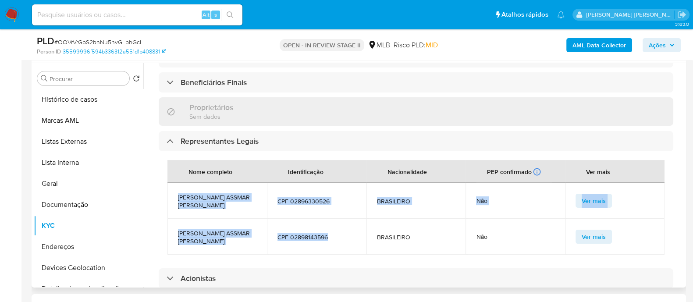
drag, startPoint x: 343, startPoint y: 223, endPoint x: 176, endPoint y: 185, distance: 171.5
click at [176, 185] on tbody "ADELMO OLIVEIRA ASSMAR PEREIRA CPF 02896330526 BRASILEIRO Não Ver mais RAYMUNDO…" at bounding box center [415, 219] width 497 height 72
copy tbody "ADELMO OLIVEIRA ASSMAR PEREIRA CPF 02896330526 BRASILEIRO Não Ver mais RAYMUNDO…"
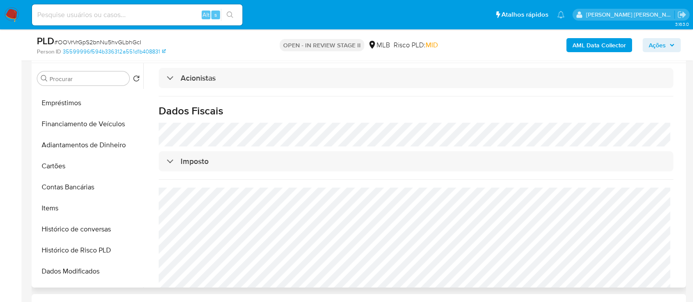
scroll to position [383, 0]
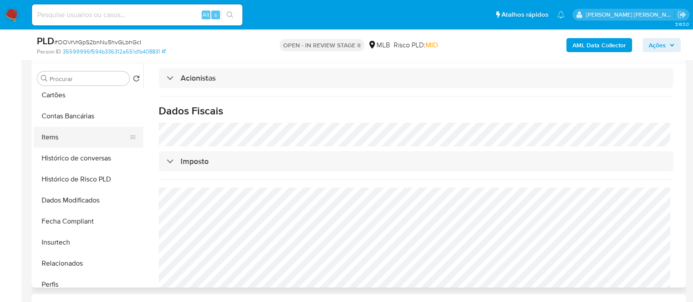
click at [48, 136] on button "Items" at bounding box center [85, 137] width 103 height 21
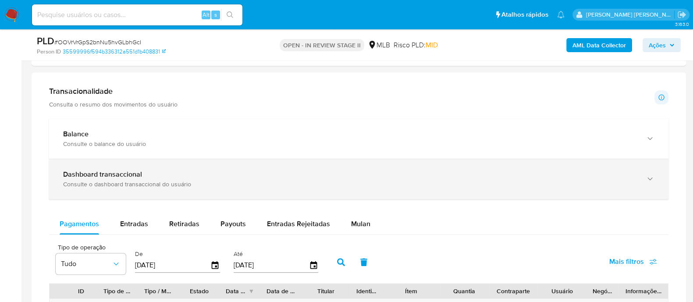
scroll to position [711, 0]
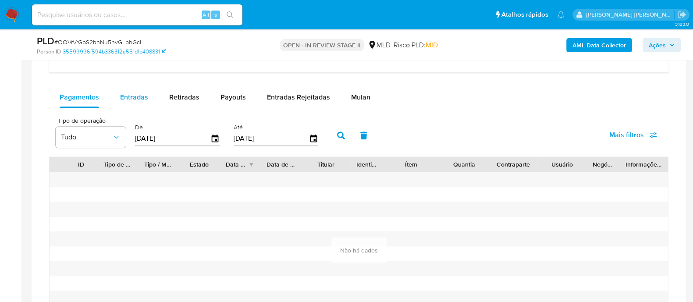
click at [135, 92] on span "Entradas" at bounding box center [134, 97] width 28 height 10
select select "10"
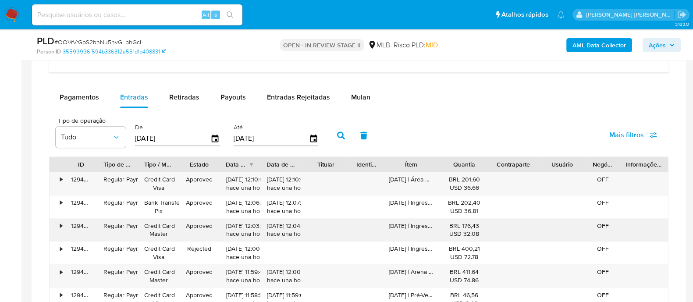
click at [60, 225] on div "•" at bounding box center [61, 226] width 2 height 8
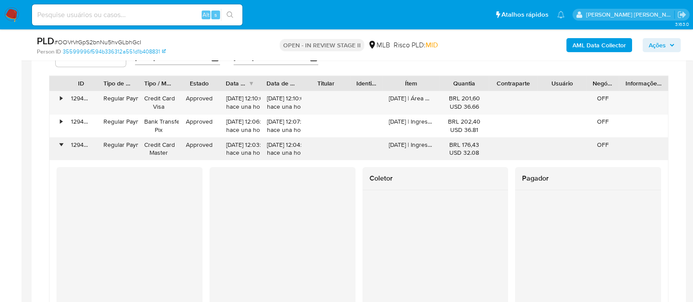
scroll to position [821, 0]
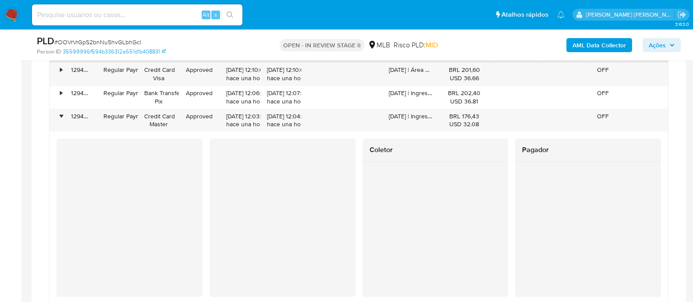
drag, startPoint x: 656, startPoint y: 38, endPoint x: 621, endPoint y: 59, distance: 40.5
click at [656, 41] on span "Ações" at bounding box center [656, 45] width 17 height 14
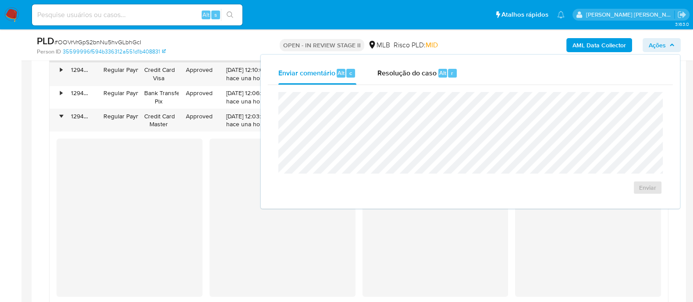
drag, startPoint x: 416, startPoint y: 78, endPoint x: 416, endPoint y: 88, distance: 10.1
click at [415, 78] on div "Resolução do caso Alt r" at bounding box center [417, 73] width 80 height 23
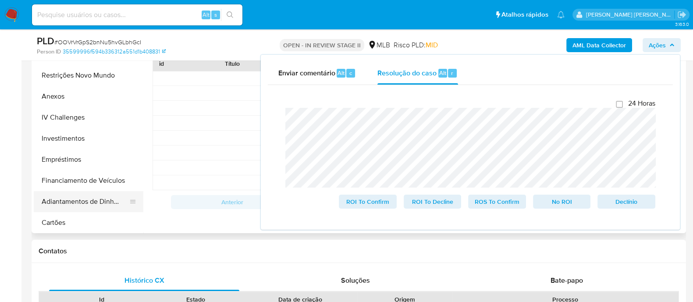
scroll to position [147, 0]
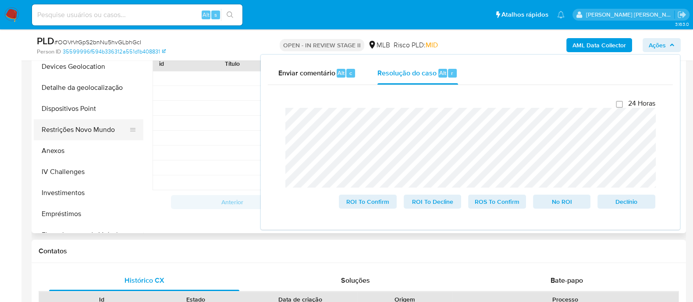
click at [85, 129] on button "Restrições Novo Mundo" at bounding box center [85, 129] width 103 height 21
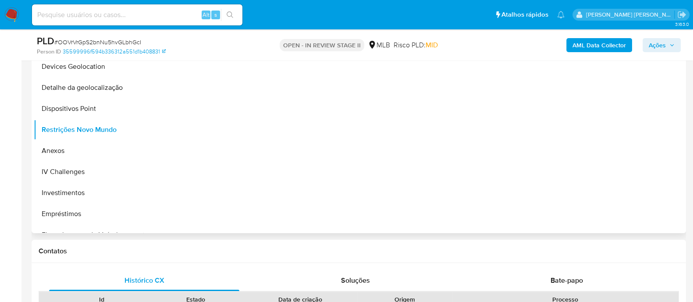
scroll to position [164, 0]
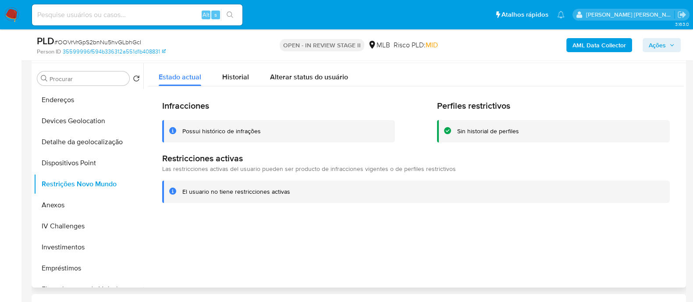
click at [221, 132] on div "Possui histórico de infrações" at bounding box center [221, 131] width 78 height 8
click at [222, 131] on div "Possui histórico de infrações" at bounding box center [221, 131] width 78 height 8
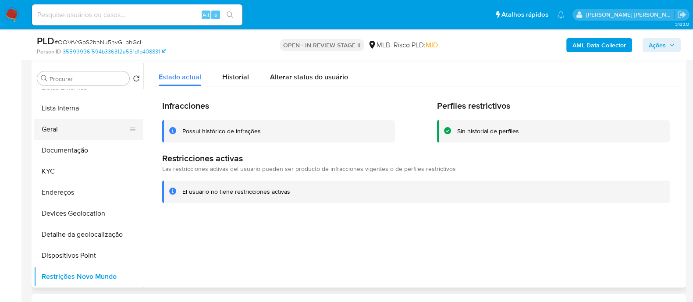
scroll to position [0, 0]
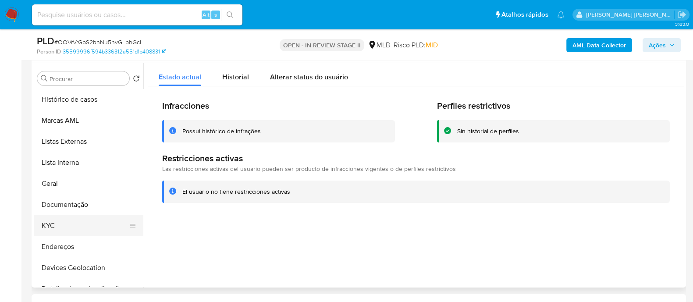
click at [71, 224] on button "KYC" at bounding box center [85, 225] width 103 height 21
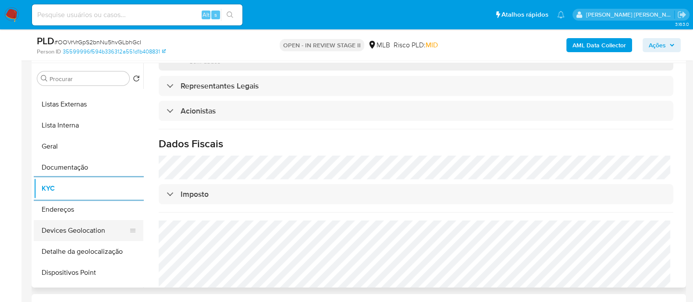
scroll to position [54, 0]
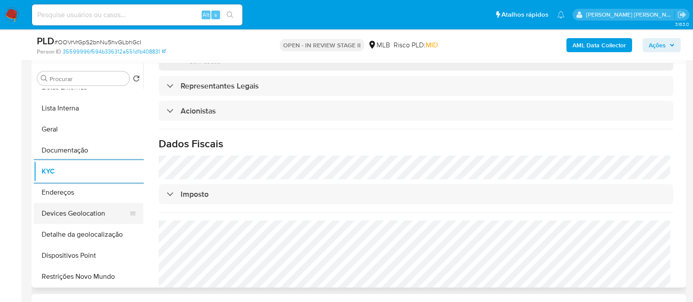
click at [99, 207] on button "Devices Geolocation" at bounding box center [85, 213] width 103 height 21
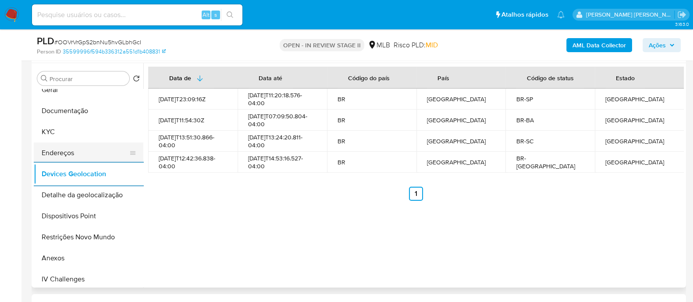
scroll to position [164, 0]
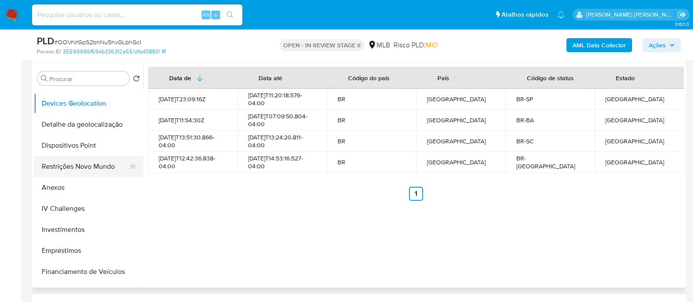
click at [92, 170] on button "Restrições Novo Mundo" at bounding box center [85, 166] width 103 height 21
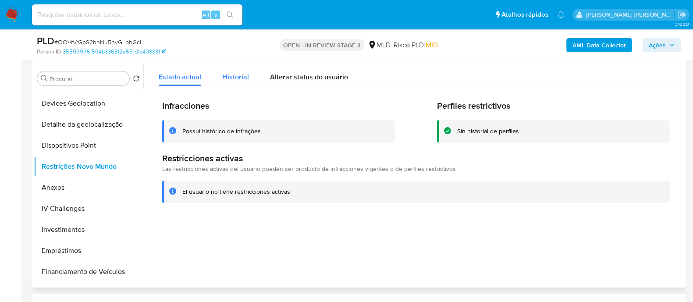
click at [243, 78] on span "Historial" at bounding box center [235, 77] width 27 height 10
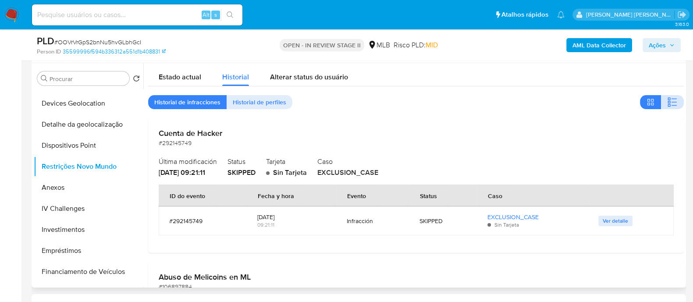
drag, startPoint x: 668, startPoint y: 101, endPoint x: 531, endPoint y: 16, distance: 161.9
click at [669, 99] on icon "button" at bounding box center [672, 102] width 11 height 11
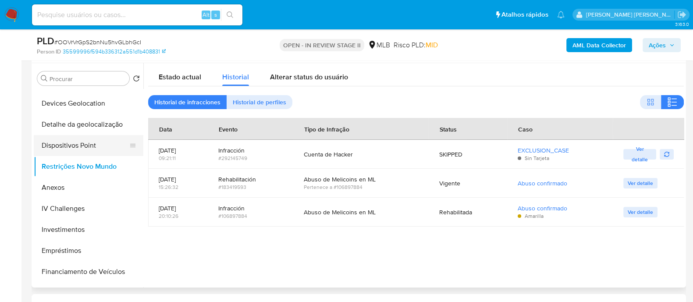
click at [104, 135] on button "Dispositivos Point" at bounding box center [85, 145] width 103 height 21
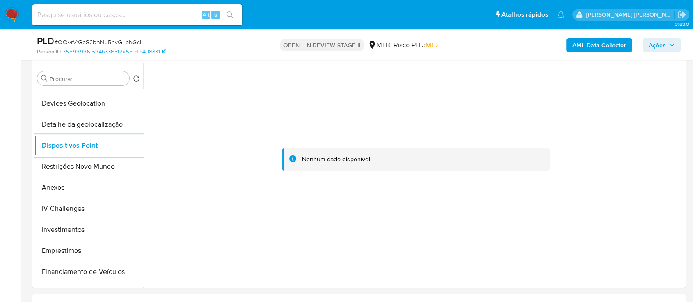
click at [598, 43] on b "AML Data Collector" at bounding box center [598, 45] width 53 height 14
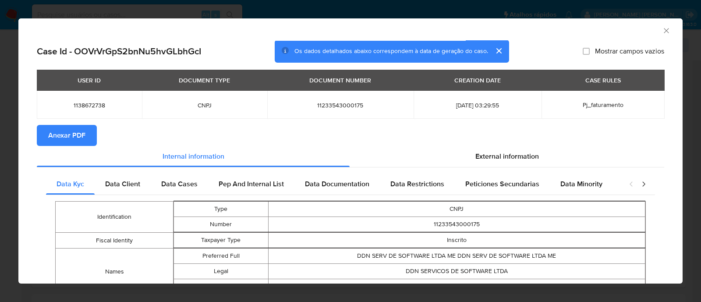
click at [55, 132] on span "Anexar PDF" at bounding box center [66, 135] width 37 height 19
drag, startPoint x: 658, startPoint y: 29, endPoint x: 654, endPoint y: 32, distance: 4.7
click at [662, 30] on icon "Fechar a janela" at bounding box center [666, 30] width 9 height 9
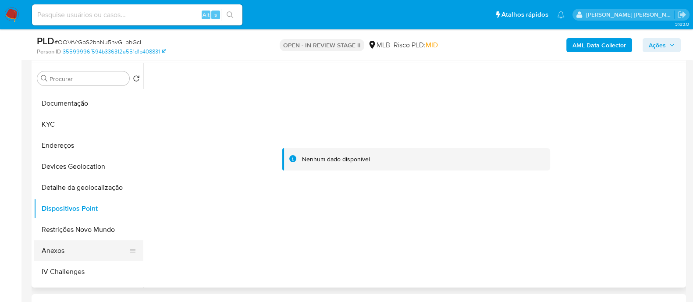
scroll to position [0, 0]
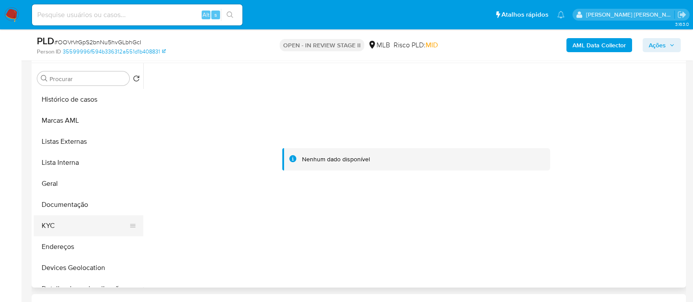
click at [59, 224] on button "KYC" at bounding box center [85, 225] width 103 height 21
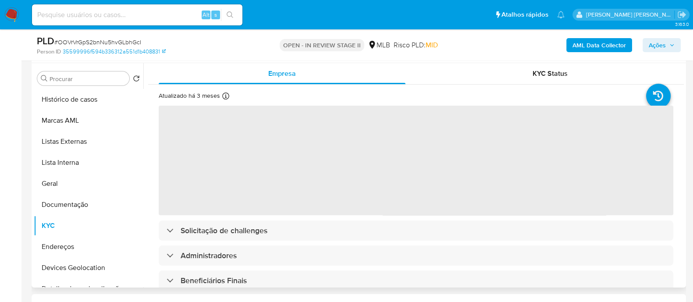
scroll to position [54, 0]
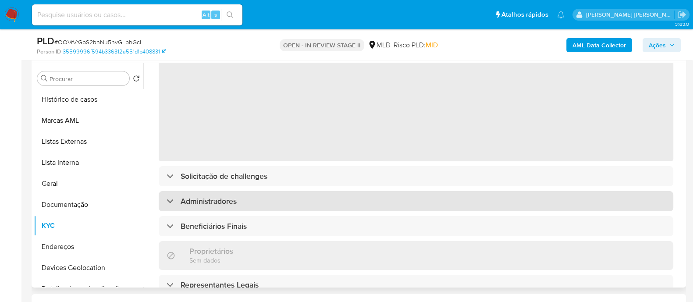
click at [241, 199] on div "‌ Solicitação de challenges Administradores Beneficiários Finais Proprietários …" at bounding box center [416, 288] width 514 height 476
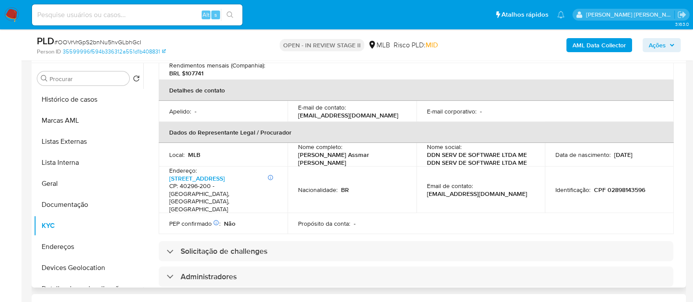
scroll to position [383, 0]
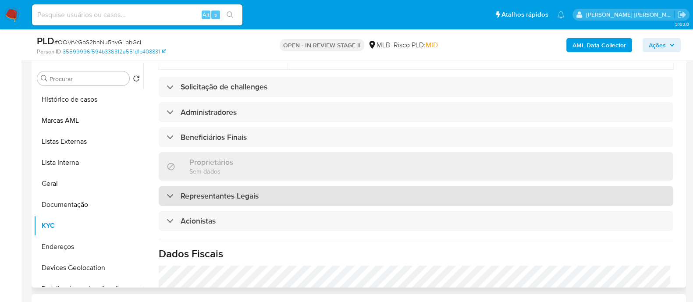
click at [235, 191] on h3 "Representantes Legais" at bounding box center [219, 196] width 78 height 10
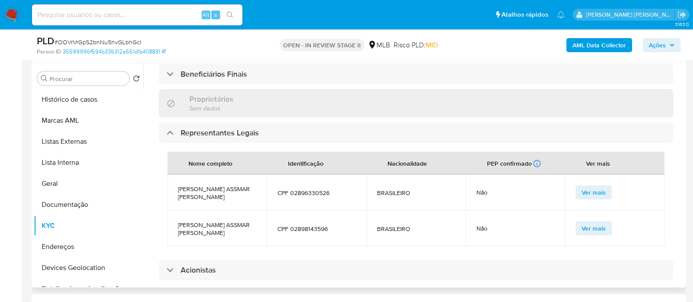
scroll to position [493, 0]
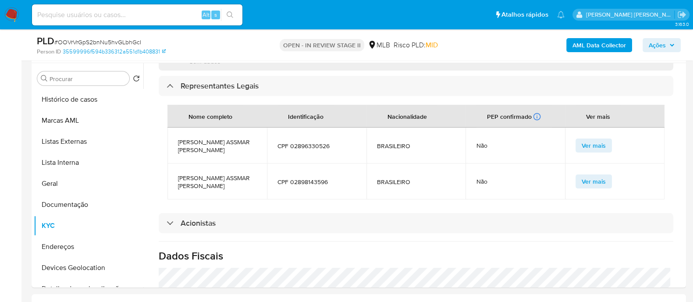
click at [127, 40] on span "# OOVrVrGpS2bnNu5hvGLbhGcI" at bounding box center [97, 42] width 87 height 9
copy span "OOVrVrGpS2bnNu5hvGLbhGcI"
drag, startPoint x: 329, startPoint y: 134, endPoint x: 289, endPoint y: 134, distance: 39.9
click at [289, 142] on span "CPF 02896330526" at bounding box center [316, 146] width 78 height 8
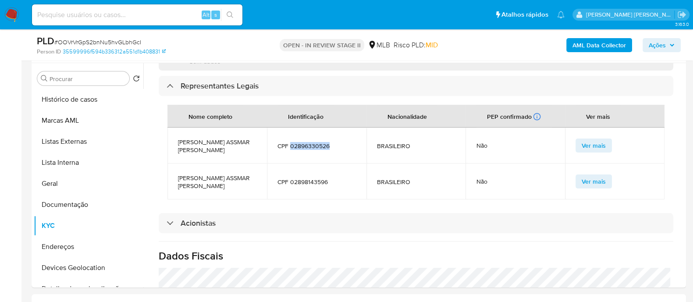
copy span "02896330526"
drag, startPoint x: 303, startPoint y: 170, endPoint x: 290, endPoint y: 170, distance: 13.1
click at [290, 178] on span "CPF 02898143596" at bounding box center [316, 182] width 78 height 8
copy span "02898143596"
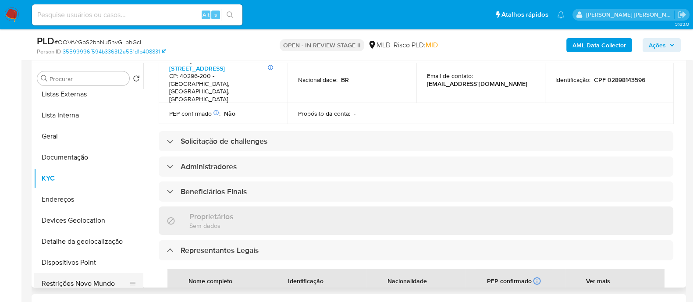
scroll to position [109, 0]
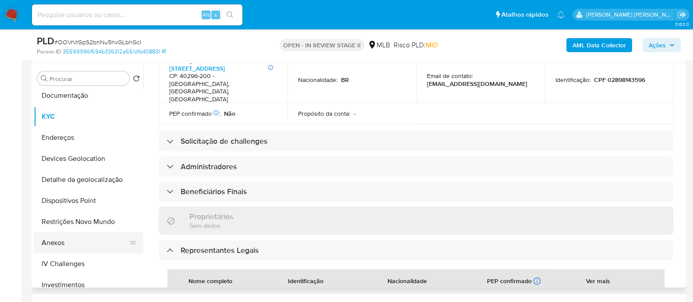
click at [49, 241] on button "Anexos" at bounding box center [85, 242] width 103 height 21
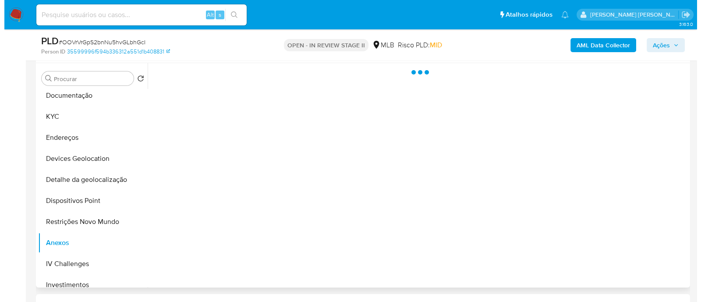
scroll to position [0, 0]
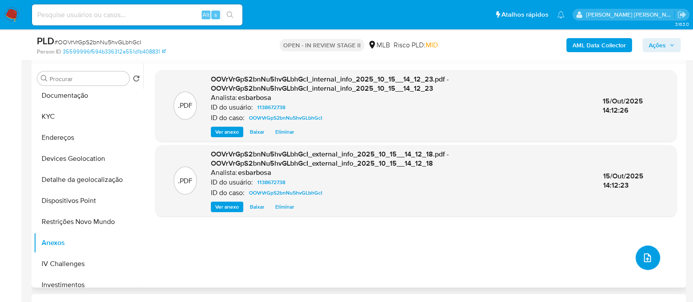
click at [640, 263] on button "upload-file" at bounding box center [647, 257] width 25 height 25
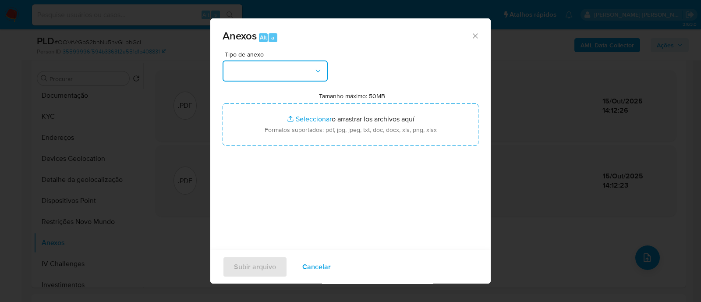
drag, startPoint x: 284, startPoint y: 66, endPoint x: 283, endPoint y: 78, distance: 11.5
click at [284, 66] on button "button" at bounding box center [275, 70] width 105 height 21
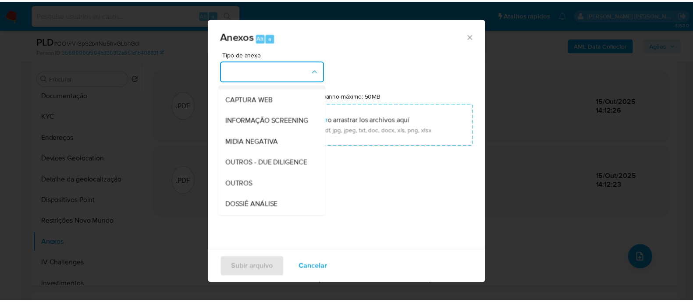
scroll to position [135, 0]
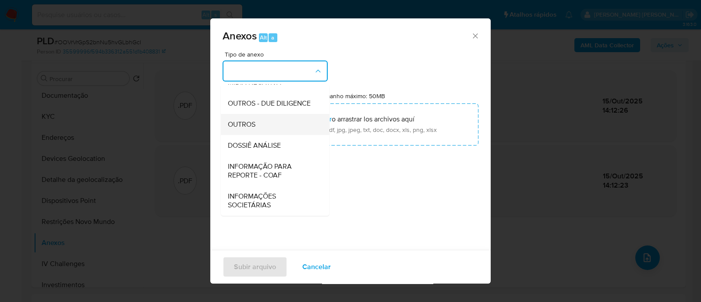
click at [252, 129] on span "OUTROS" at bounding box center [242, 124] width 28 height 9
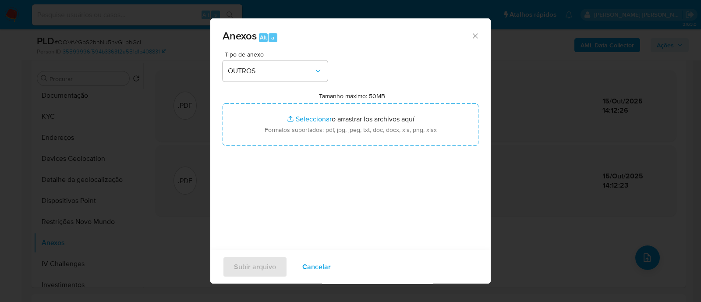
click at [376, 59] on div "Tipo de anexo OUTROS Tamanho máximo: 50MB Seleccionar archivos Seleccionar o ar…" at bounding box center [351, 154] width 256 height 207
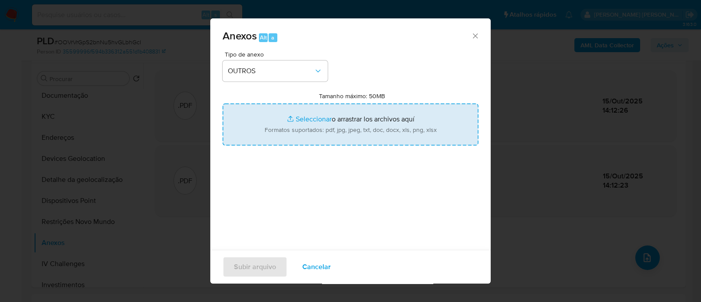
click at [310, 119] on input "Tamanho máximo: 50MB Seleccionar archivos" at bounding box center [351, 124] width 256 height 42
type input "C:\fakepath\Declinio SAR - OOVrVrGpS2bnNu5hvGLbhGcI - CNPJ 11233543000175 - DDN…"
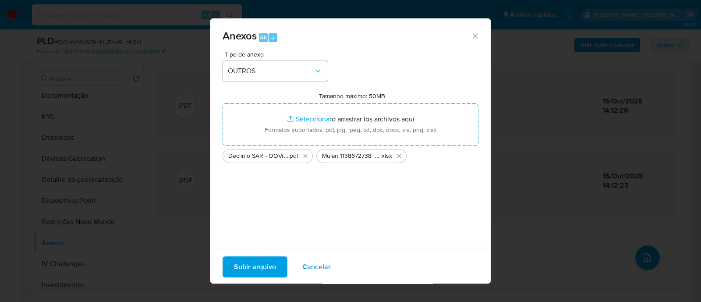
click at [252, 271] on span "Subir arquivo" at bounding box center [255, 266] width 42 height 19
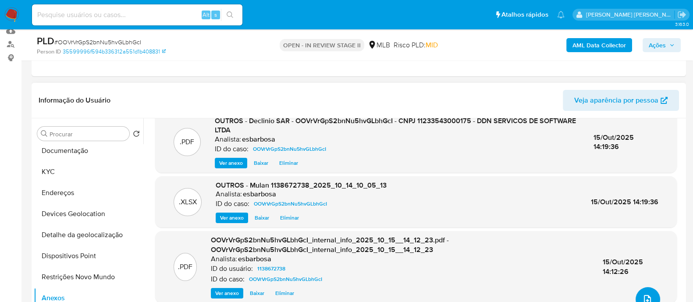
scroll to position [0, 0]
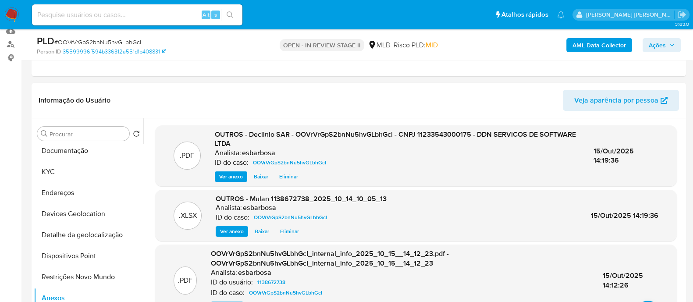
click at [657, 48] on span "Ações" at bounding box center [656, 45] width 17 height 14
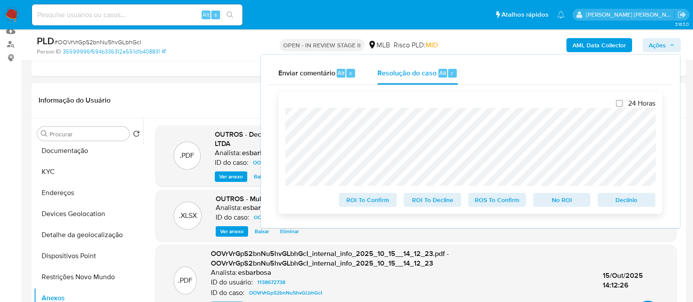
click at [543, 200] on span "No ROI" at bounding box center [562, 200] width 46 height 12
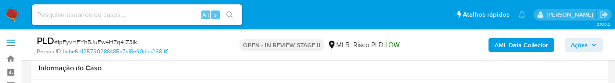
select select "10"
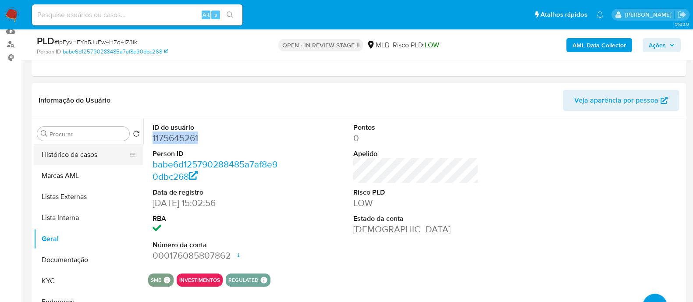
drag, startPoint x: 96, startPoint y: 159, endPoint x: 105, endPoint y: 150, distance: 12.7
click at [96, 83] on button "Histórico de casos" at bounding box center [85, 154] width 103 height 21
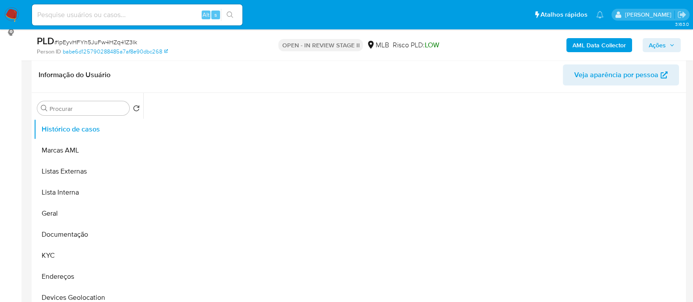
scroll to position [109, 0]
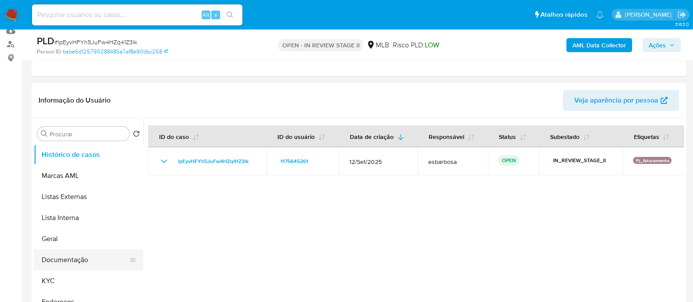
click at [71, 83] on button "Documentação" at bounding box center [85, 259] width 103 height 21
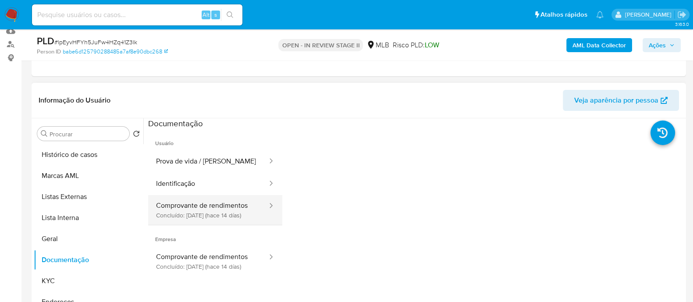
click at [198, 83] on button "Comprovante de rendimentos Concluído: 01/10/2025 (hace 14 días)" at bounding box center [208, 210] width 120 height 30
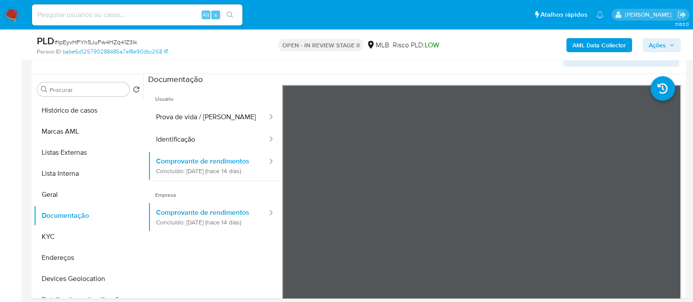
scroll to position [164, 0]
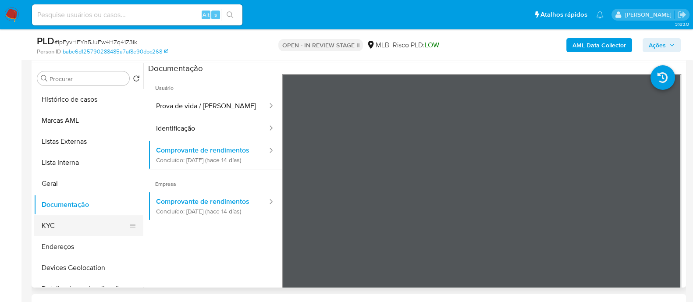
click at [59, 83] on button "KYC" at bounding box center [85, 225] width 103 height 21
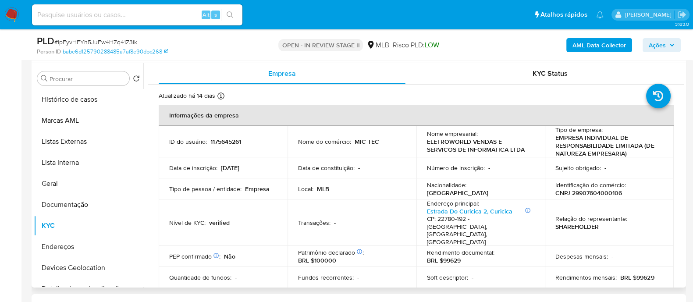
scroll to position [54, 0]
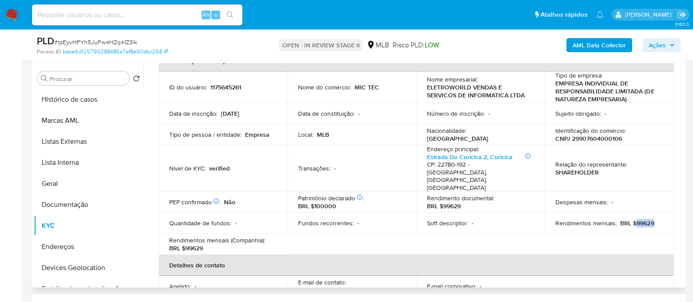
drag, startPoint x: 653, startPoint y: 208, endPoint x: 633, endPoint y: 207, distance: 20.6
click at [615, 83] on div "Rendimentos mensais : BRL $99629" at bounding box center [609, 223] width 108 height 8
copy p "99629"
click at [587, 83] on p "CNPJ 29907604000106" at bounding box center [588, 138] width 67 height 8
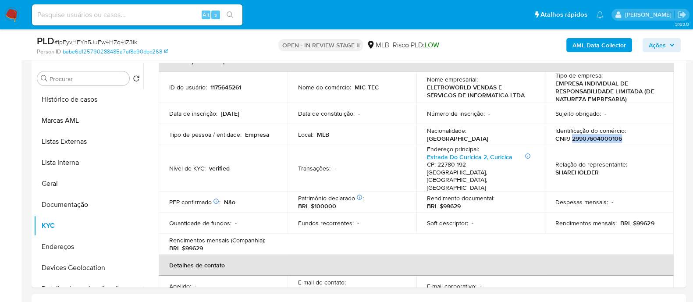
copy p "29907604000106"
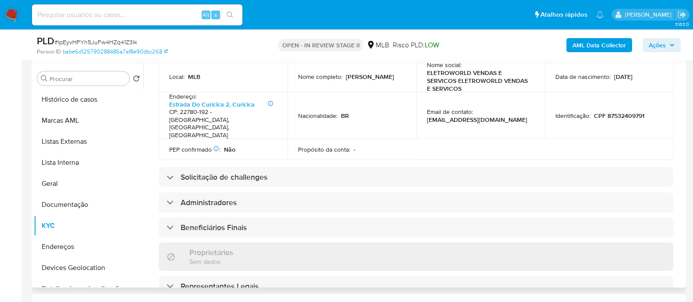
scroll to position [329, 0]
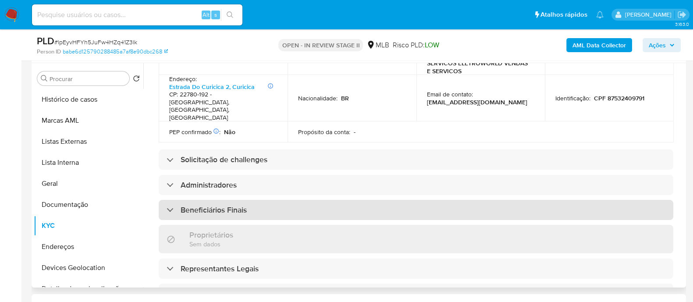
click at [224, 83] on h3 "Beneficiários Finais" at bounding box center [213, 210] width 66 height 10
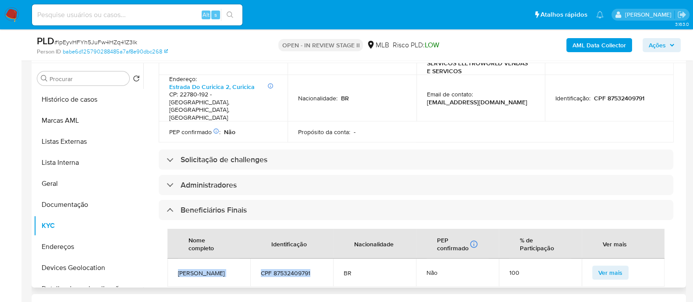
drag, startPoint x: 312, startPoint y: 248, endPoint x: 177, endPoint y: 244, distance: 134.5
click at [177, 83] on tr "Silvia Regina Bueno Vagenas CPF 87532409791 BR Não 100 Ver mais" at bounding box center [415, 272] width 497 height 28
copy tr "Silvia Regina Bueno Vagenas CPF 87532409791"
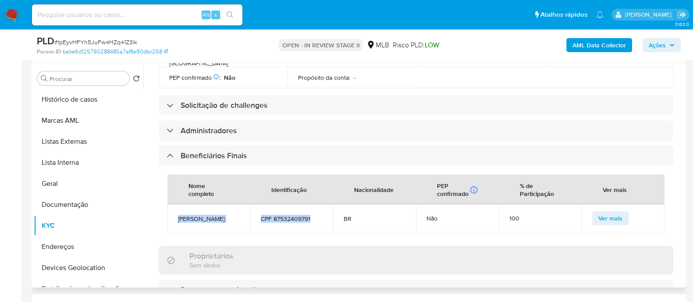
scroll to position [173, 0]
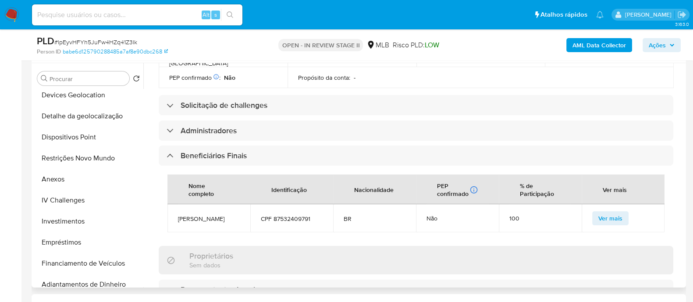
click at [159, 83] on div "Nome completo Identificação Nacionalidade PEP confirmado Recuperado de listas i…" at bounding box center [416, 203] width 514 height 75
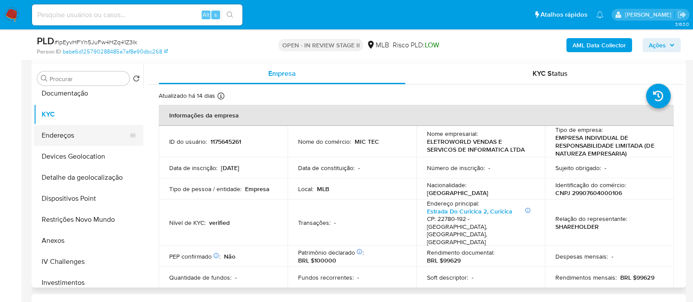
scroll to position [63, 0]
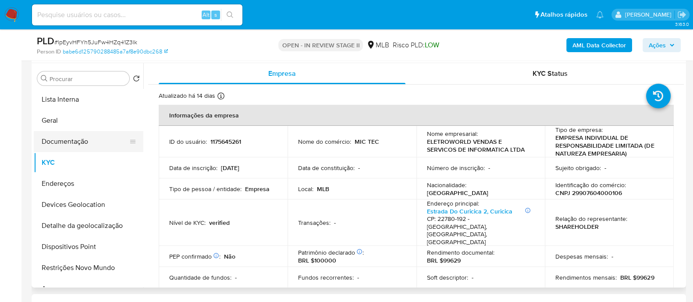
click at [71, 83] on button "Documentação" at bounding box center [85, 141] width 103 height 21
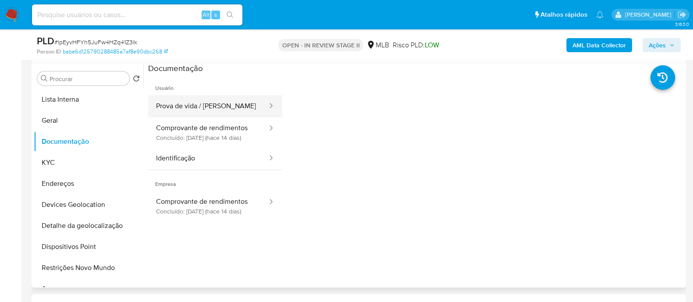
click at [181, 83] on button "Prova de vida / Selfie" at bounding box center [208, 106] width 120 height 22
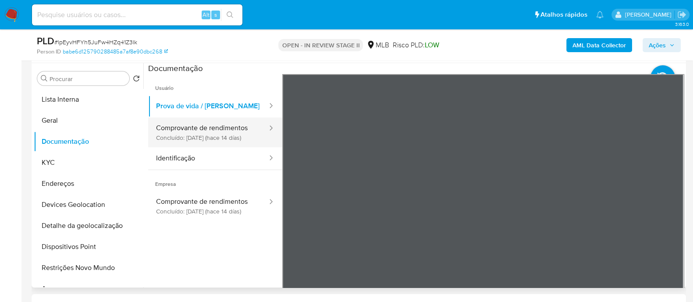
scroll to position [109, 0]
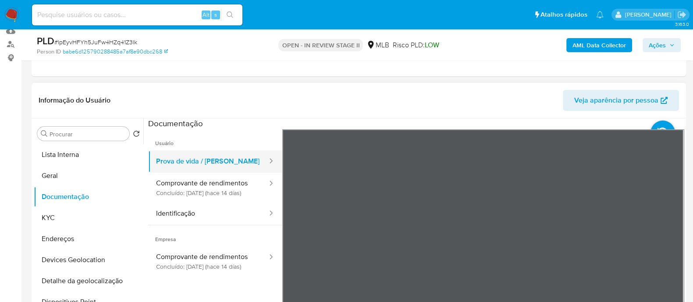
click at [207, 83] on button "Prova de vida / Selfie" at bounding box center [208, 161] width 120 height 22
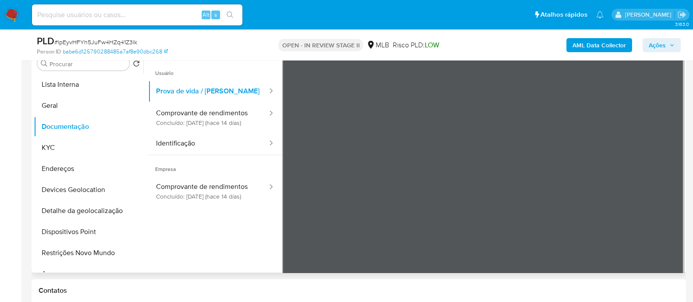
scroll to position [164, 0]
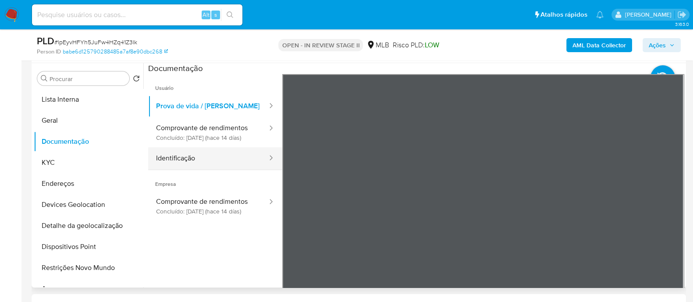
click at [200, 83] on button "Identificação" at bounding box center [208, 158] width 120 height 22
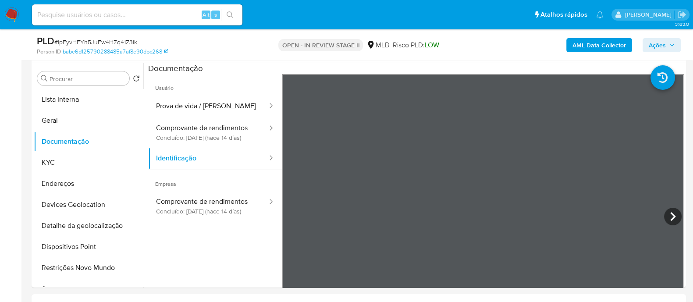
click at [588, 48] on b "AML Data Collector" at bounding box center [598, 45] width 53 height 14
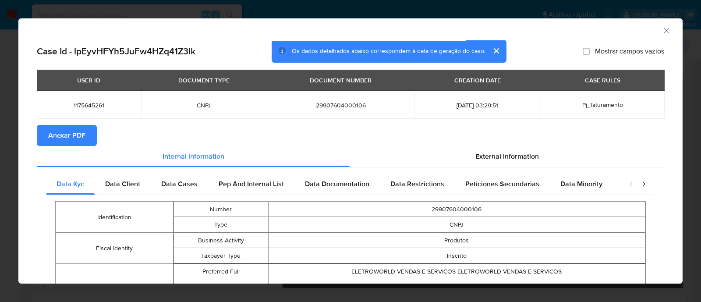
click at [71, 83] on span "Anexar PDF" at bounding box center [66, 135] width 37 height 19
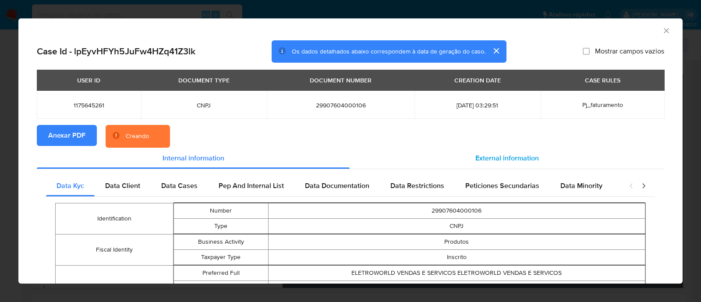
click at [502, 83] on span "External information" at bounding box center [507, 158] width 64 height 10
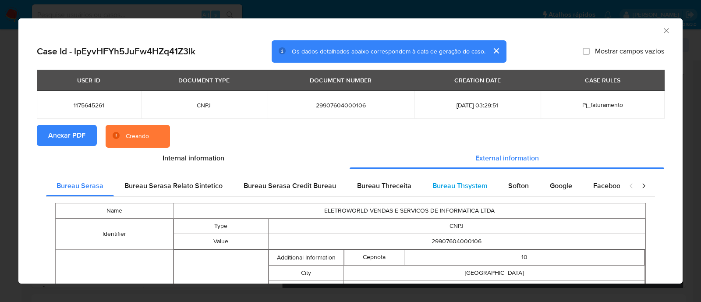
click at [464, 83] on span "Bureau Thsystem" at bounding box center [459, 185] width 55 height 10
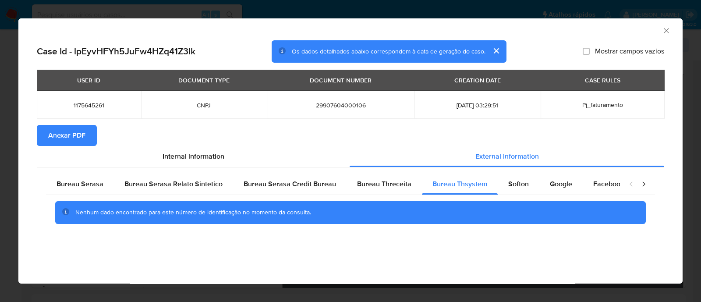
click at [615, 31] on icon "Fechar a janela" at bounding box center [666, 30] width 9 height 9
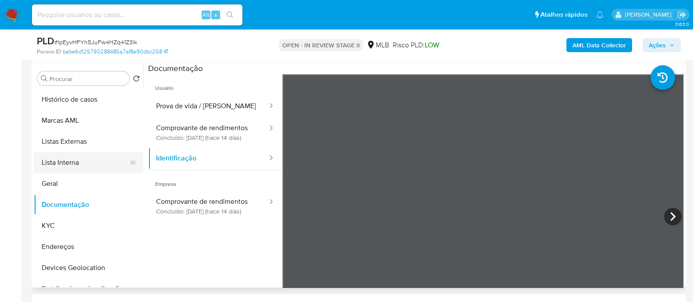
scroll to position [109, 0]
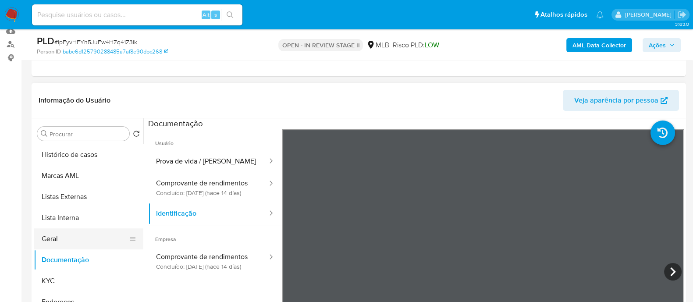
click at [66, 83] on button "Geral" at bounding box center [85, 238] width 103 height 21
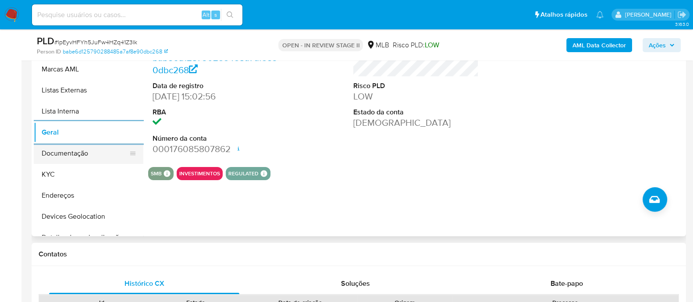
scroll to position [164, 0]
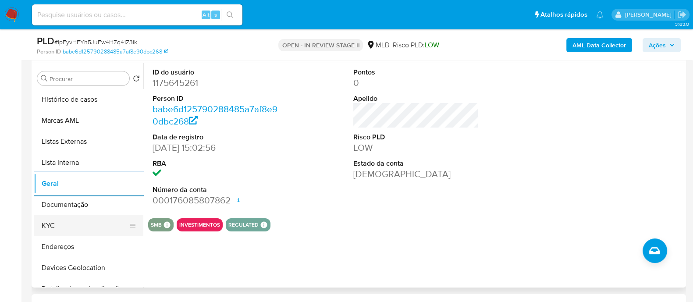
click at [70, 83] on button "KYC" at bounding box center [85, 225] width 103 height 21
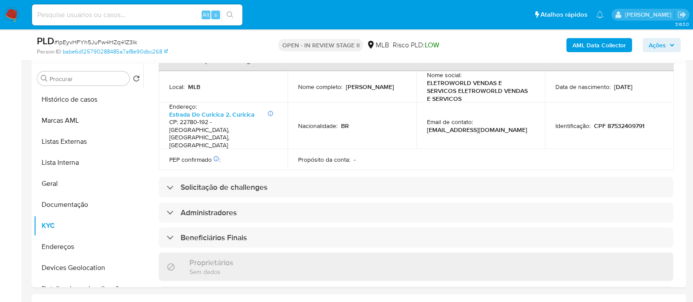
scroll to position [528, 0]
